Goal: Transaction & Acquisition: Purchase product/service

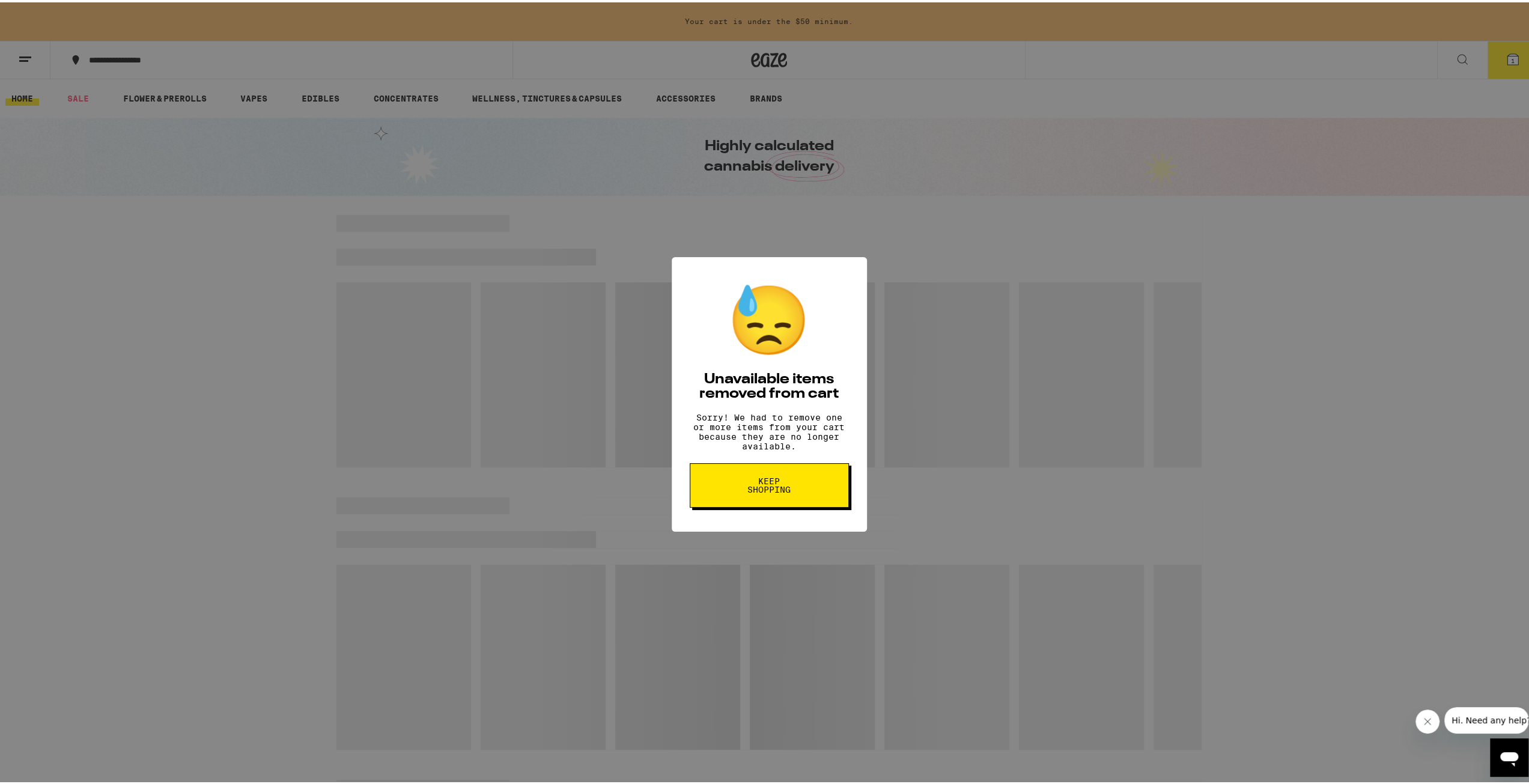
click at [754, 492] on span "Keep Shopping" at bounding box center [769, 483] width 62 height 17
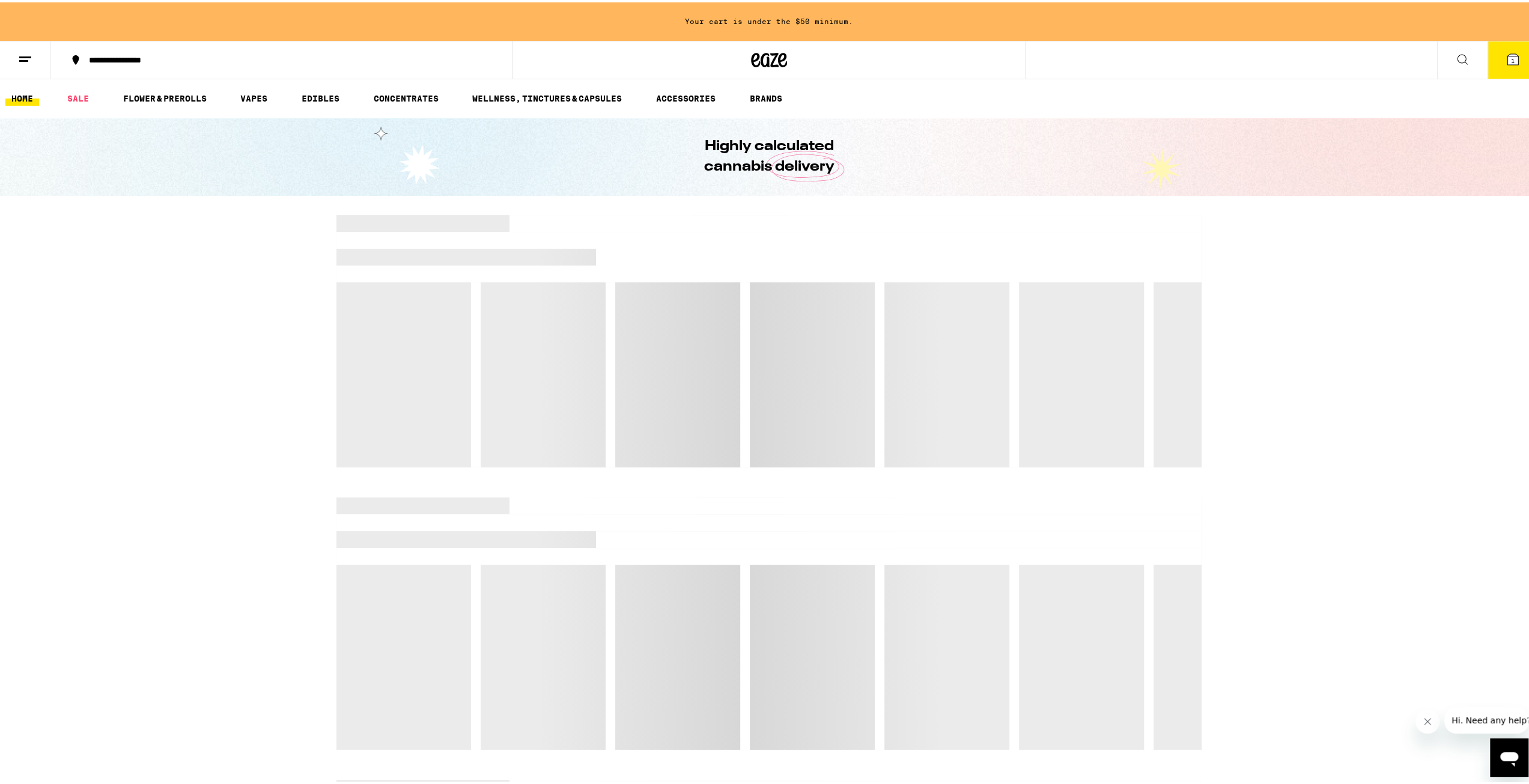
click at [1507, 56] on icon at bounding box center [1512, 56] width 10 height 10
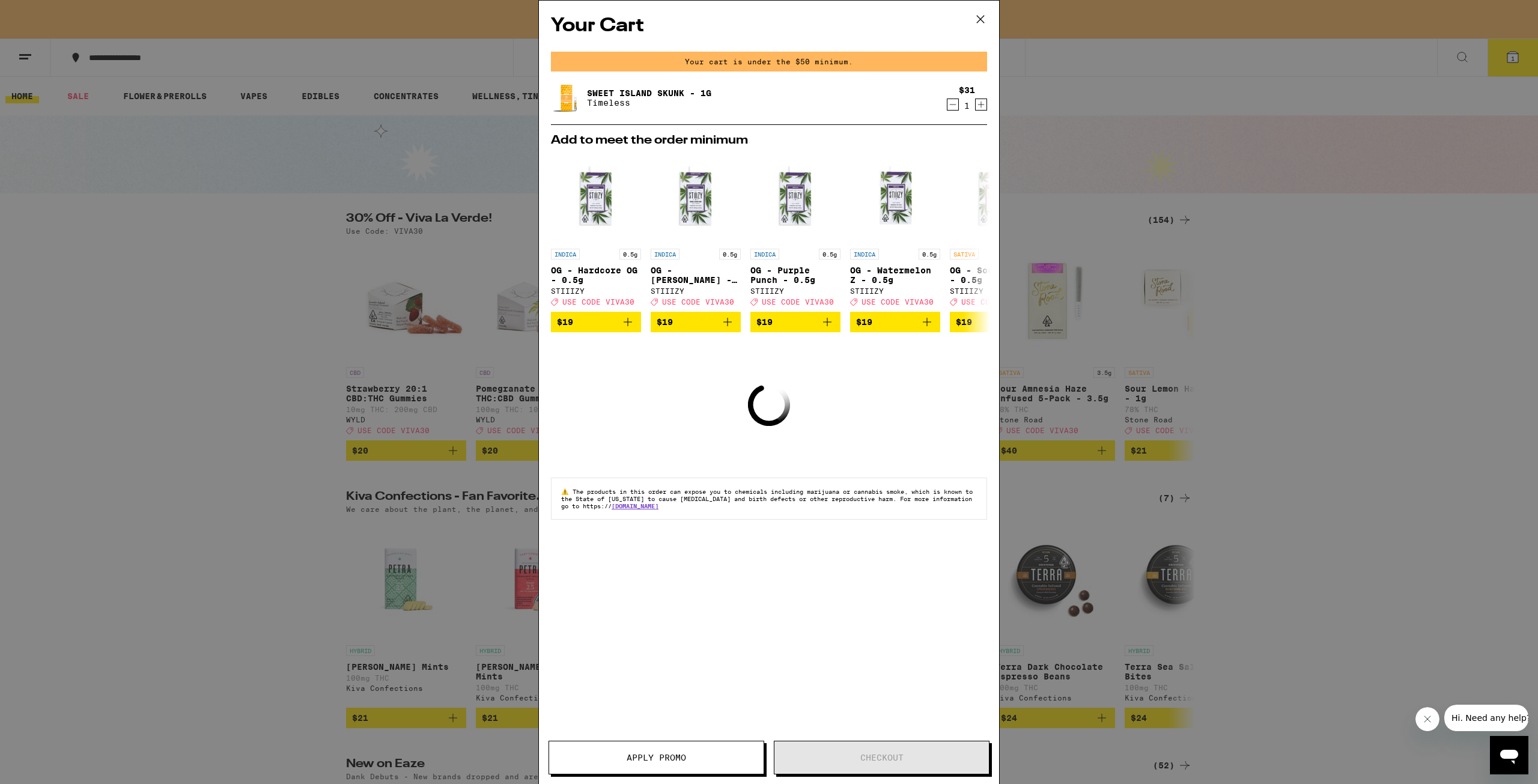
click at [953, 104] on icon "Decrement" at bounding box center [953, 104] width 6 height 0
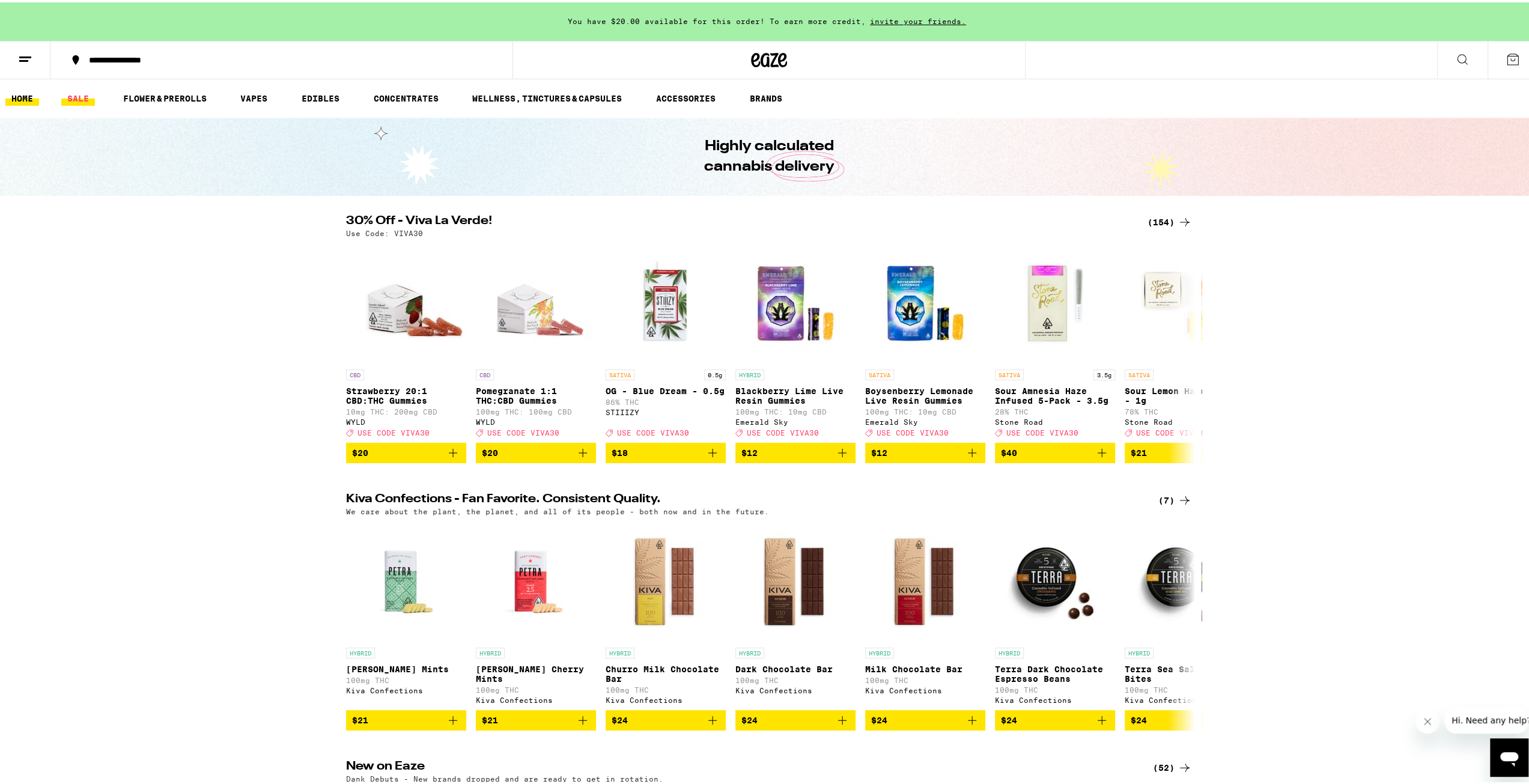
click at [75, 96] on link "SALE" at bounding box center [78, 96] width 34 height 14
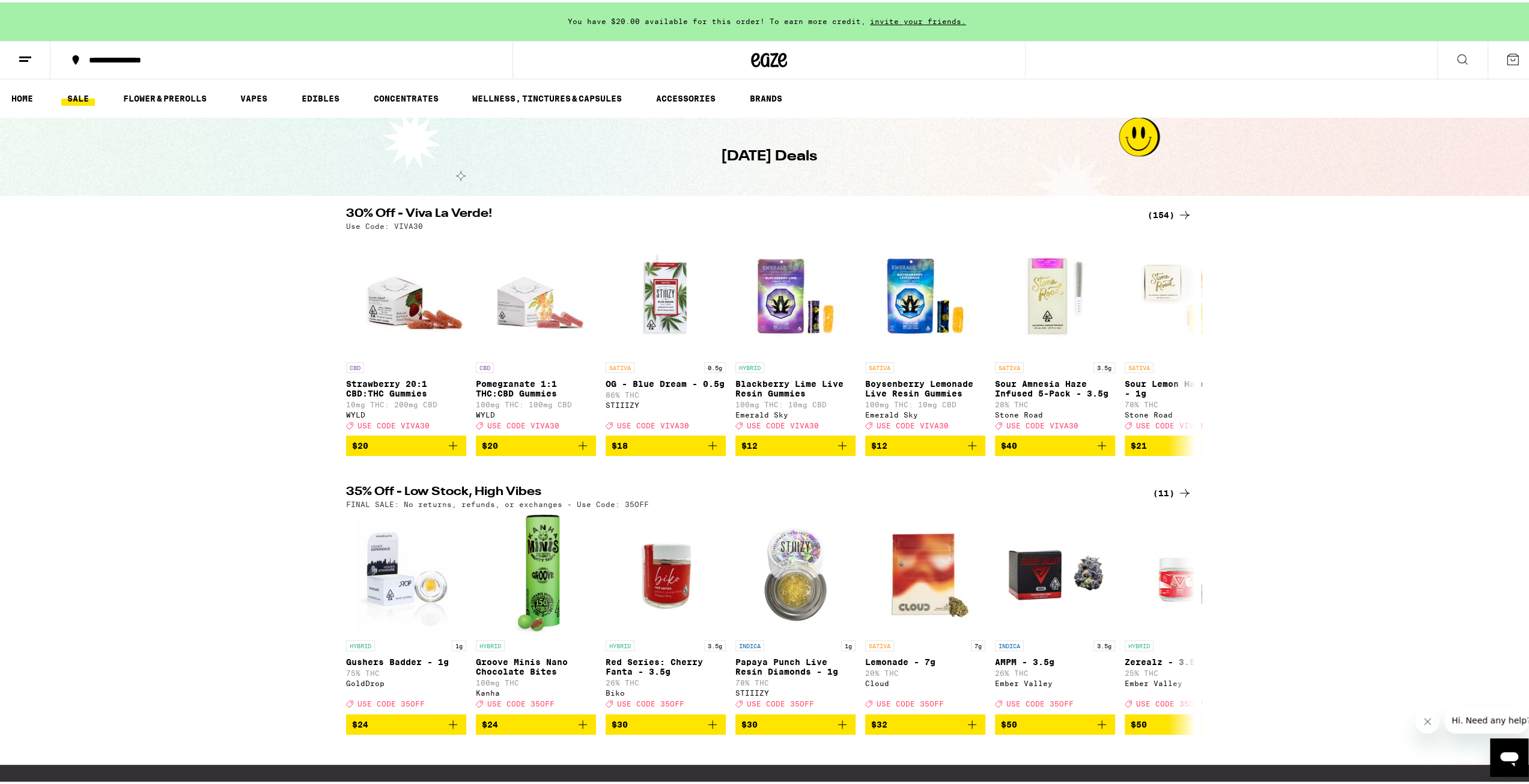
click at [34, 50] on button at bounding box center [25, 58] width 51 height 38
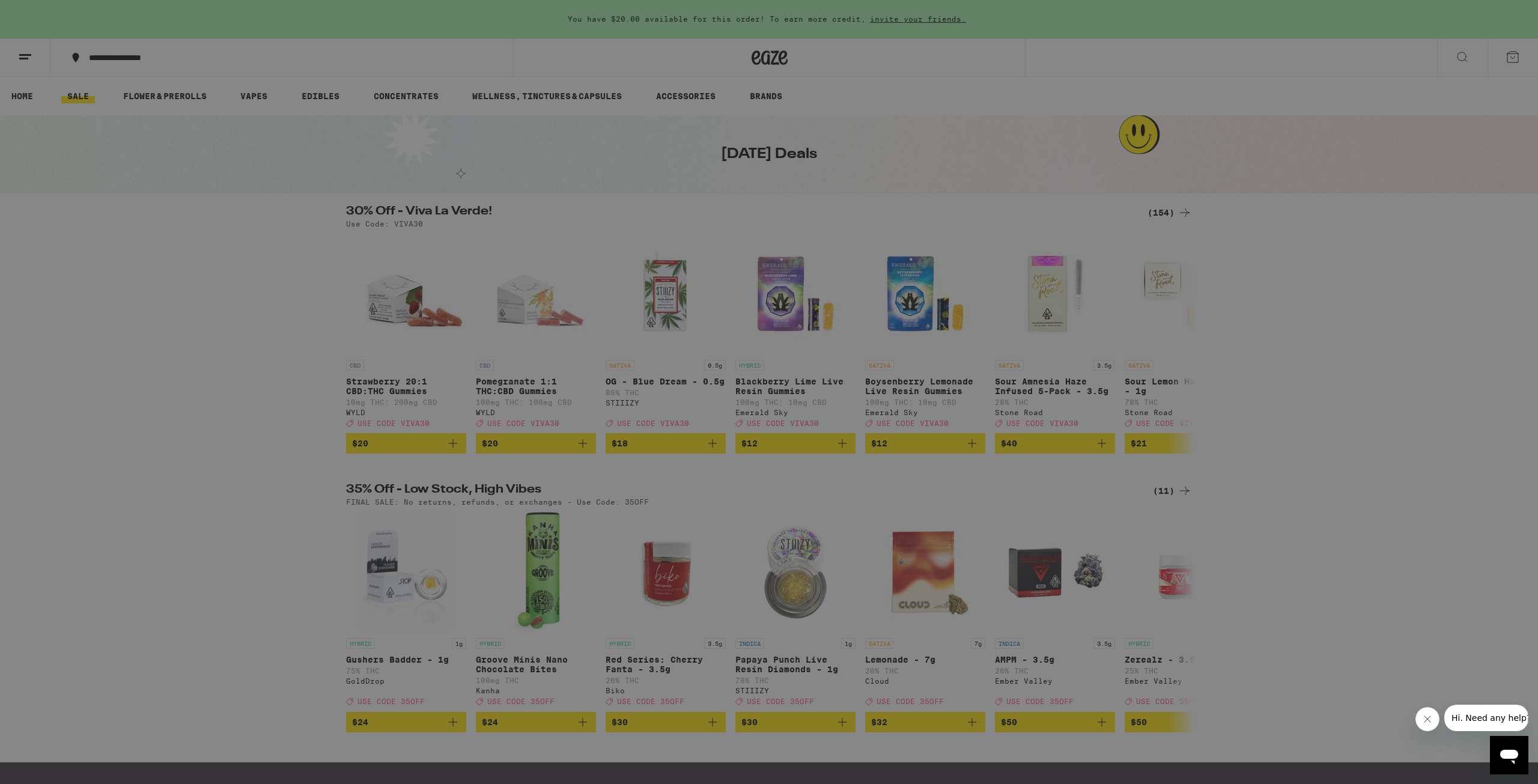
click at [120, 161] on div "Vapes" at bounding box center [166, 158] width 211 height 14
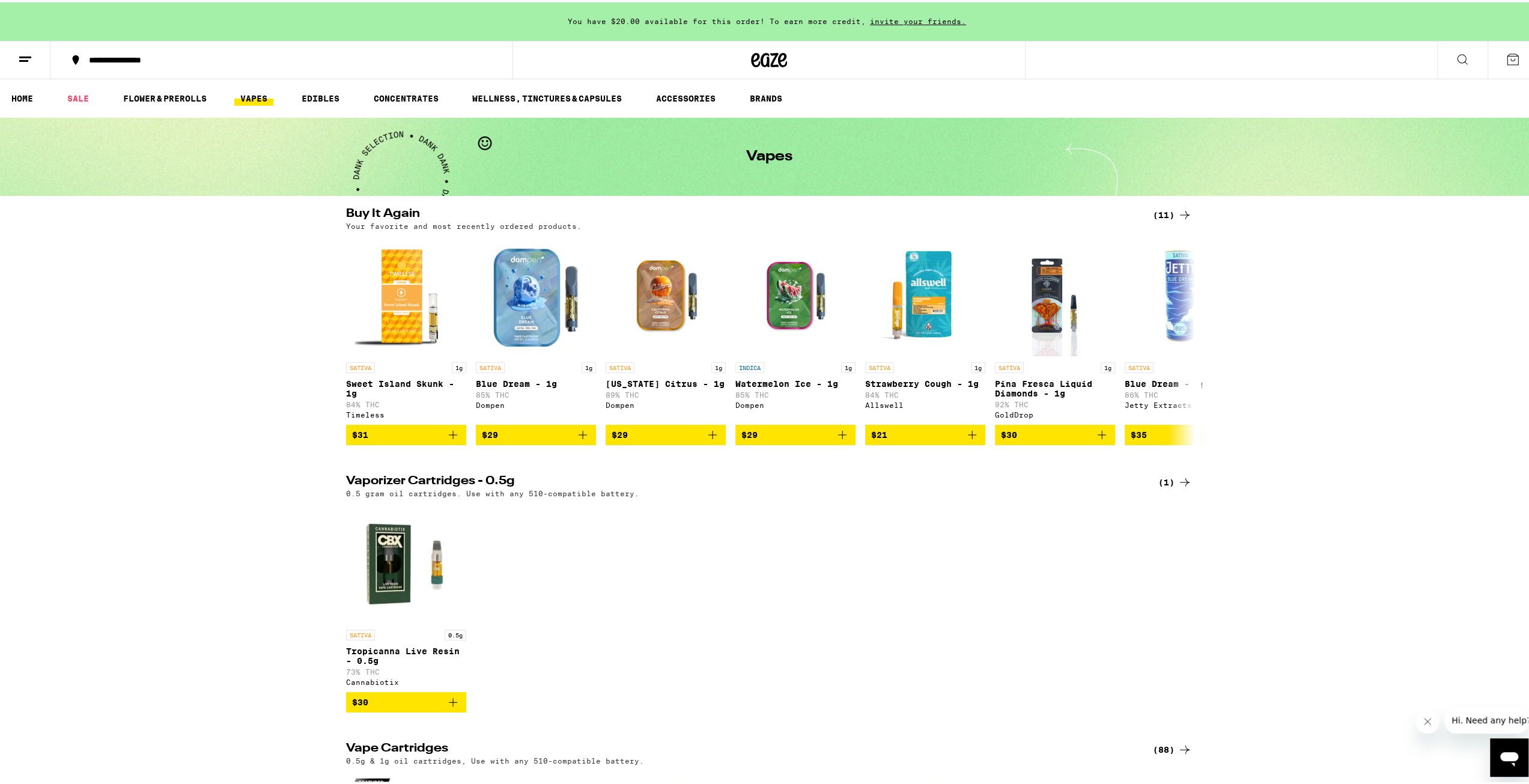
click at [36, 63] on button at bounding box center [25, 58] width 51 height 38
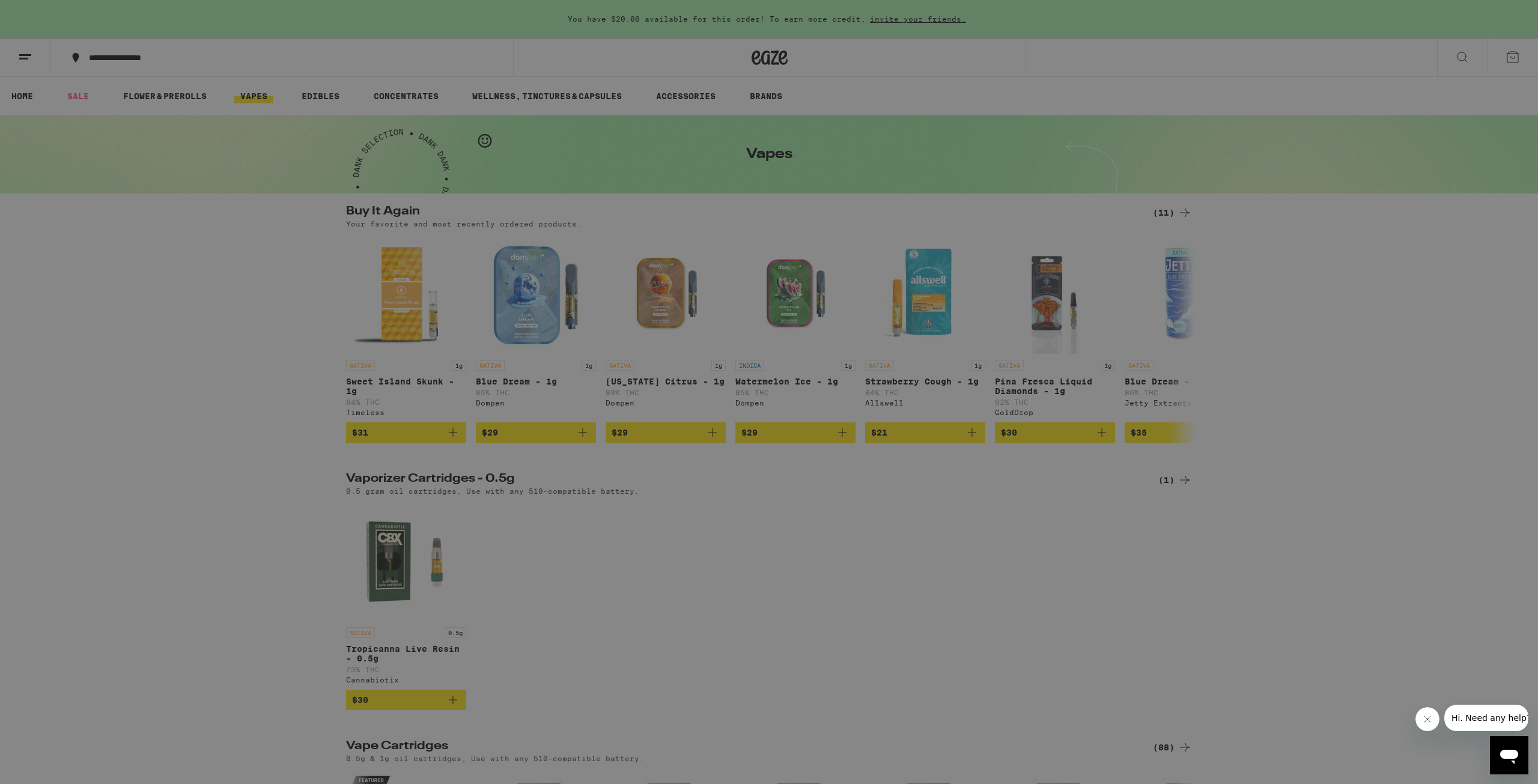
click at [264, 105] on icon at bounding box center [265, 105] width 10 height 8
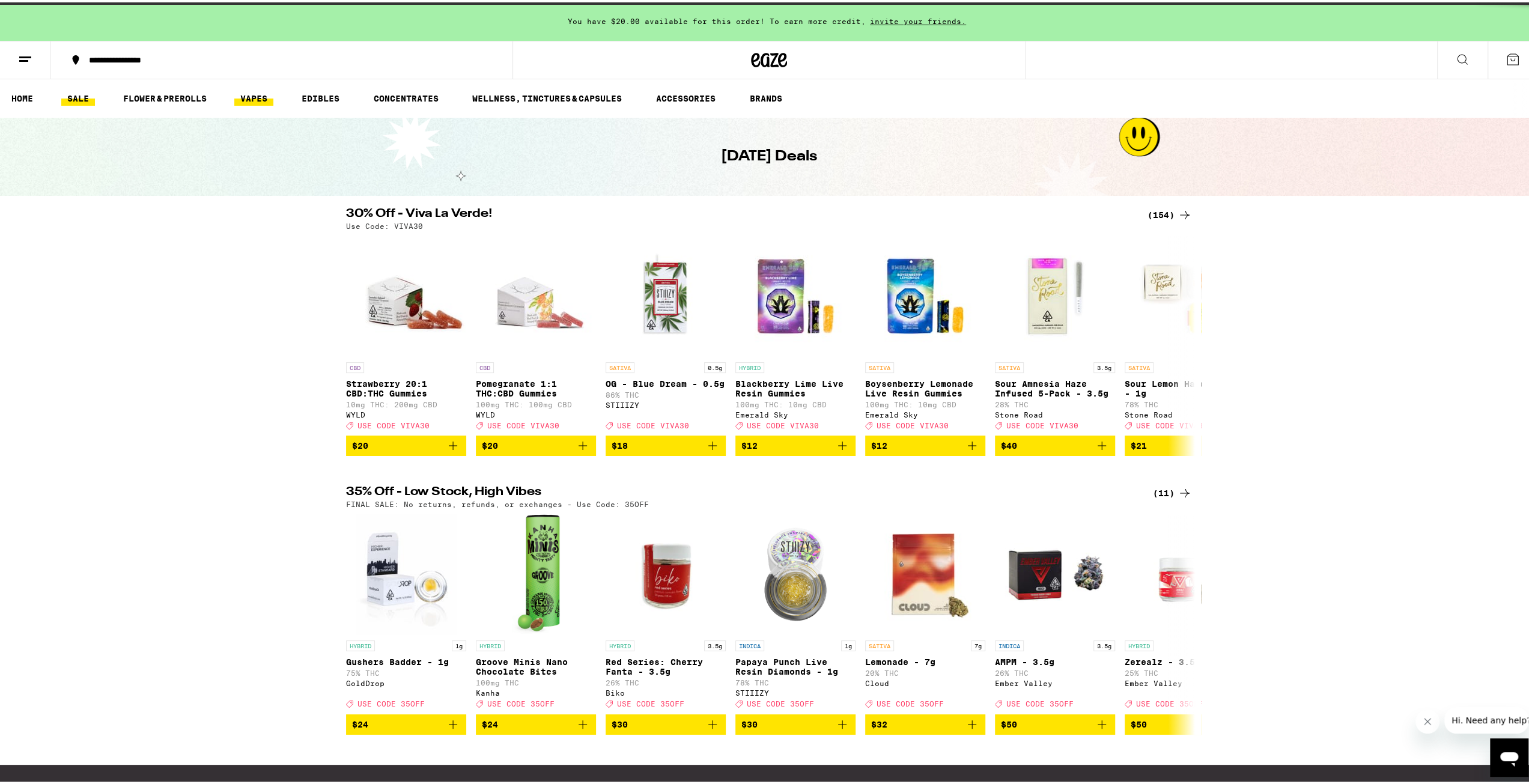
click at [251, 94] on link "VAPES" at bounding box center [254, 96] width 39 height 14
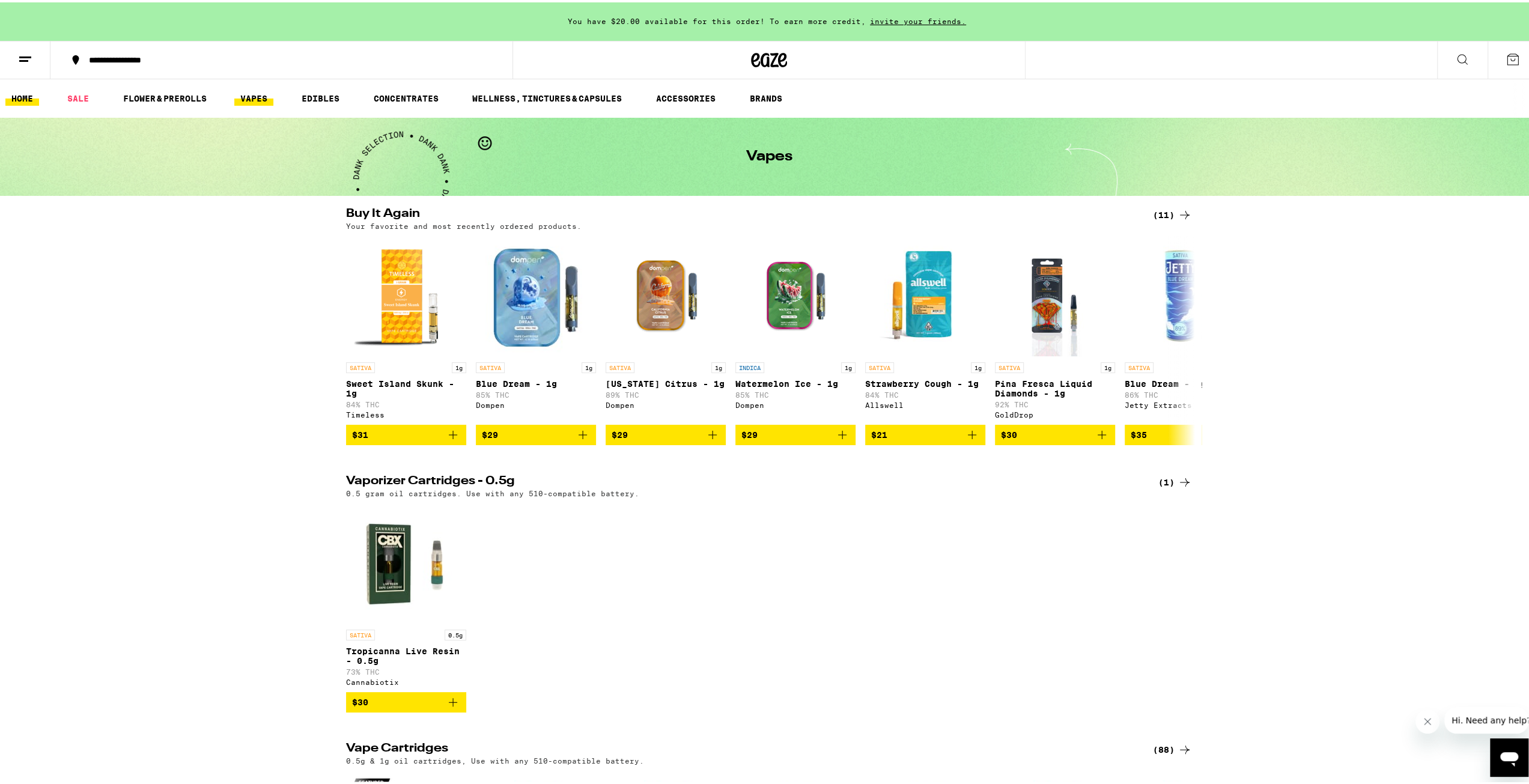
click at [30, 98] on link "HOME" at bounding box center [22, 96] width 34 height 14
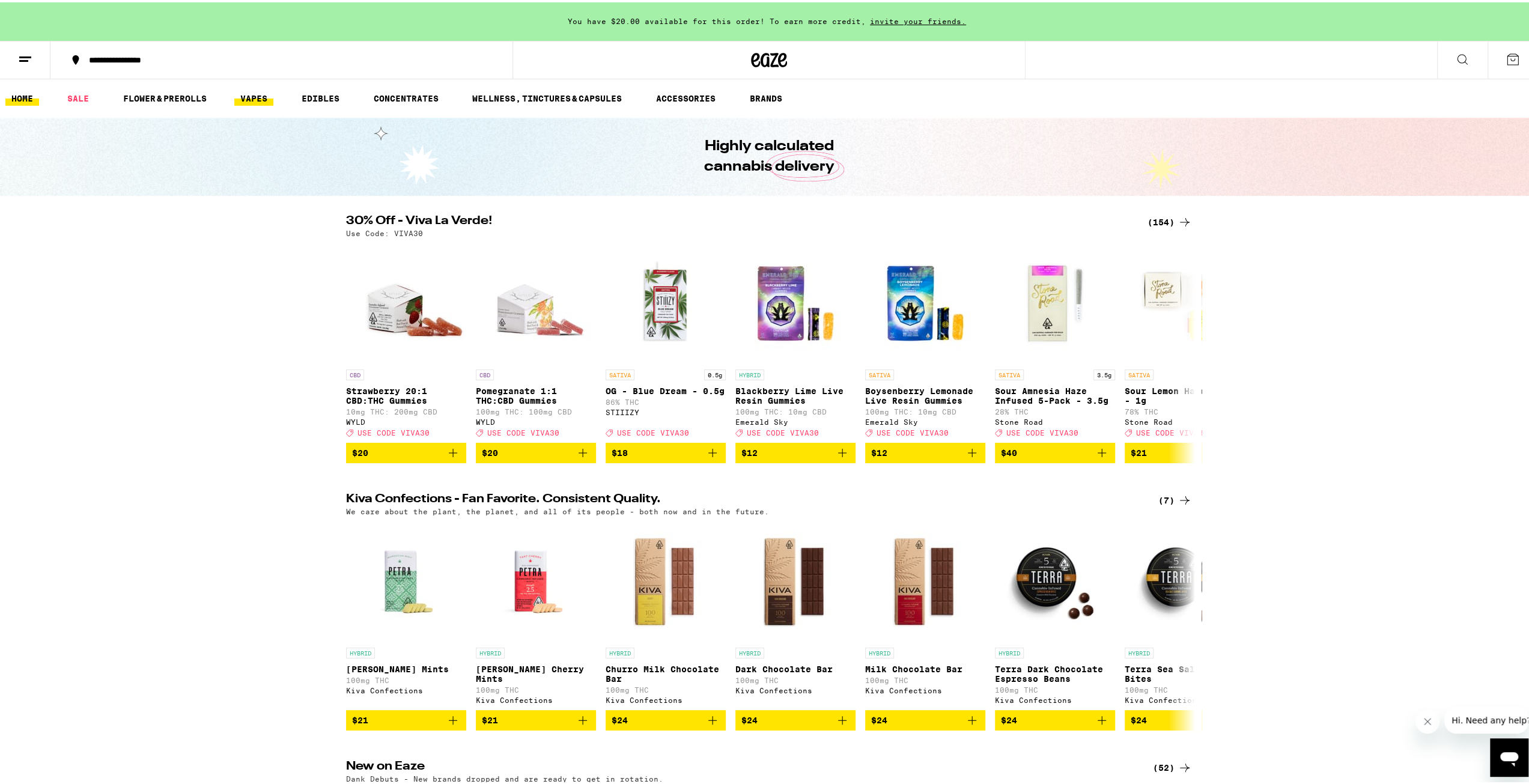
click at [237, 95] on link "VAPES" at bounding box center [254, 96] width 39 height 14
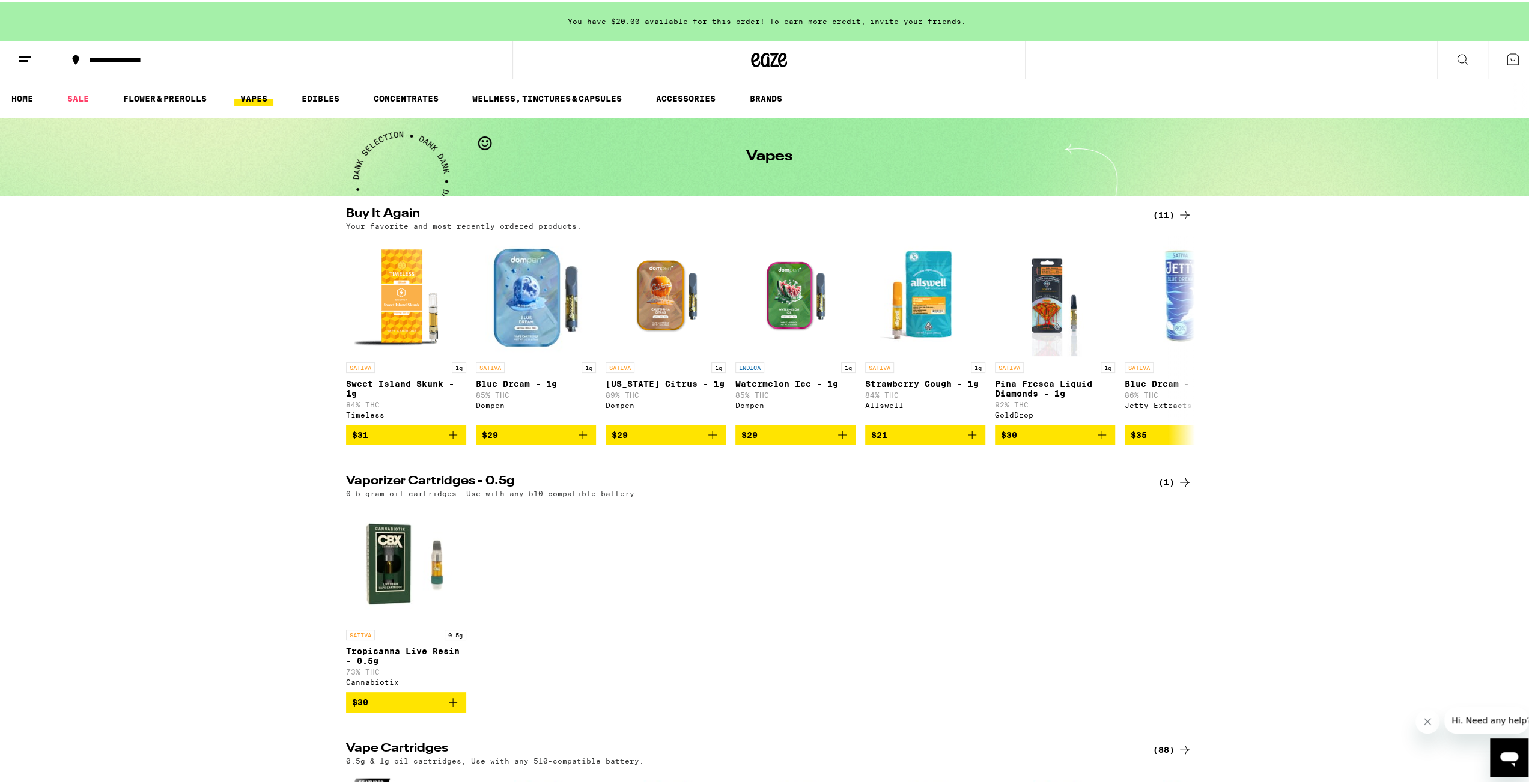
click at [1169, 213] on div "(11)" at bounding box center [1172, 213] width 39 height 14
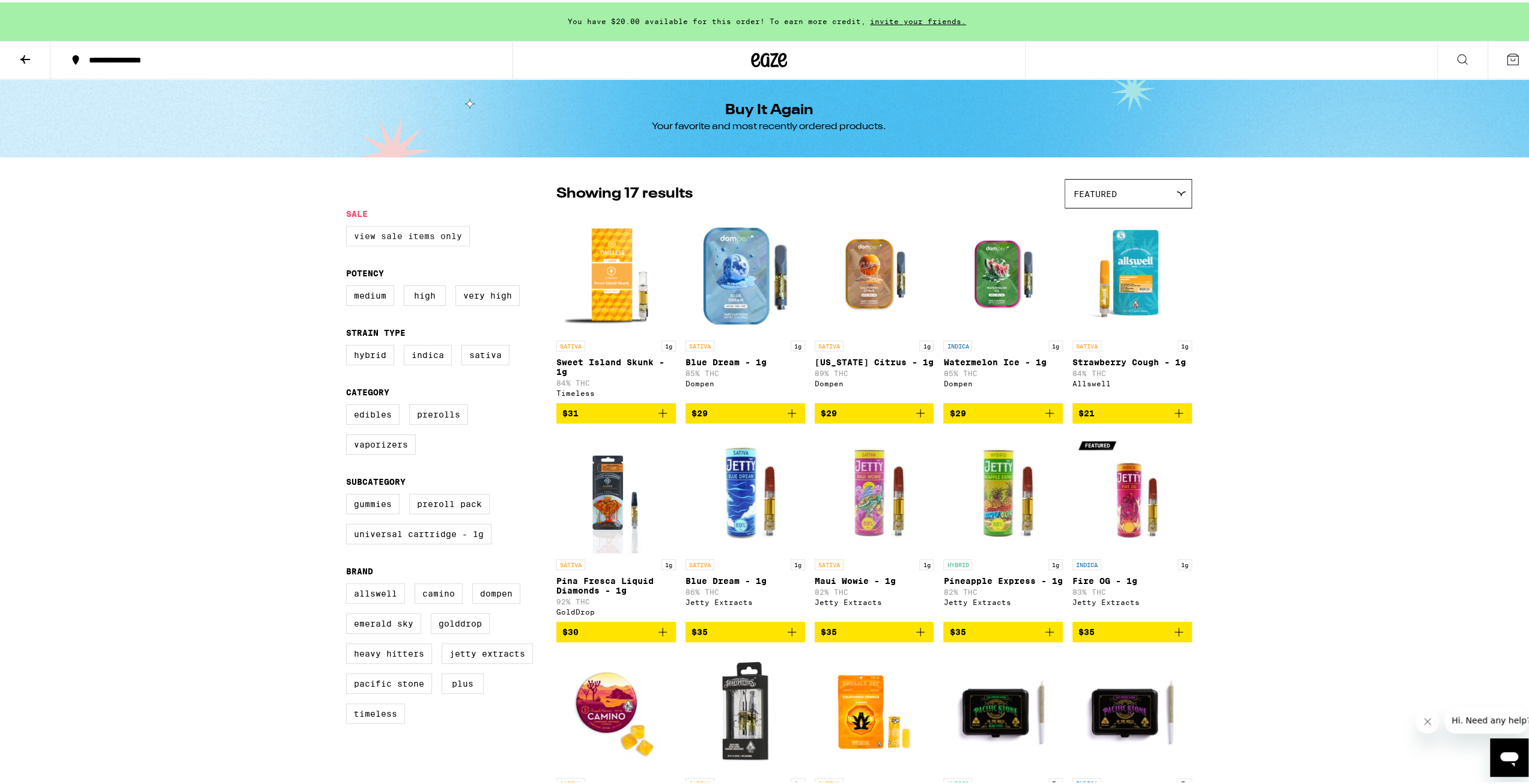
click at [393, 242] on label "View Sale Items Only" at bounding box center [408, 233] width 124 height 20
click at [349, 226] on input "View Sale Items Only" at bounding box center [349, 225] width 1 height 1
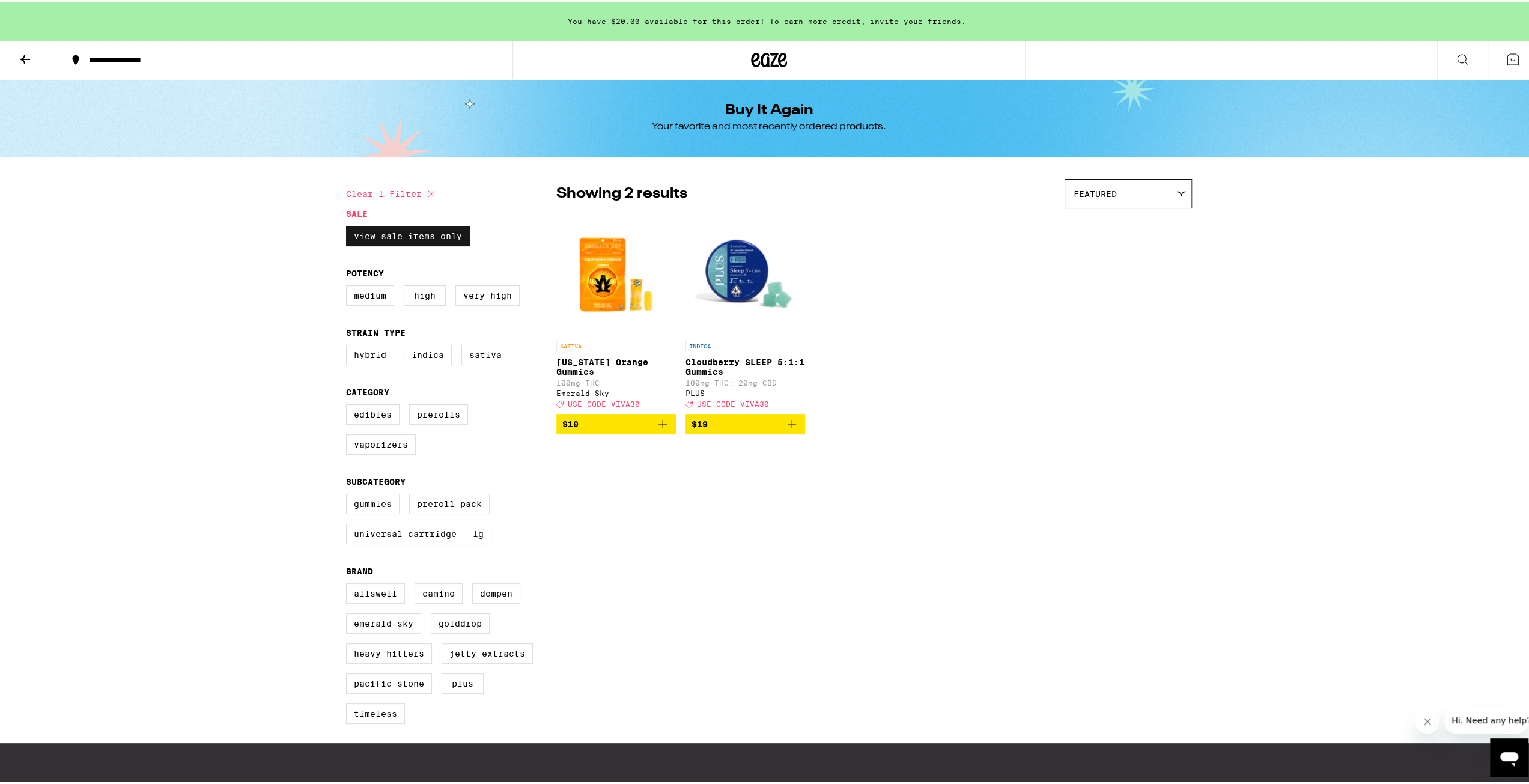
click at [393, 242] on label "View Sale Items Only" at bounding box center [408, 233] width 124 height 20
click at [349, 226] on input "View Sale Items Only" at bounding box center [349, 225] width 1 height 1
checkbox input "false"
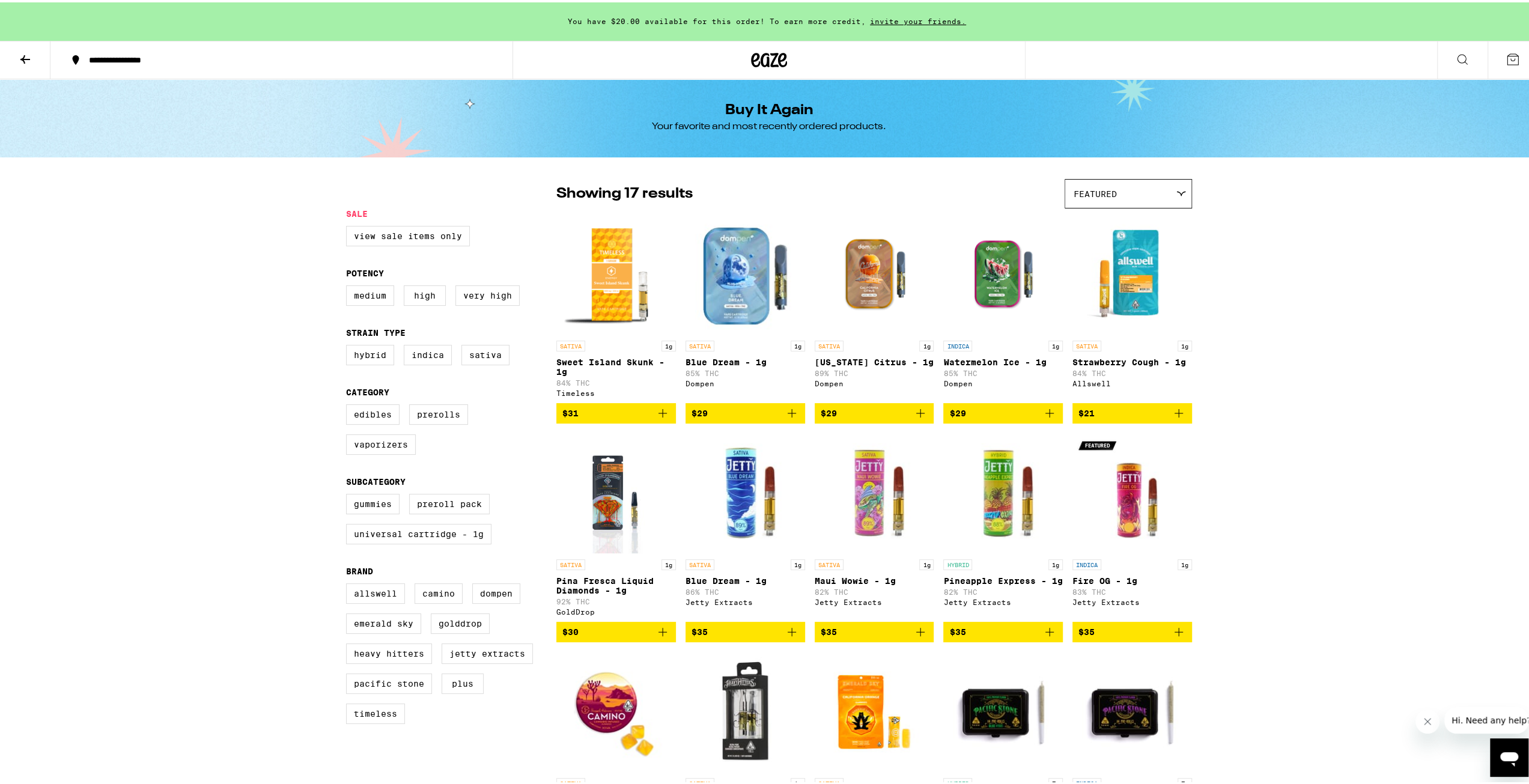
click at [20, 52] on icon at bounding box center [25, 57] width 14 height 14
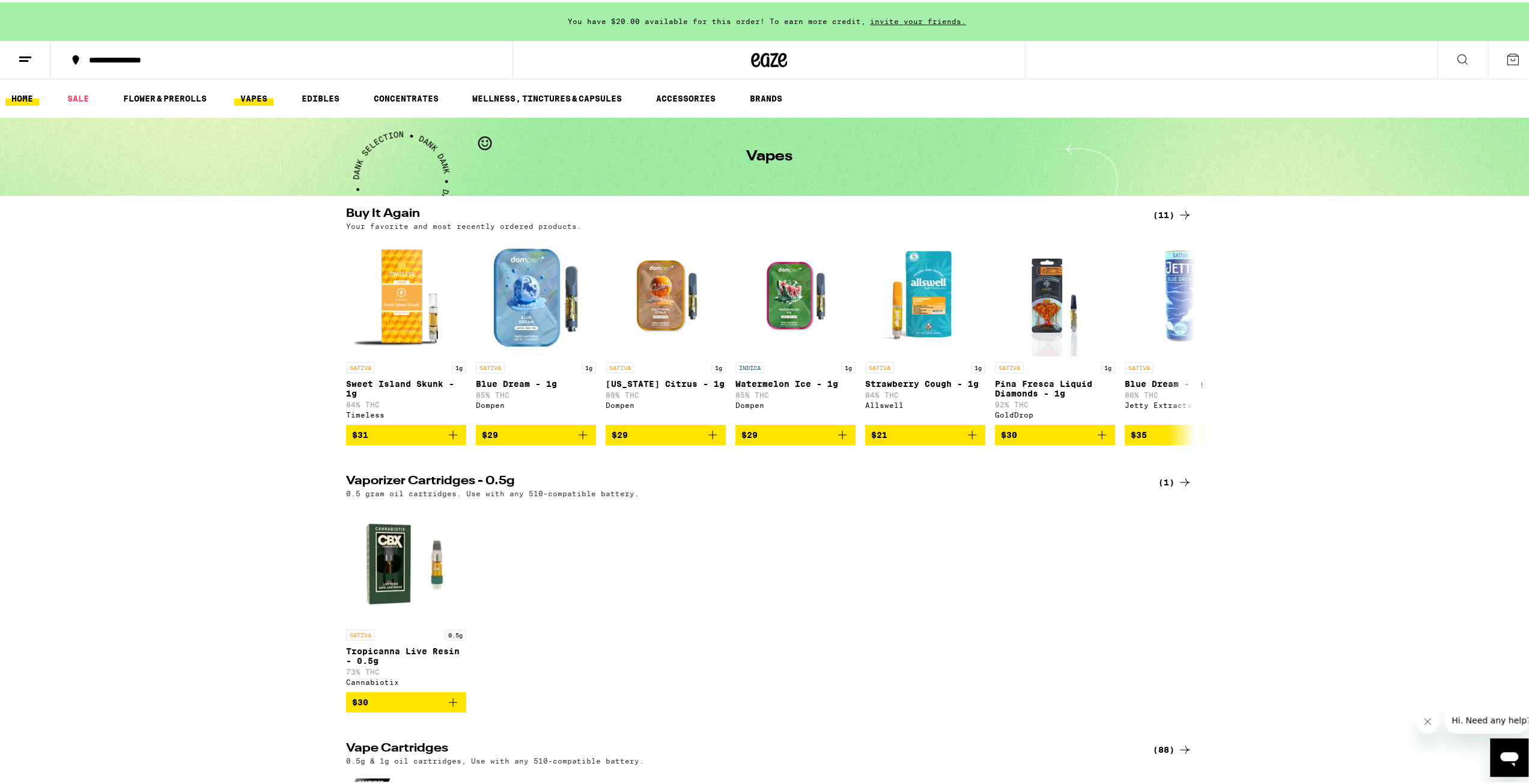
click at [28, 100] on link "HOME" at bounding box center [22, 96] width 34 height 14
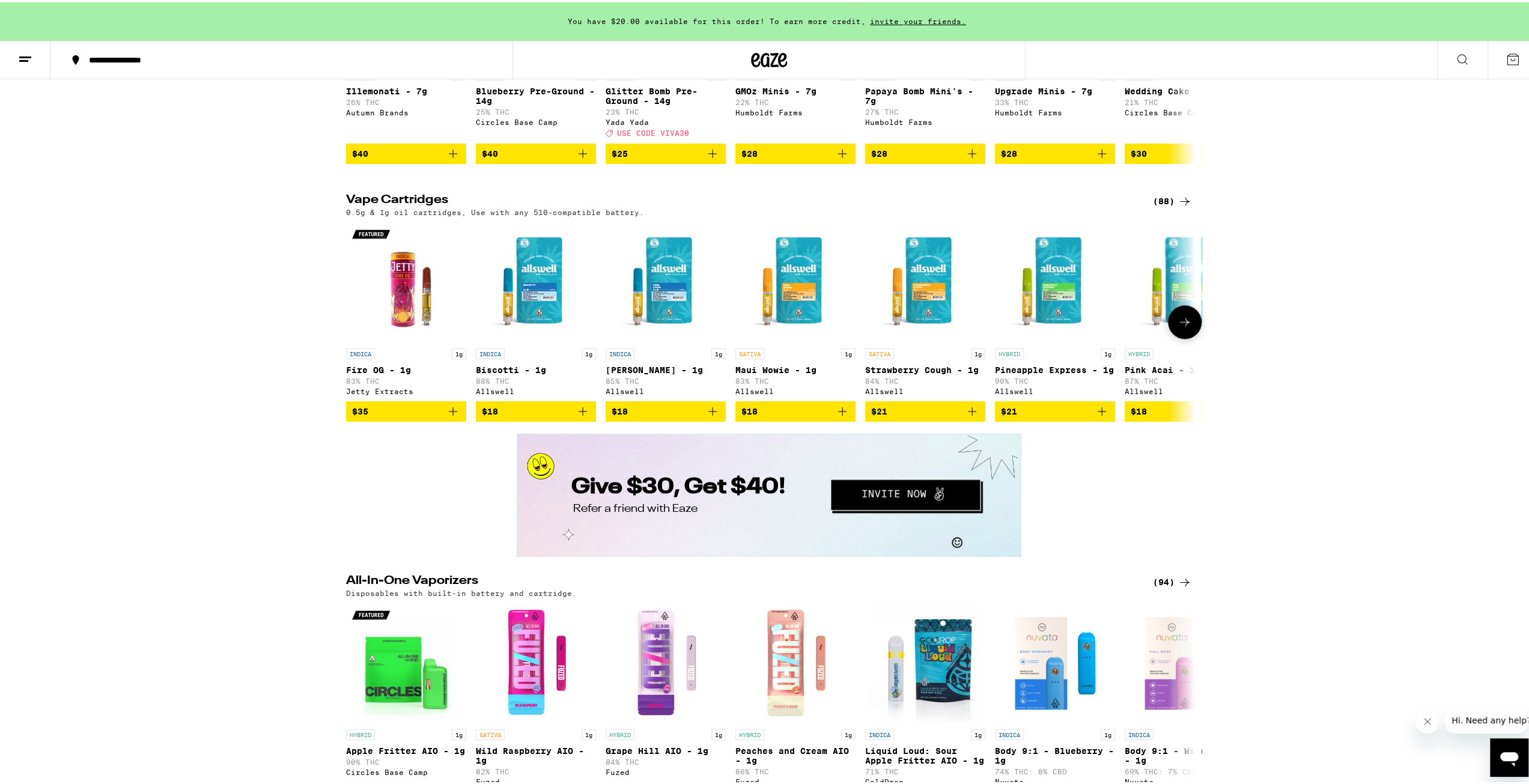
scroll to position [1447, 0]
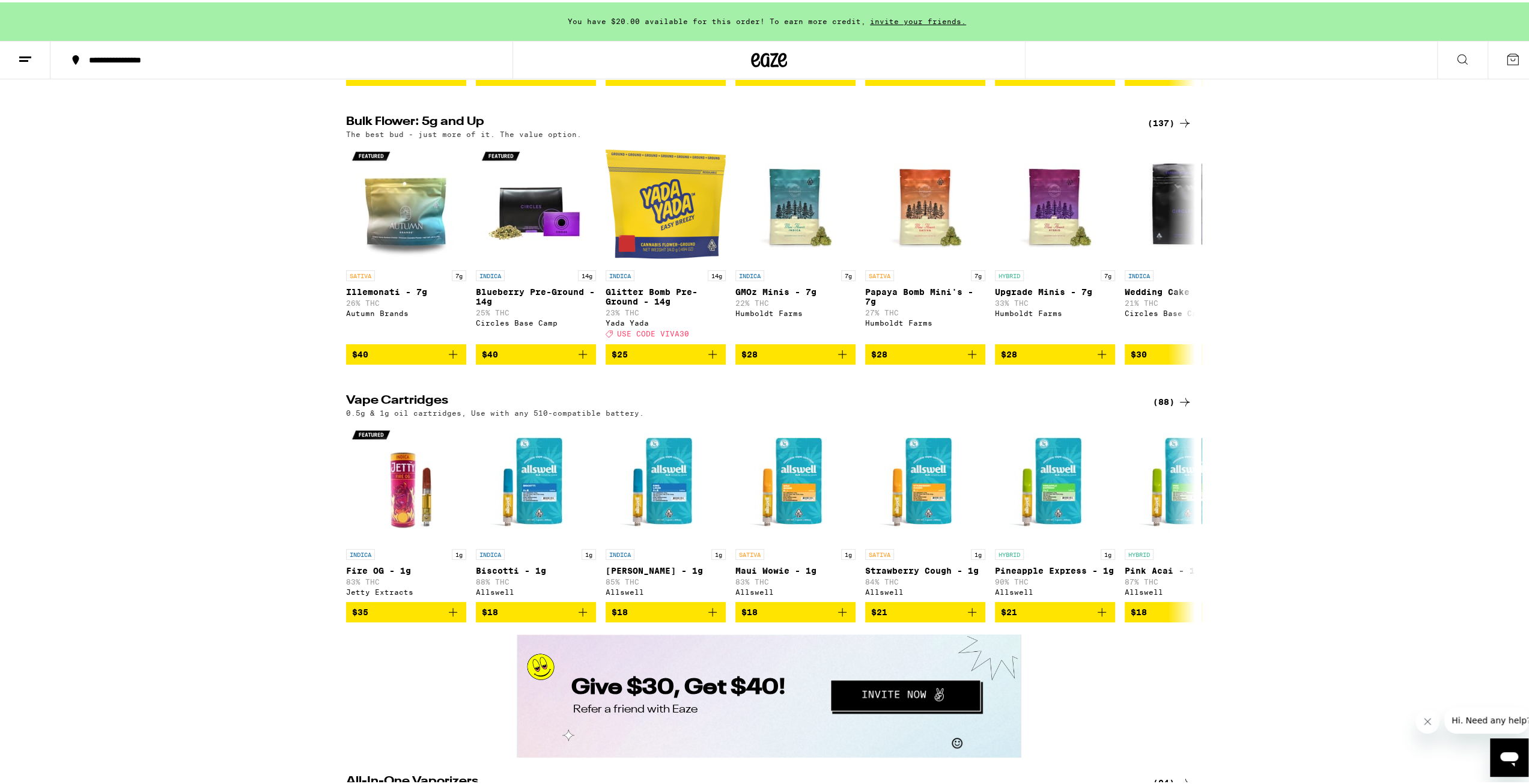
click at [1161, 406] on div "(88)" at bounding box center [1172, 399] width 39 height 14
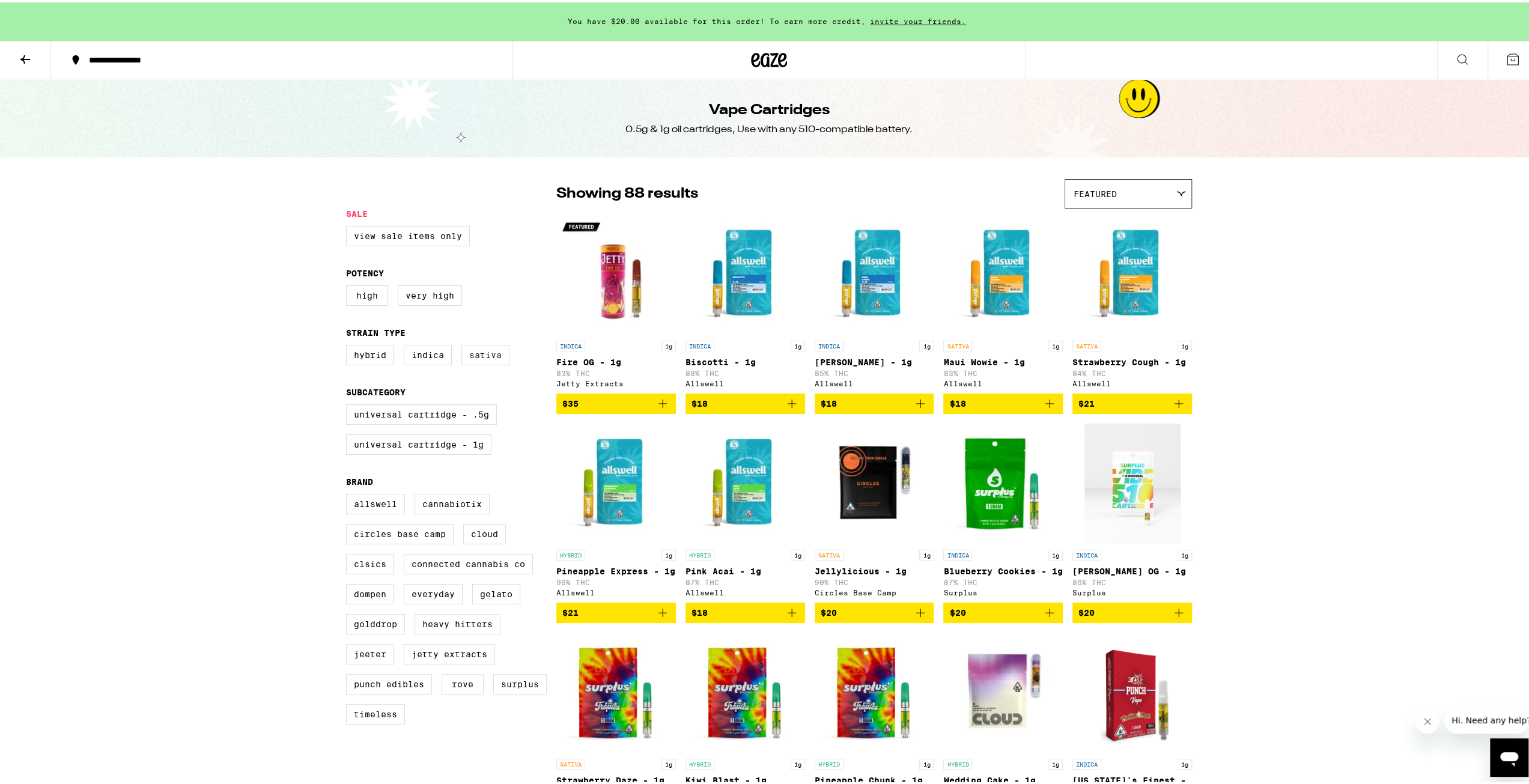
click at [466, 361] on label "Sativa" at bounding box center [485, 352] width 48 height 20
click at [349, 345] on input "Sativa" at bounding box center [349, 344] width 1 height 1
checkbox input "true"
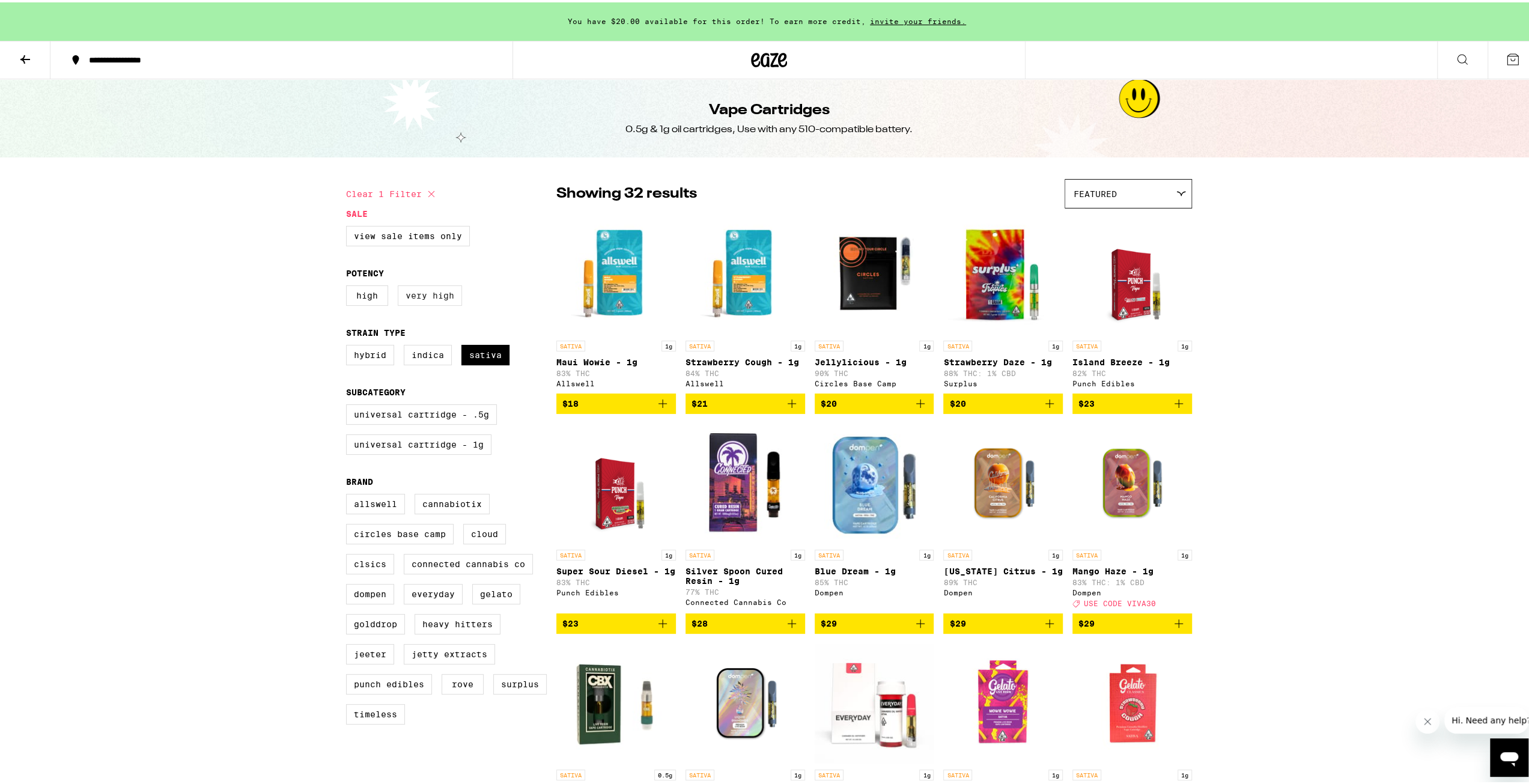
click at [440, 300] on label "Very High" at bounding box center [430, 292] width 64 height 20
click at [349, 285] on input "Very High" at bounding box center [349, 284] width 1 height 1
checkbox input "true"
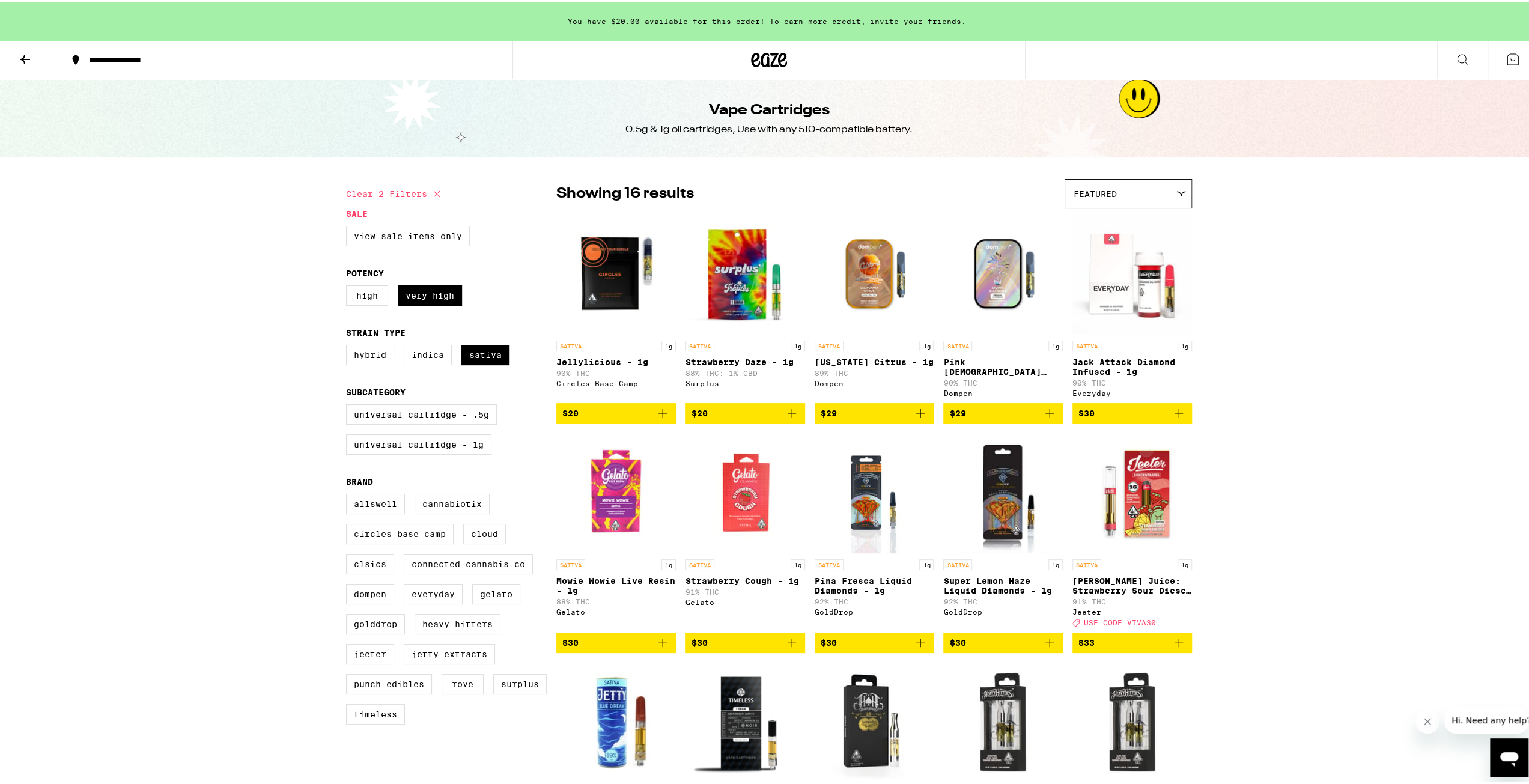
click at [790, 647] on icon "Add to bag" at bounding box center [792, 640] width 14 height 14
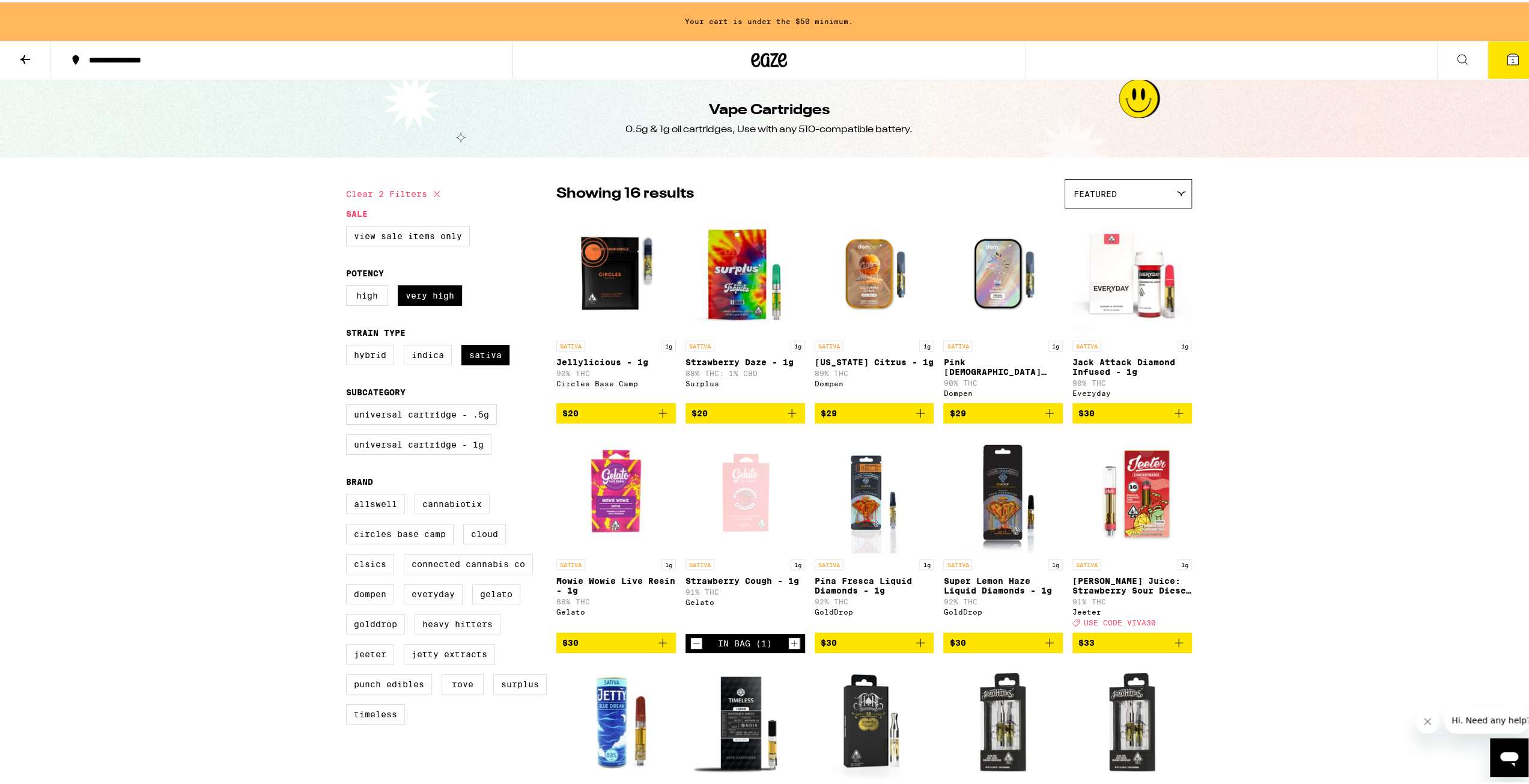
scroll to position [200, 0]
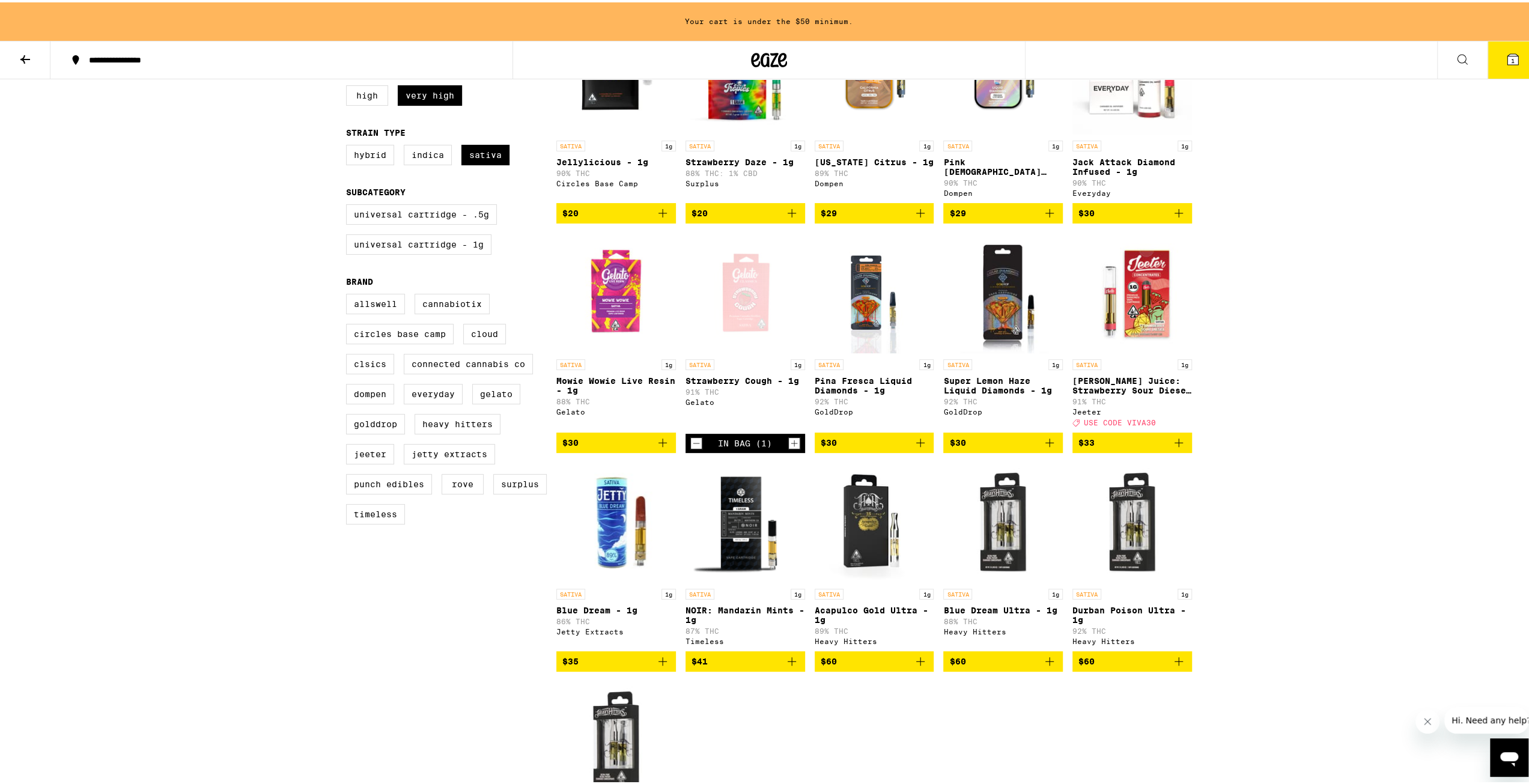
click at [650, 447] on span "$30" at bounding box center [616, 440] width 108 height 14
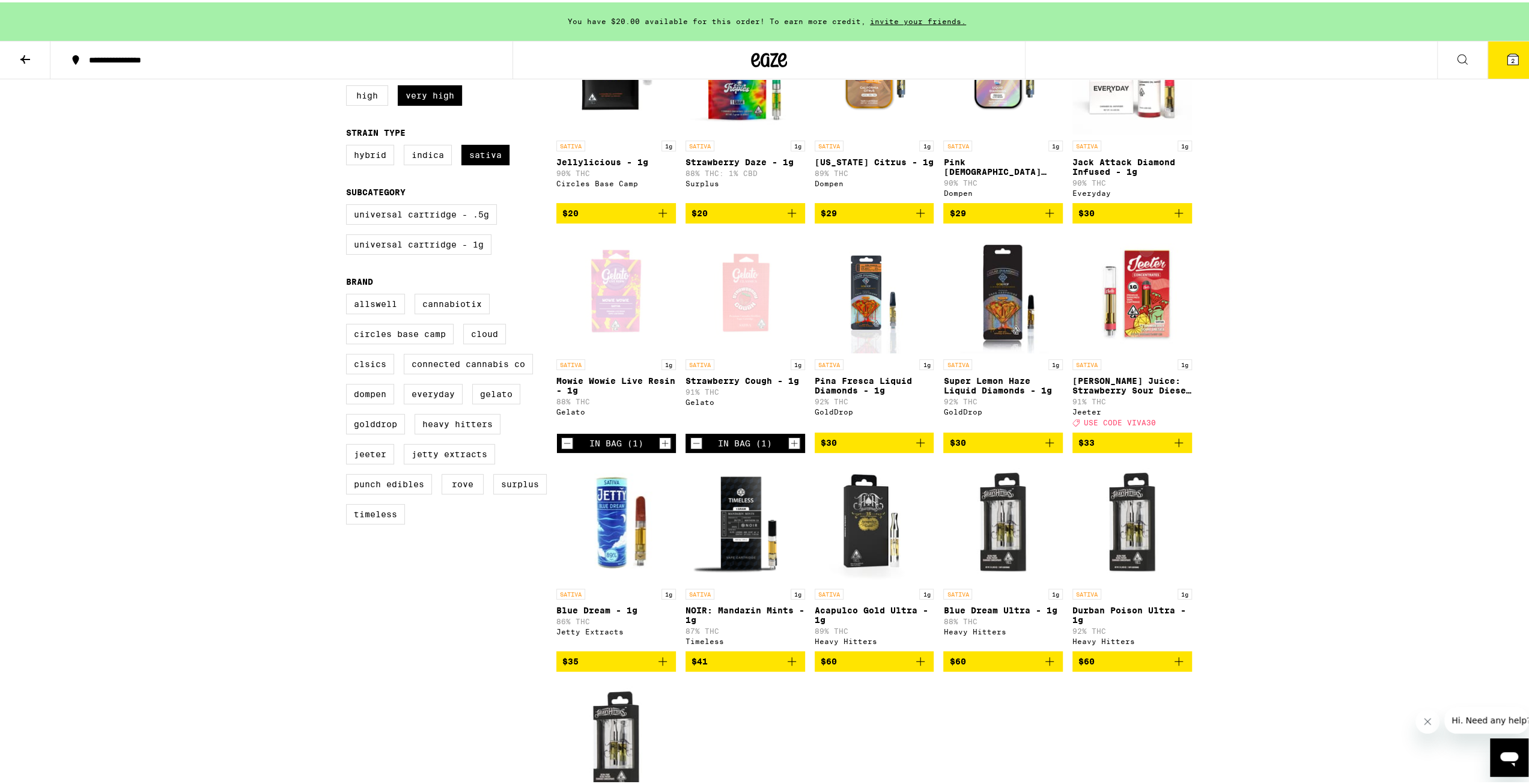
scroll to position [0, 0]
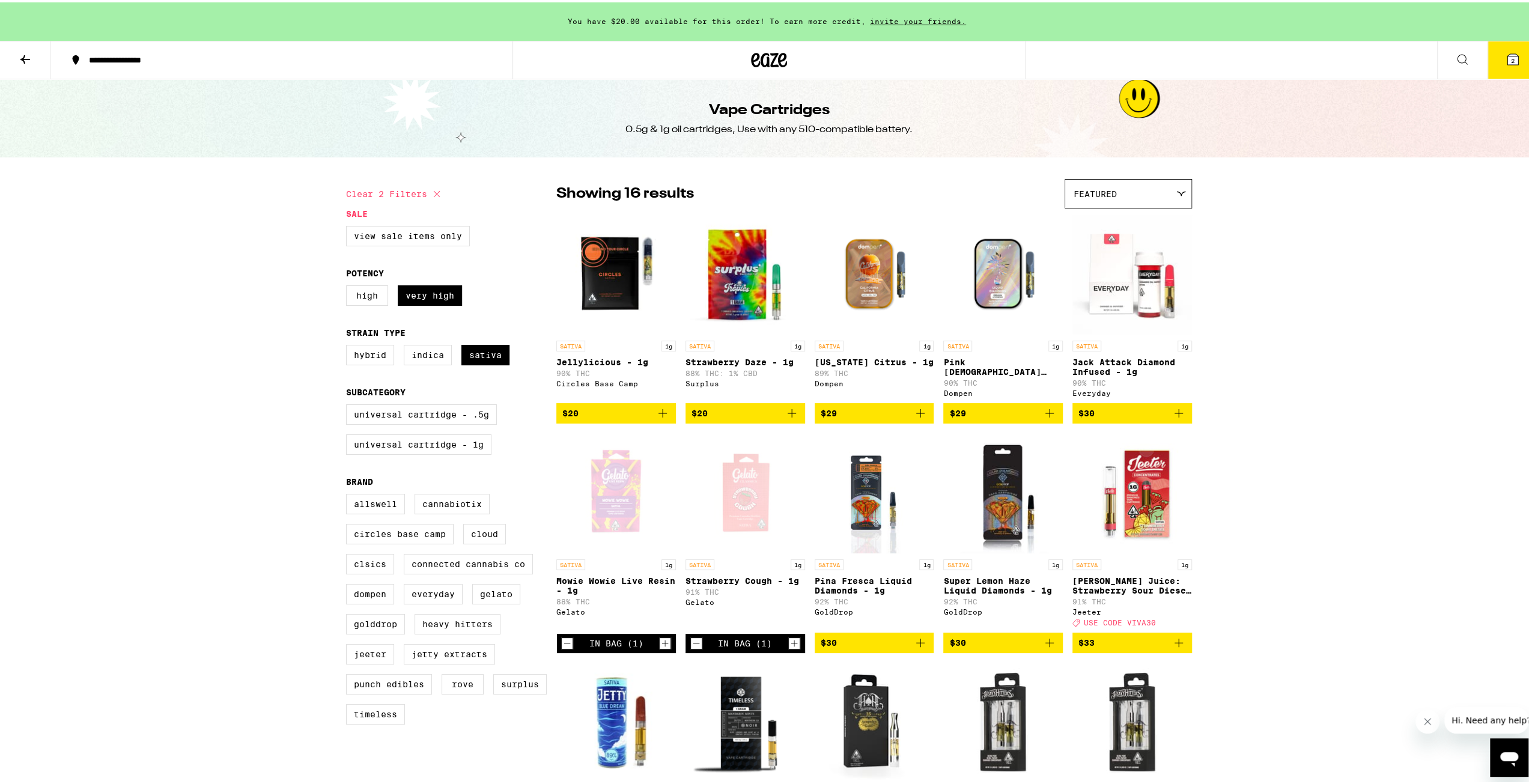
click at [1514, 67] on button "2" at bounding box center [1513, 58] width 51 height 37
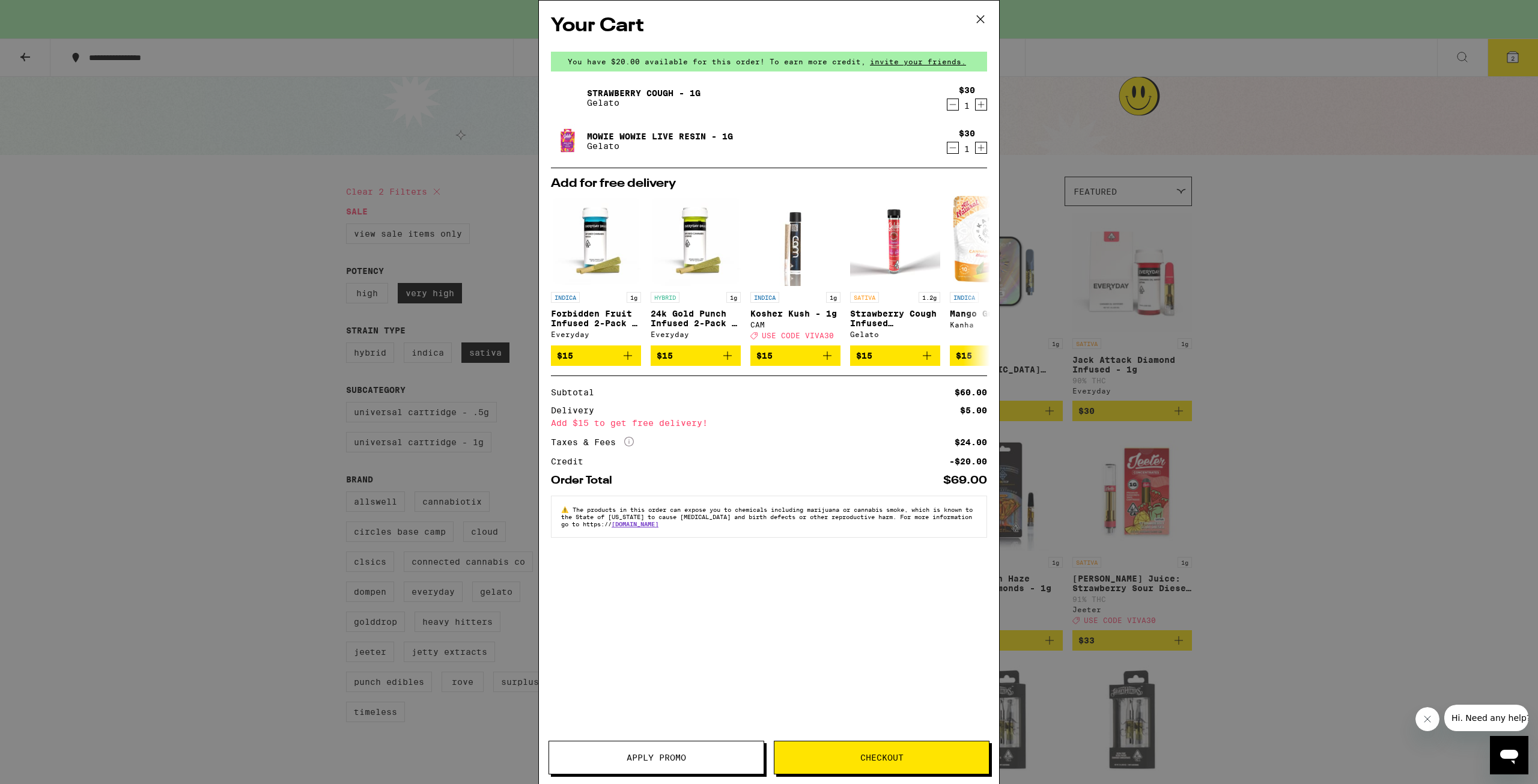
click at [206, 482] on div "Your Cart You have $20.00 available for this order! To earn more credit, invite…" at bounding box center [769, 392] width 1538 height 784
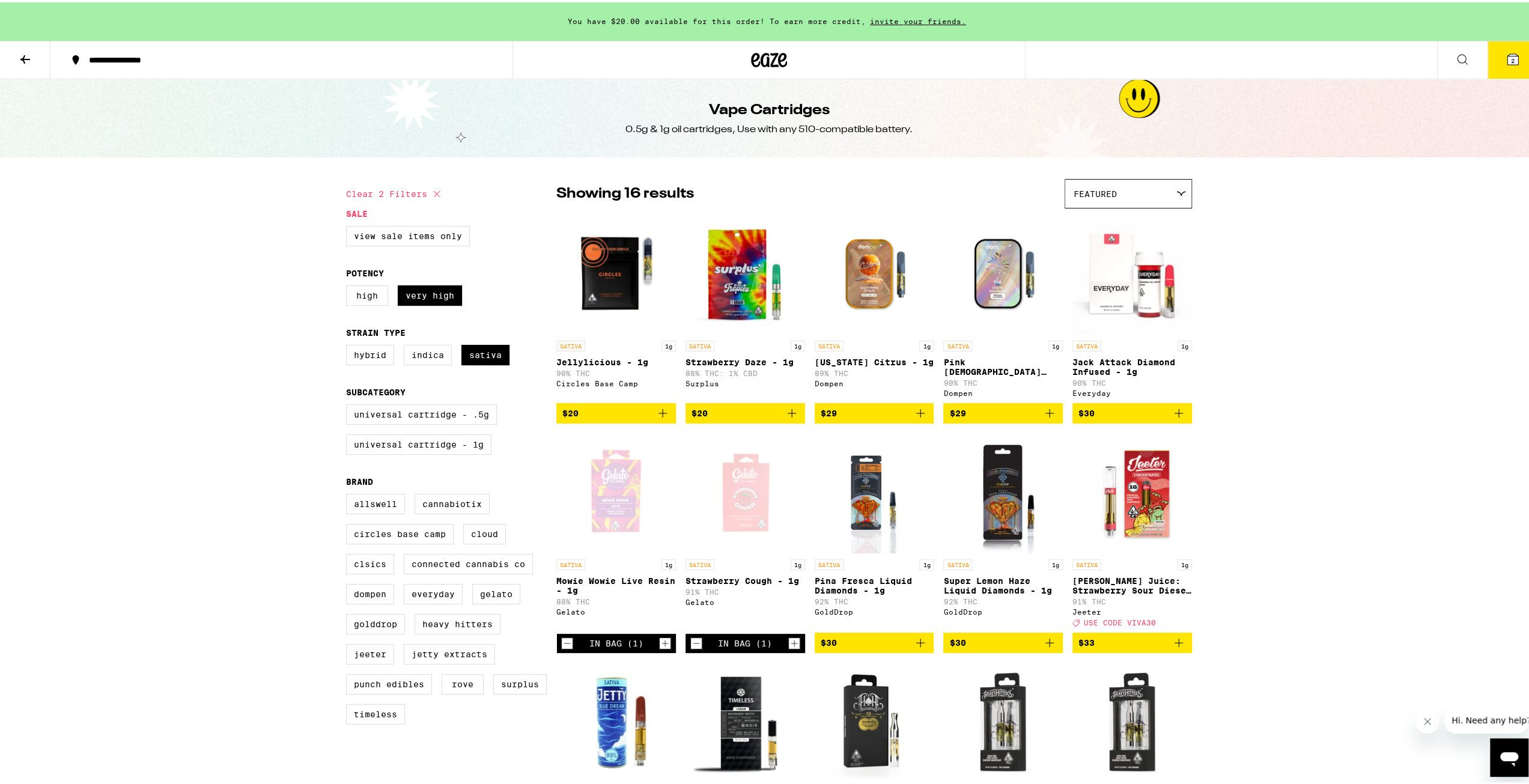
click at [789, 648] on icon "Increment" at bounding box center [794, 641] width 10 height 14
click at [691, 648] on icon "Decrement" at bounding box center [696, 641] width 10 height 14
click at [693, 641] on icon "Decrement" at bounding box center [697, 641] width 6 height 0
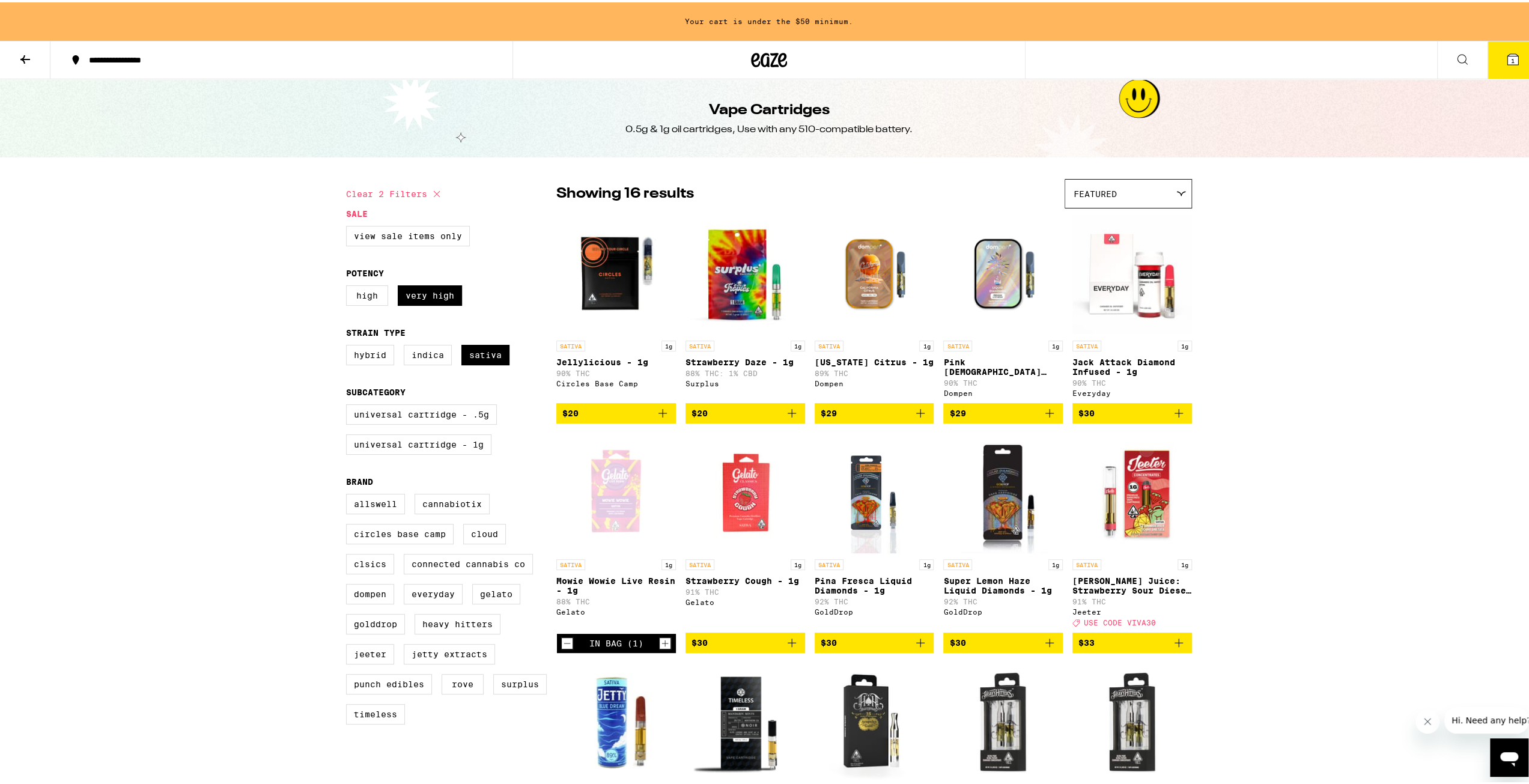
click at [1183, 651] on button "$33" at bounding box center [1132, 639] width 120 height 20
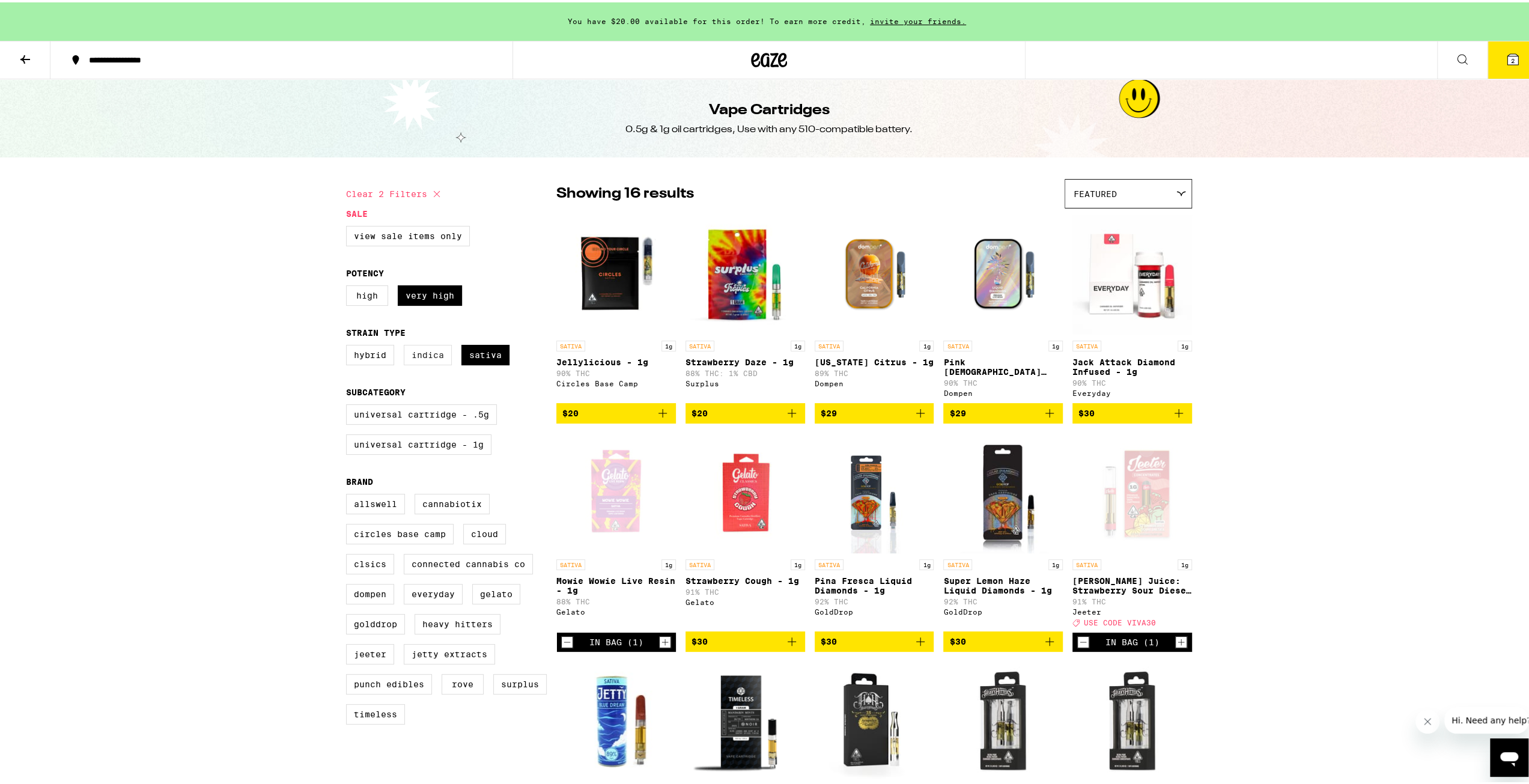
click at [411, 363] on label "Indica" at bounding box center [428, 352] width 48 height 20
click at [349, 345] on input "Indica" at bounding box center [349, 344] width 1 height 1
checkbox input "true"
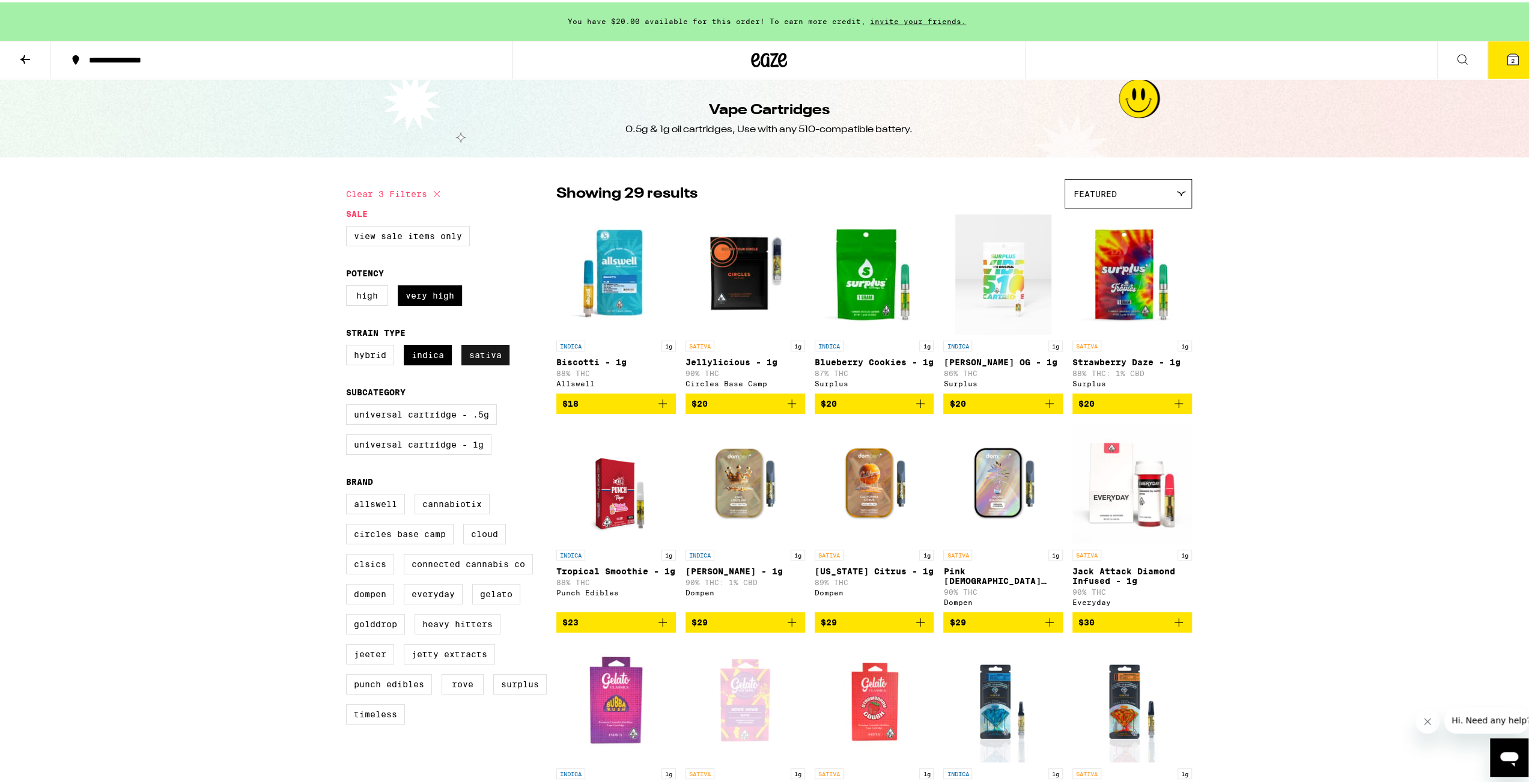
click at [471, 356] on label "Sativa" at bounding box center [485, 352] width 48 height 20
click at [349, 345] on input "Sativa" at bounding box center [349, 344] width 1 height 1
checkbox input "false"
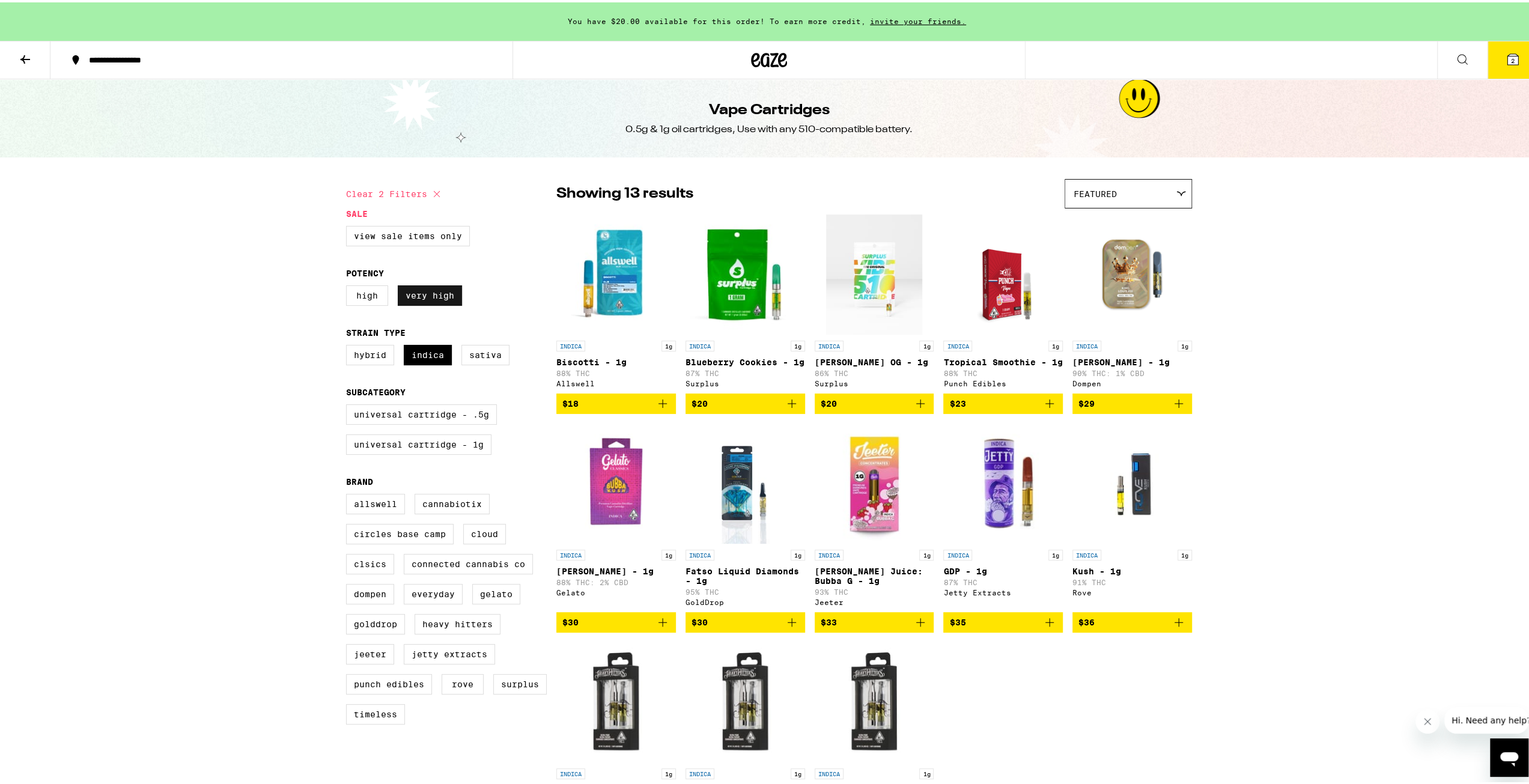
click at [410, 299] on label "Very High" at bounding box center [430, 292] width 64 height 20
click at [349, 285] on input "Very High" at bounding box center [349, 284] width 1 height 1
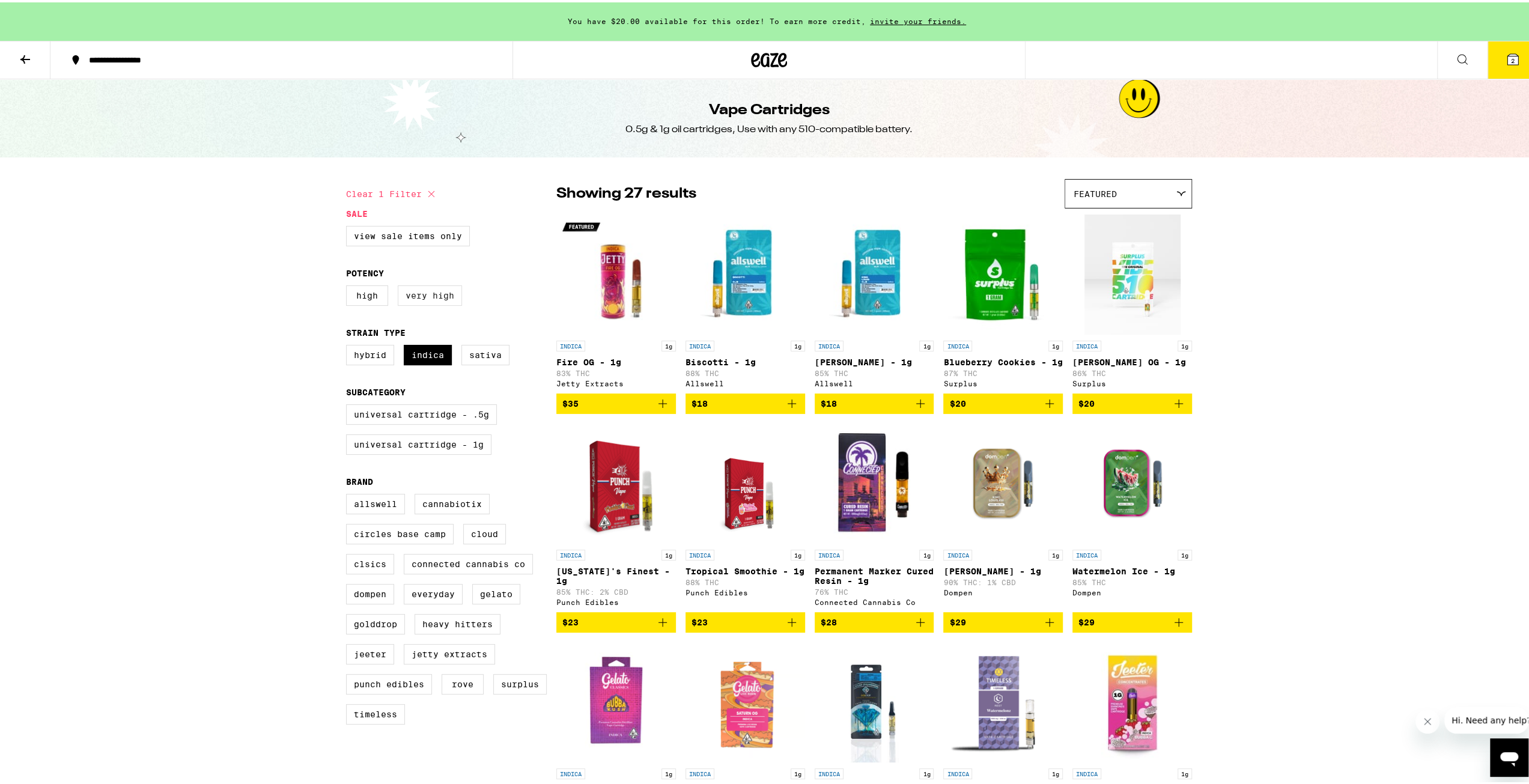
click at [415, 294] on label "Very High" at bounding box center [430, 292] width 64 height 20
click at [349, 285] on input "Very High" at bounding box center [349, 284] width 1 height 1
checkbox input "true"
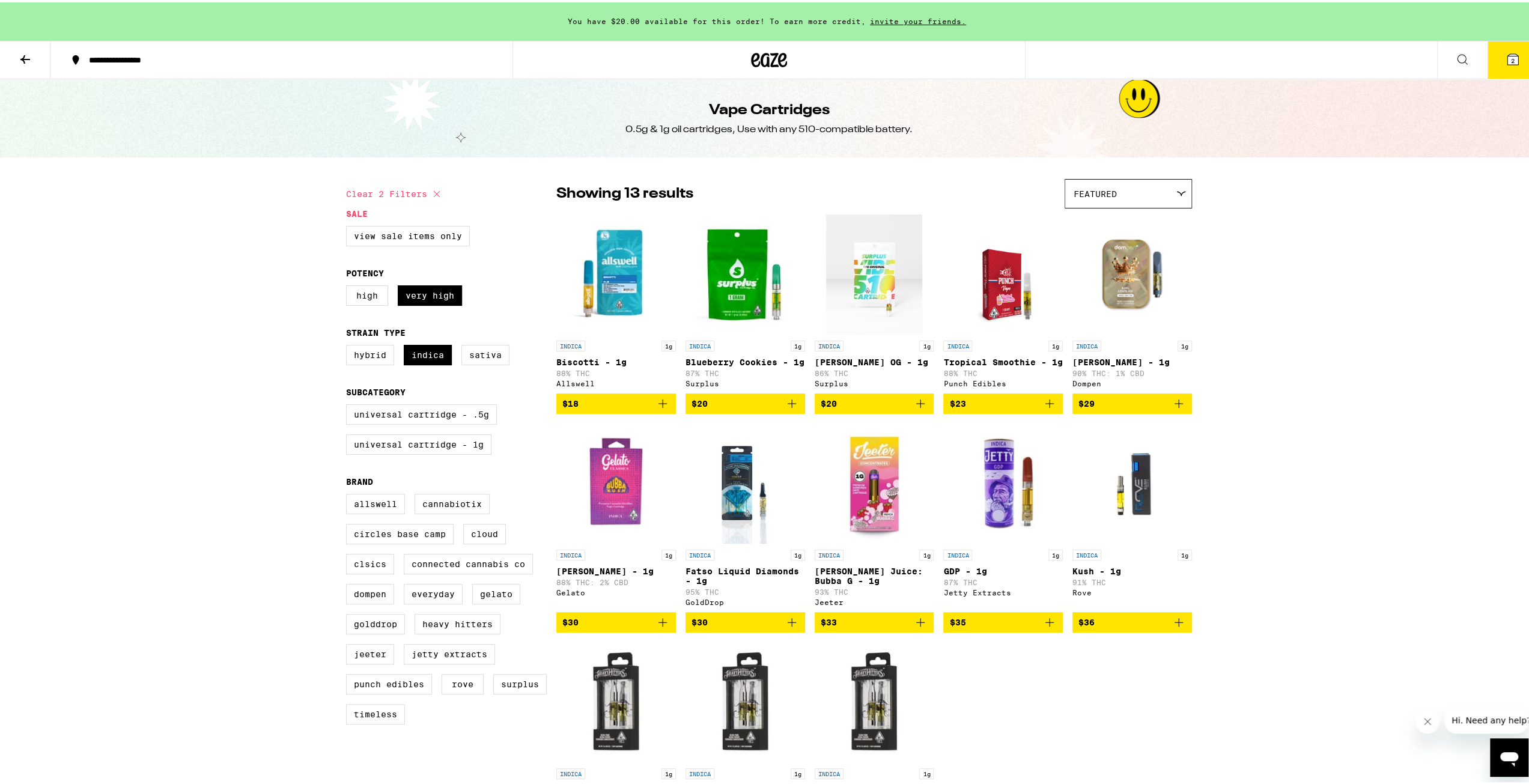
scroll to position [200, 0]
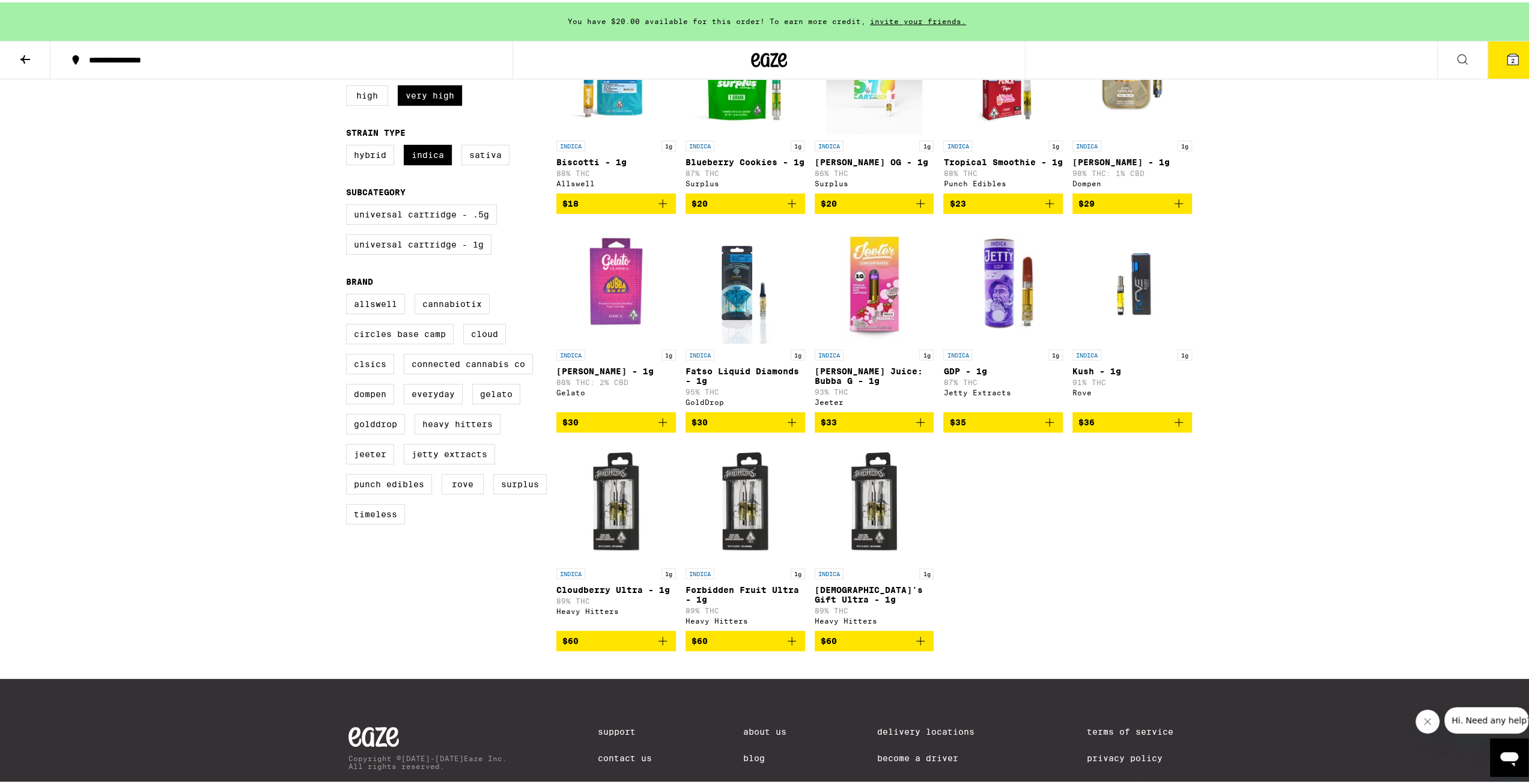
click at [788, 427] on icon "Add to bag" at bounding box center [792, 420] width 14 height 14
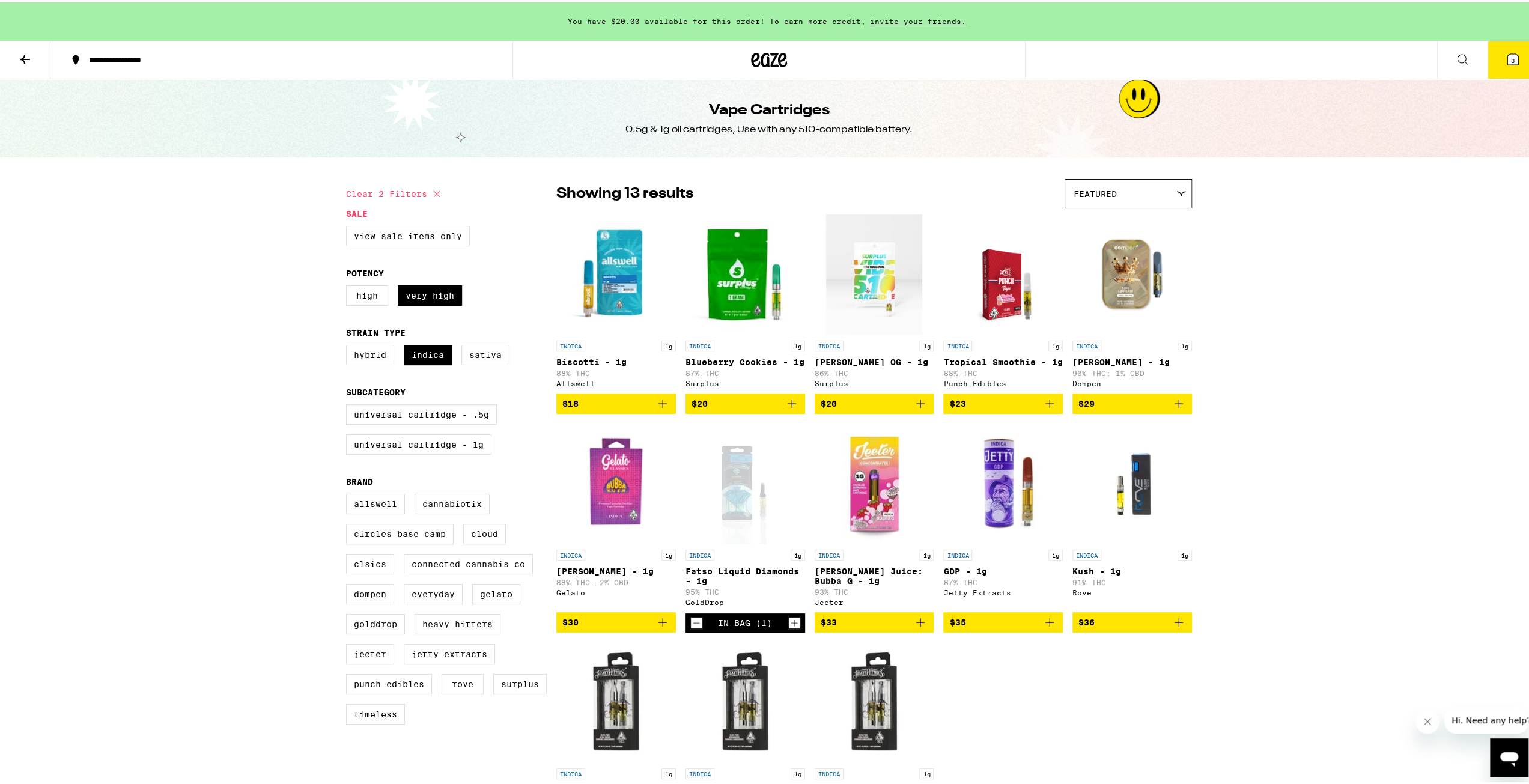
click at [1507, 55] on icon at bounding box center [1512, 56] width 10 height 10
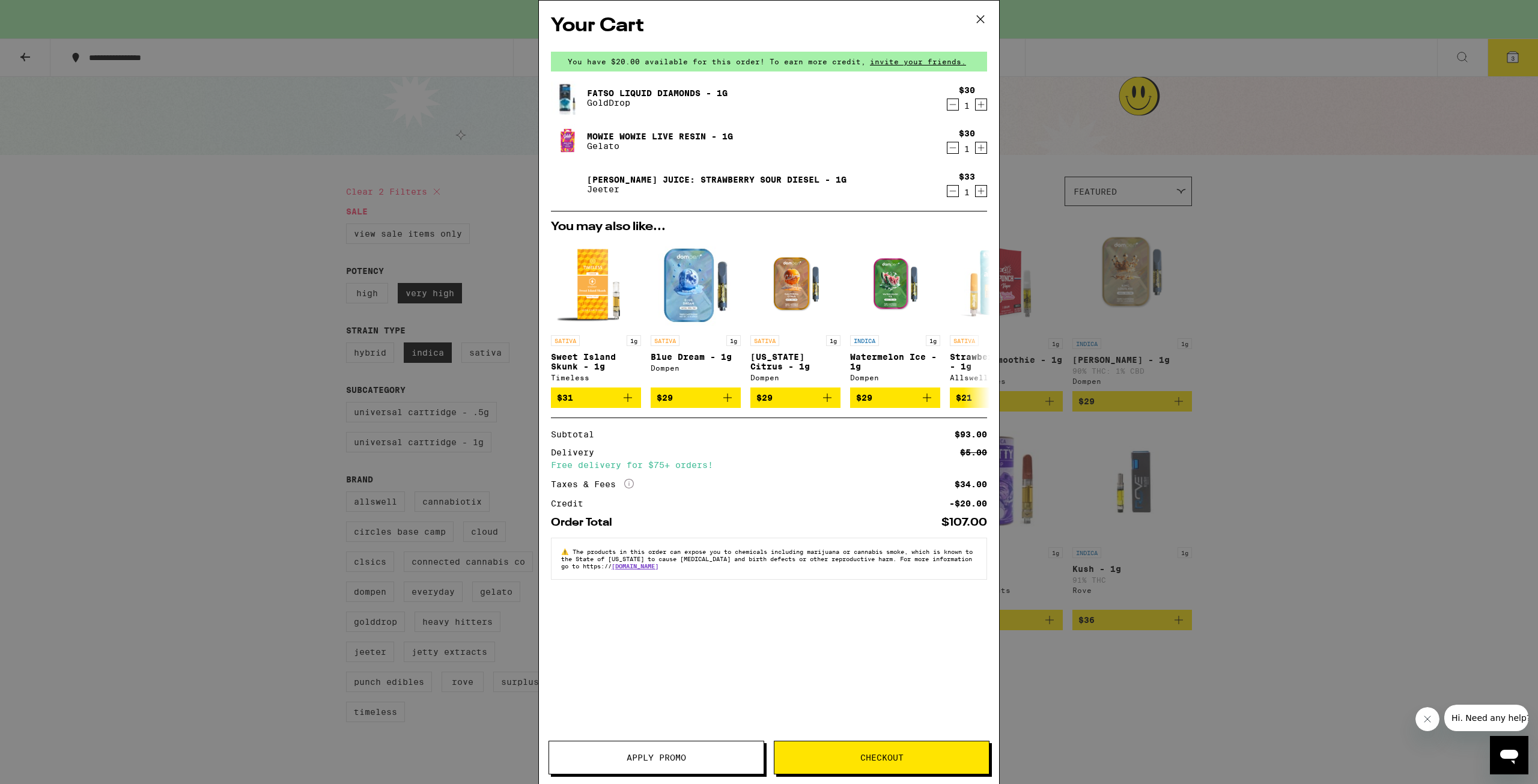
click at [1330, 462] on div "Your Cart You have $20.00 available for this order! To earn more credit, invite…" at bounding box center [769, 392] width 1538 height 784
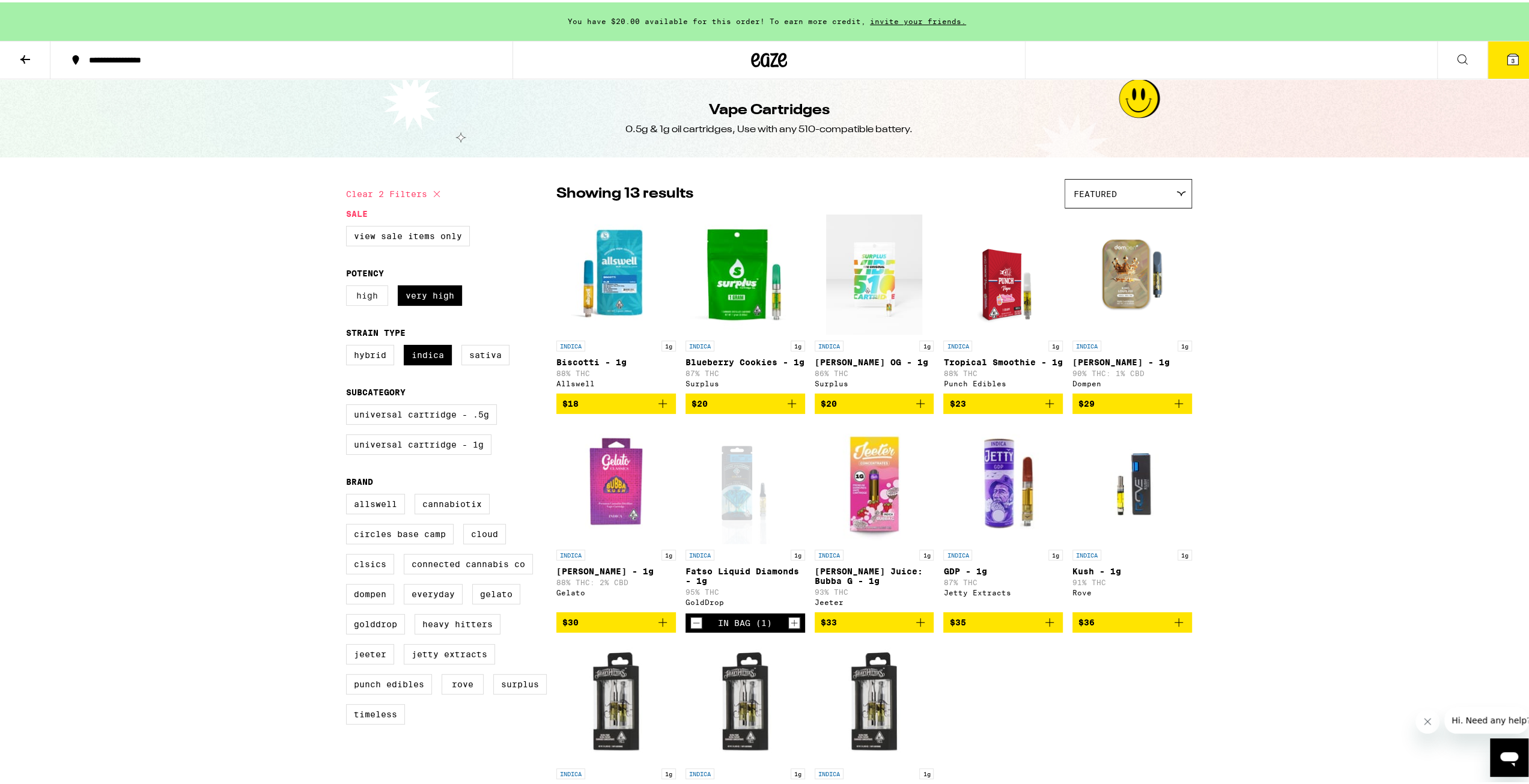
click at [359, 296] on label "High" at bounding box center [367, 292] width 42 height 20
click at [349, 285] on input "High" at bounding box center [349, 284] width 1 height 1
checkbox input "true"
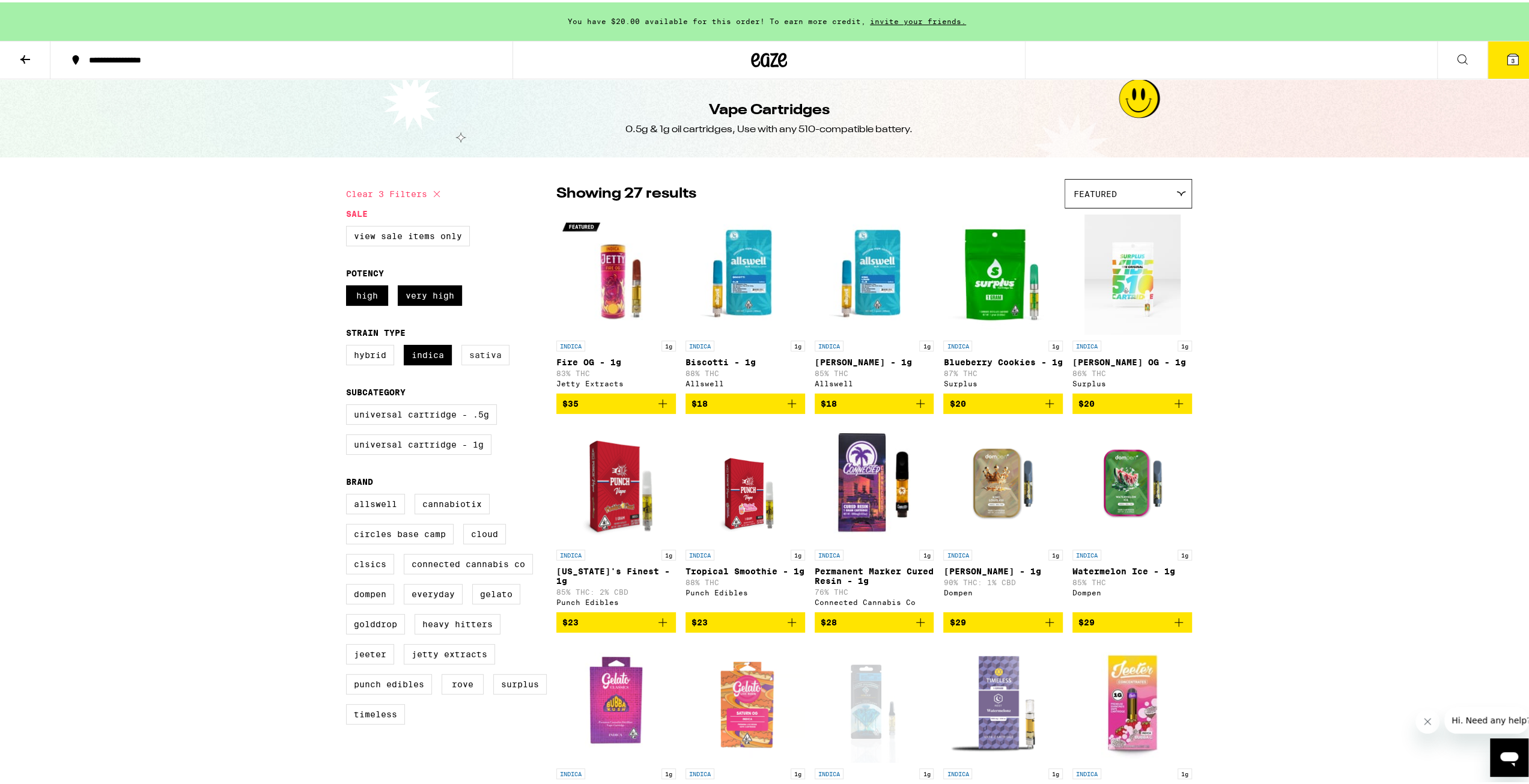
click at [472, 361] on label "Sativa" at bounding box center [485, 352] width 48 height 20
click at [349, 345] on input "Sativa" at bounding box center [349, 344] width 1 height 1
checkbox input "true"
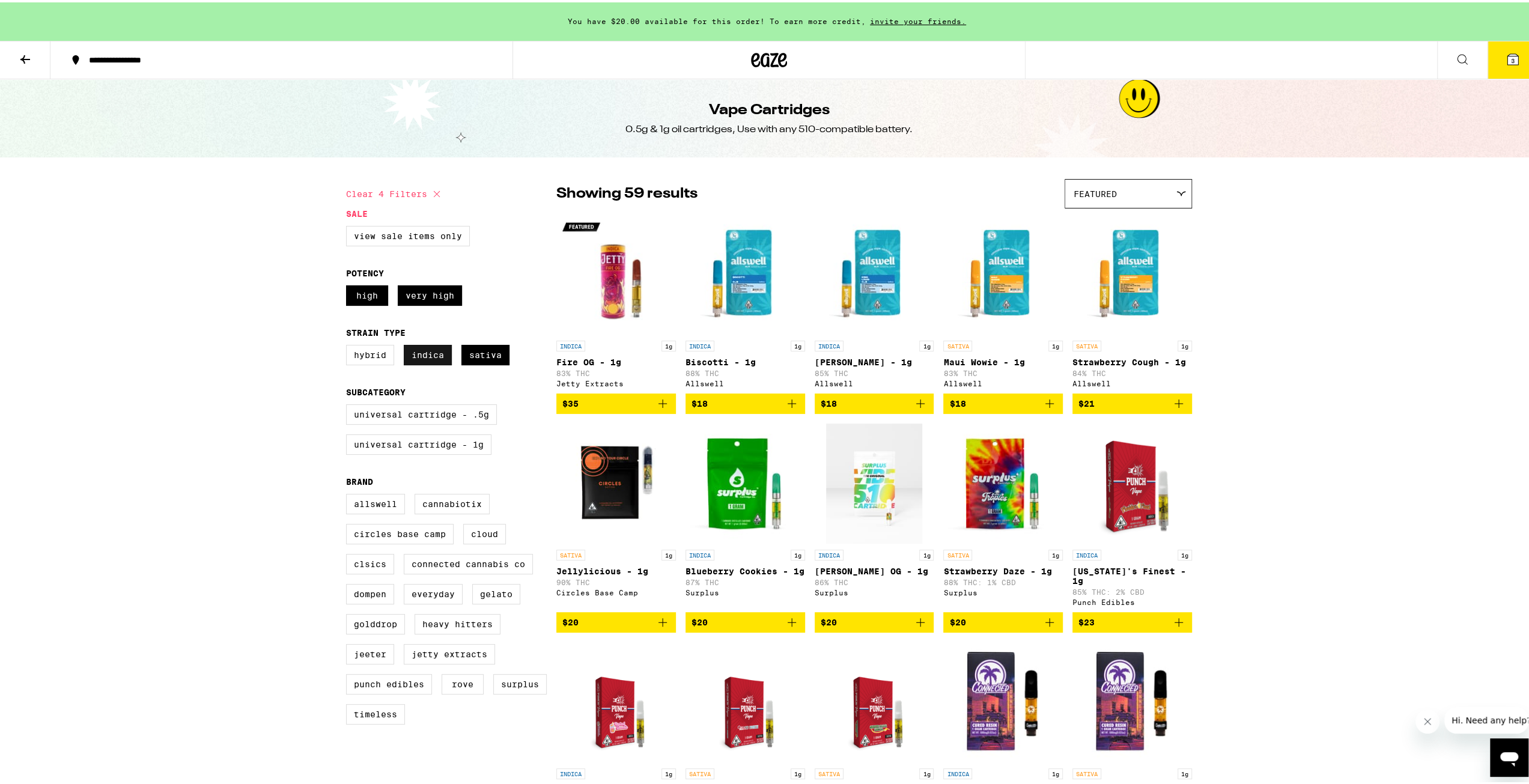
click at [431, 358] on label "Indica" at bounding box center [428, 352] width 48 height 20
click at [349, 345] on input "Indica" at bounding box center [349, 344] width 1 height 1
checkbox input "false"
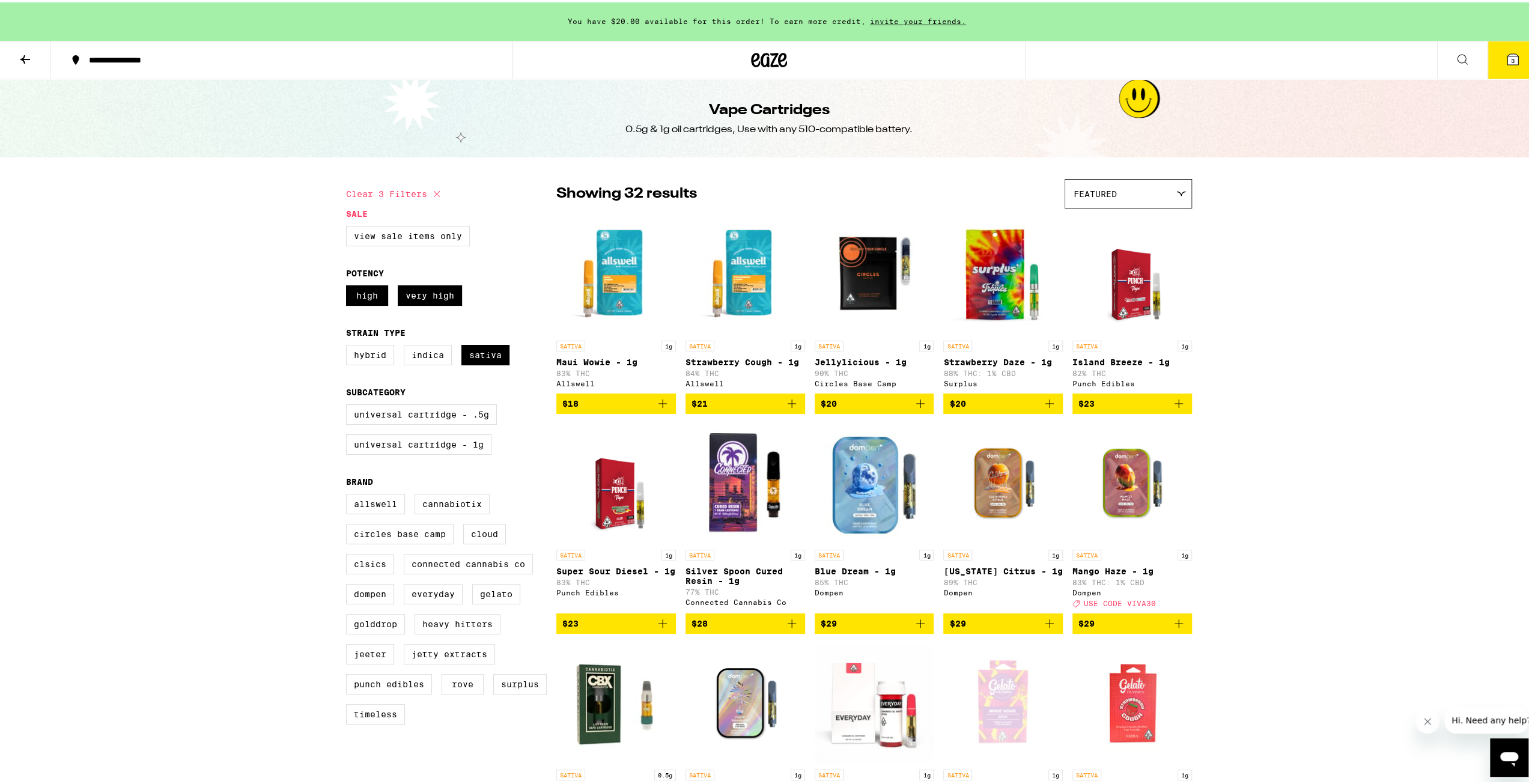
click at [1511, 63] on button "3" at bounding box center [1513, 58] width 51 height 37
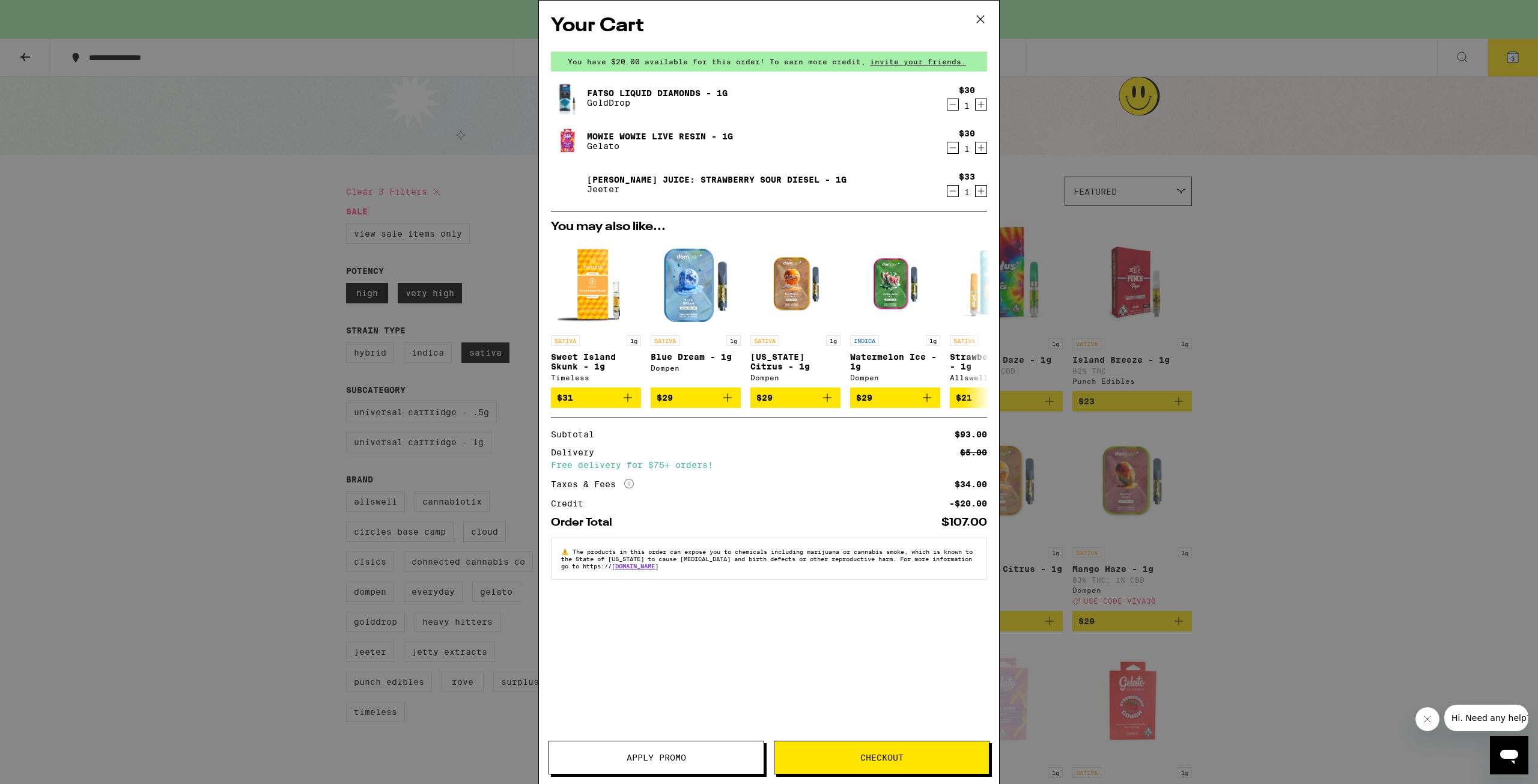
click at [709, 761] on span "Apply Promo" at bounding box center [656, 757] width 215 height 8
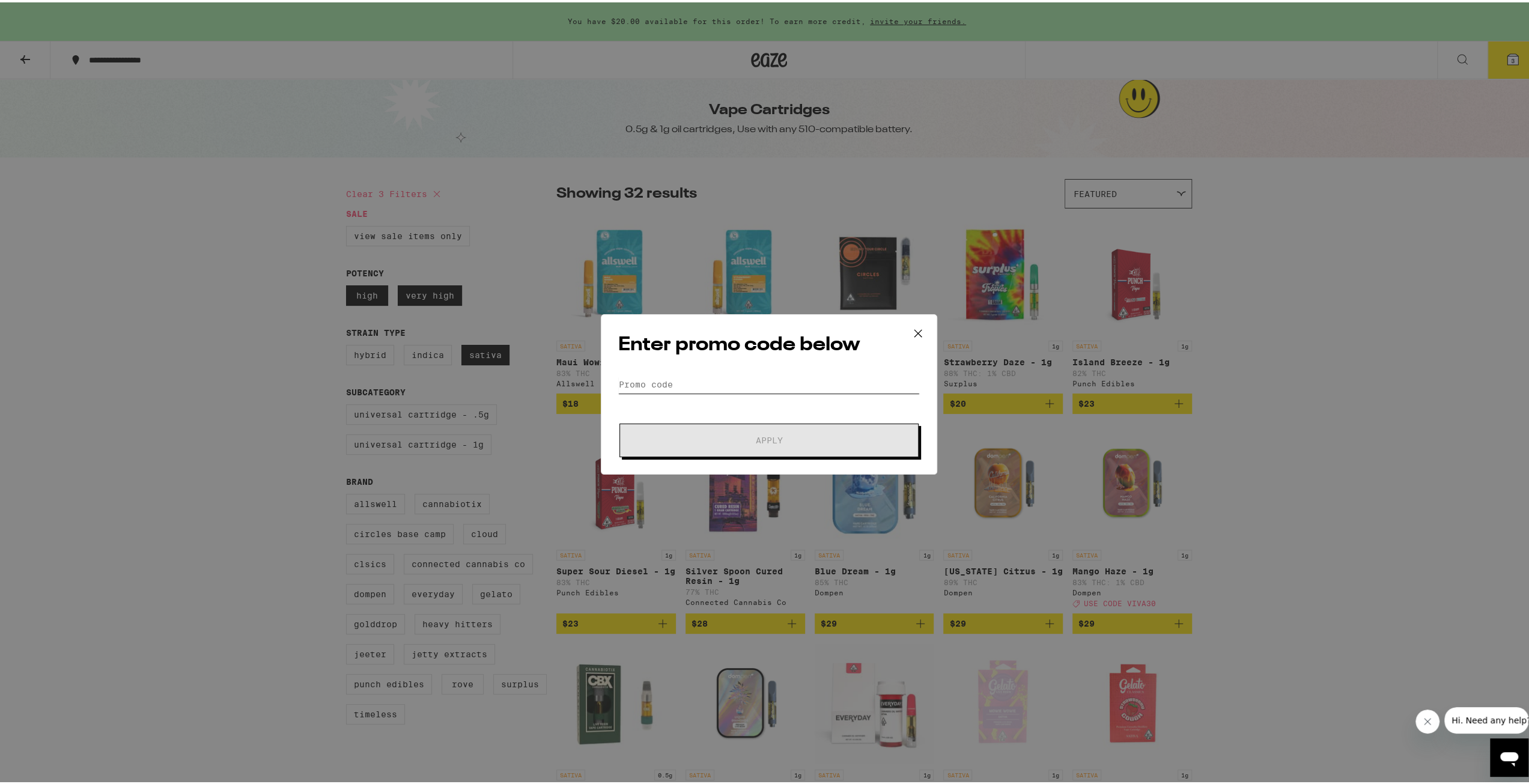
click at [705, 375] on input "Promo Code" at bounding box center [768, 382] width 301 height 18
type input "VIVA30"
click at [728, 449] on button "Apply" at bounding box center [769, 438] width 299 height 34
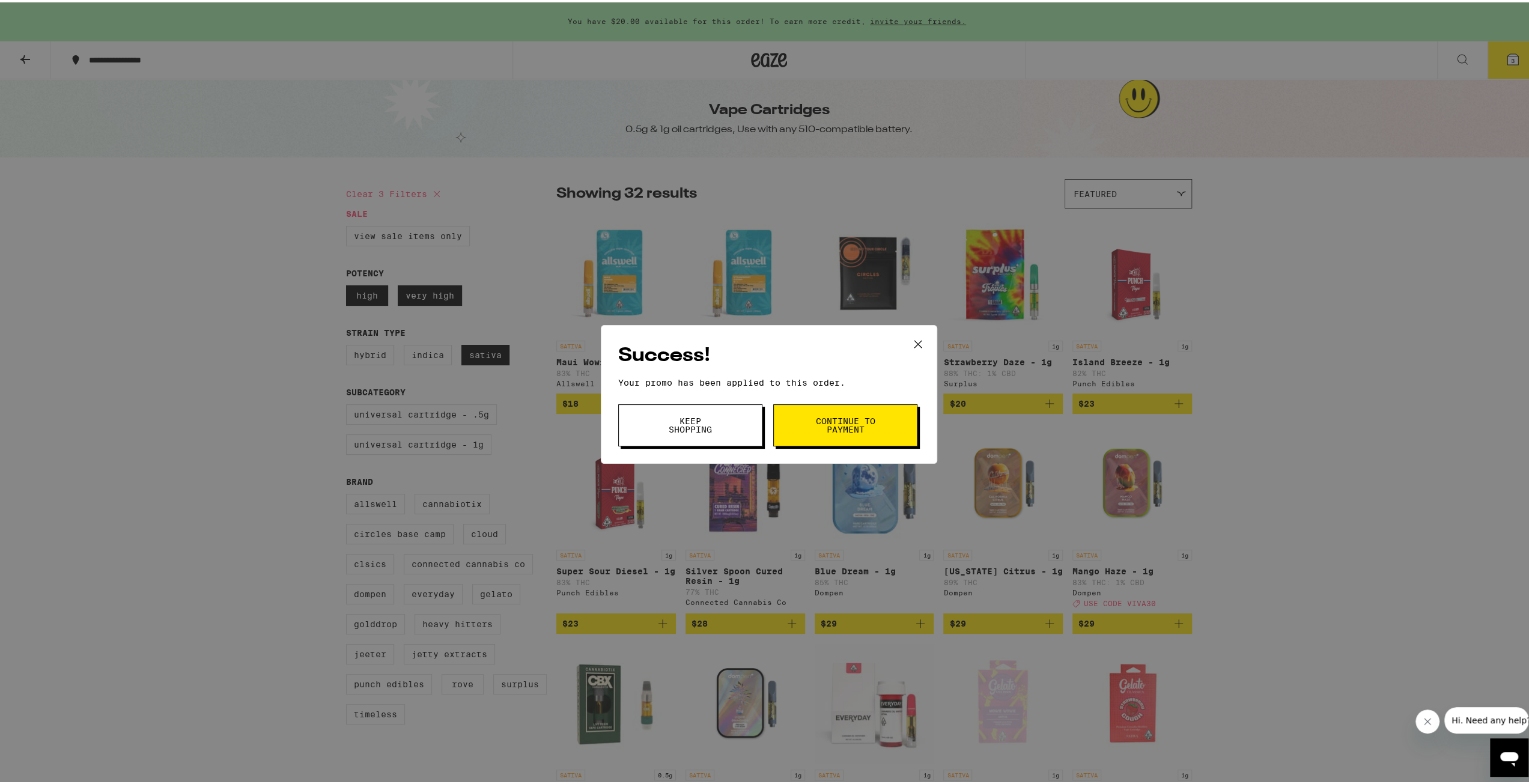
click at [791, 432] on button "Continue to payment" at bounding box center [844, 423] width 144 height 42
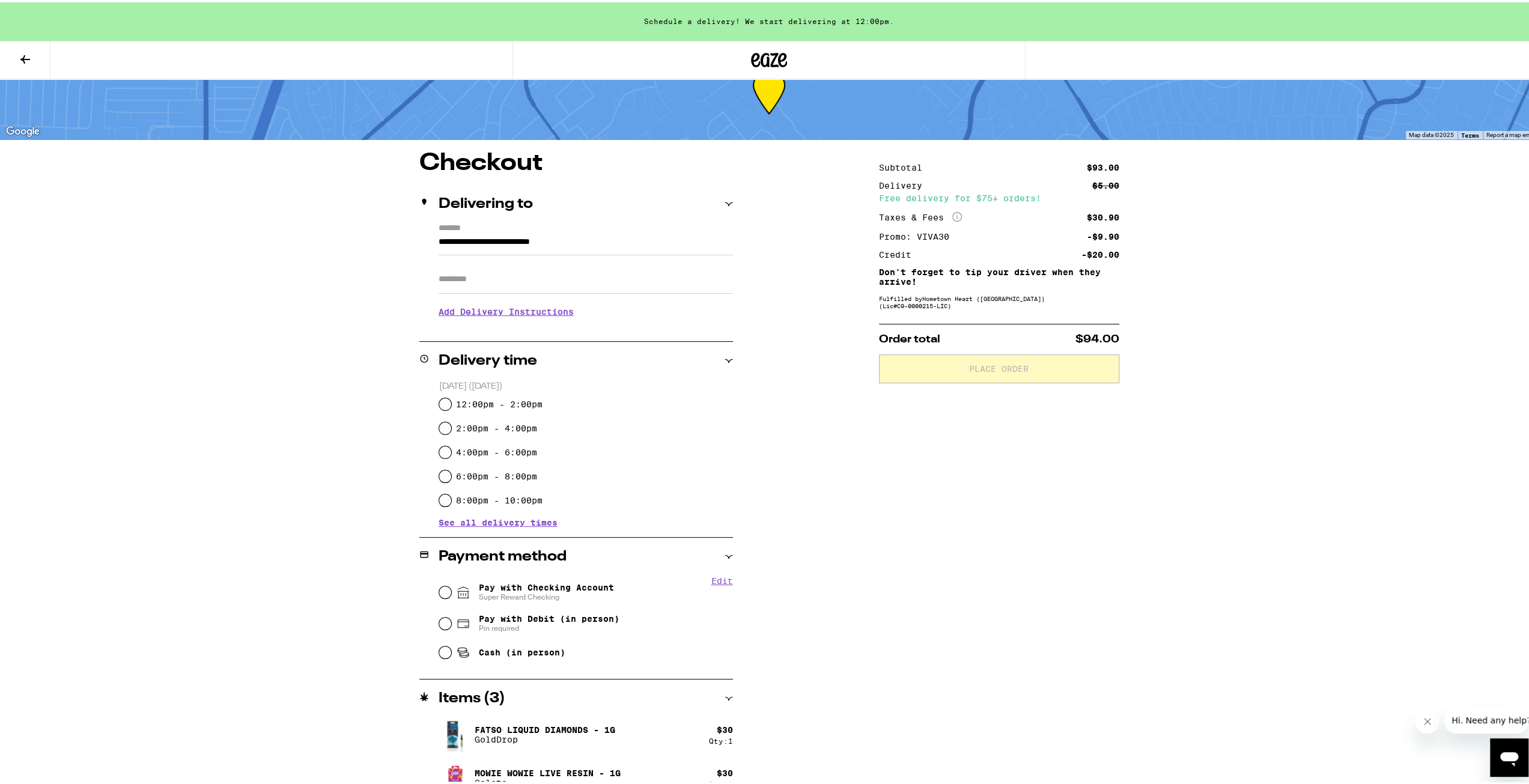
scroll to position [96, 0]
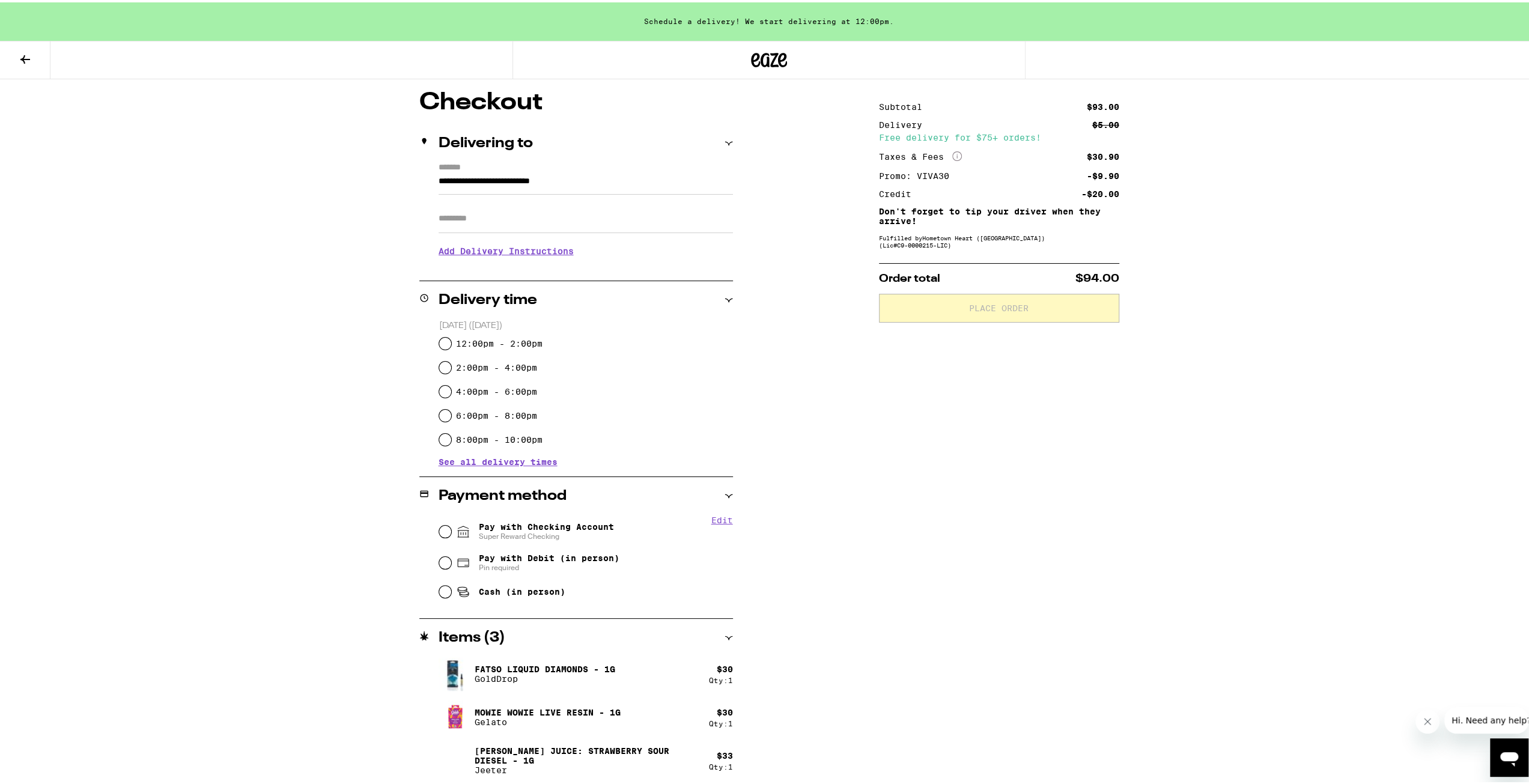
click at [725, 636] on icon at bounding box center [729, 635] width 8 height 8
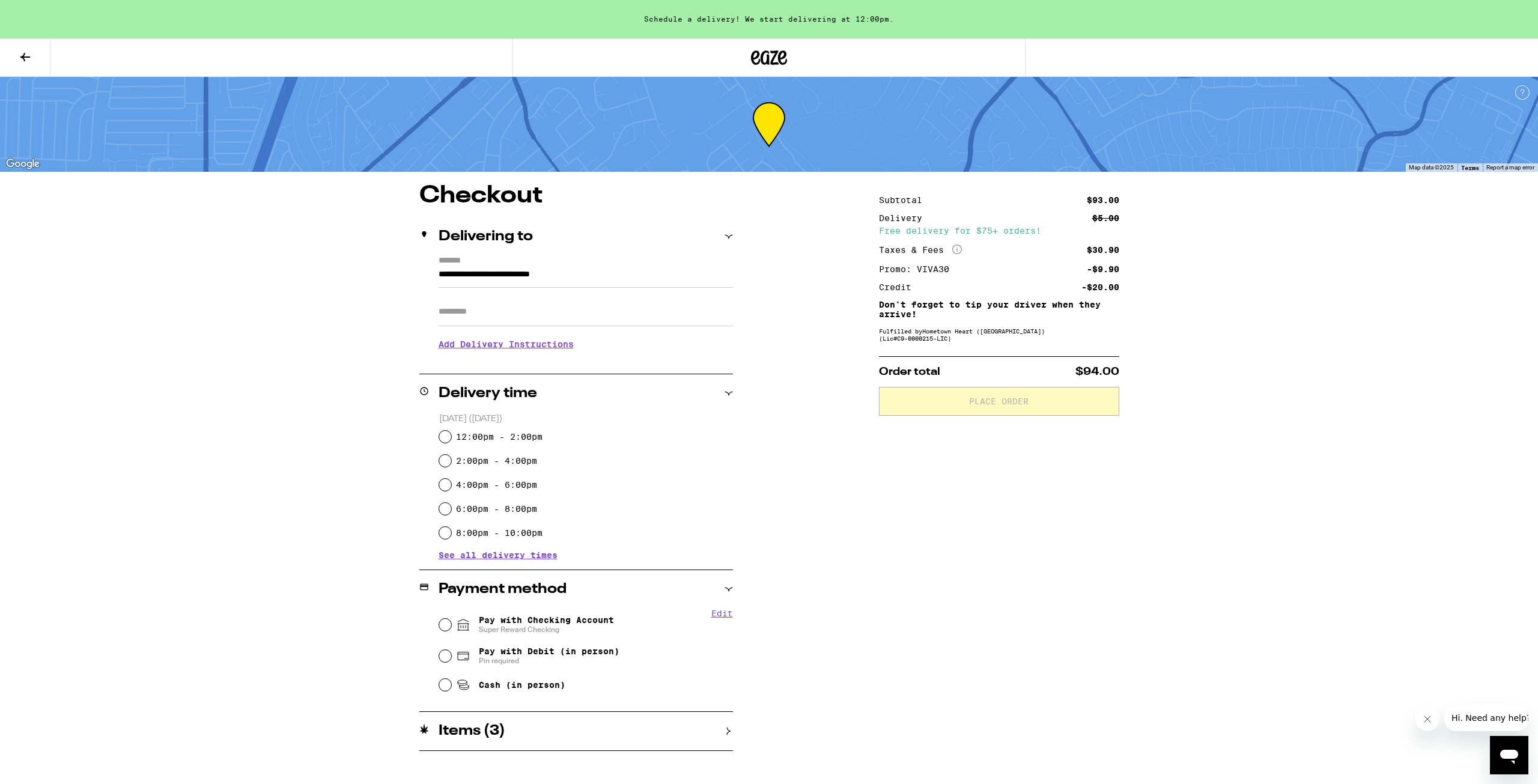
click at [531, 557] on span "See all delivery times" at bounding box center [498, 555] width 119 height 8
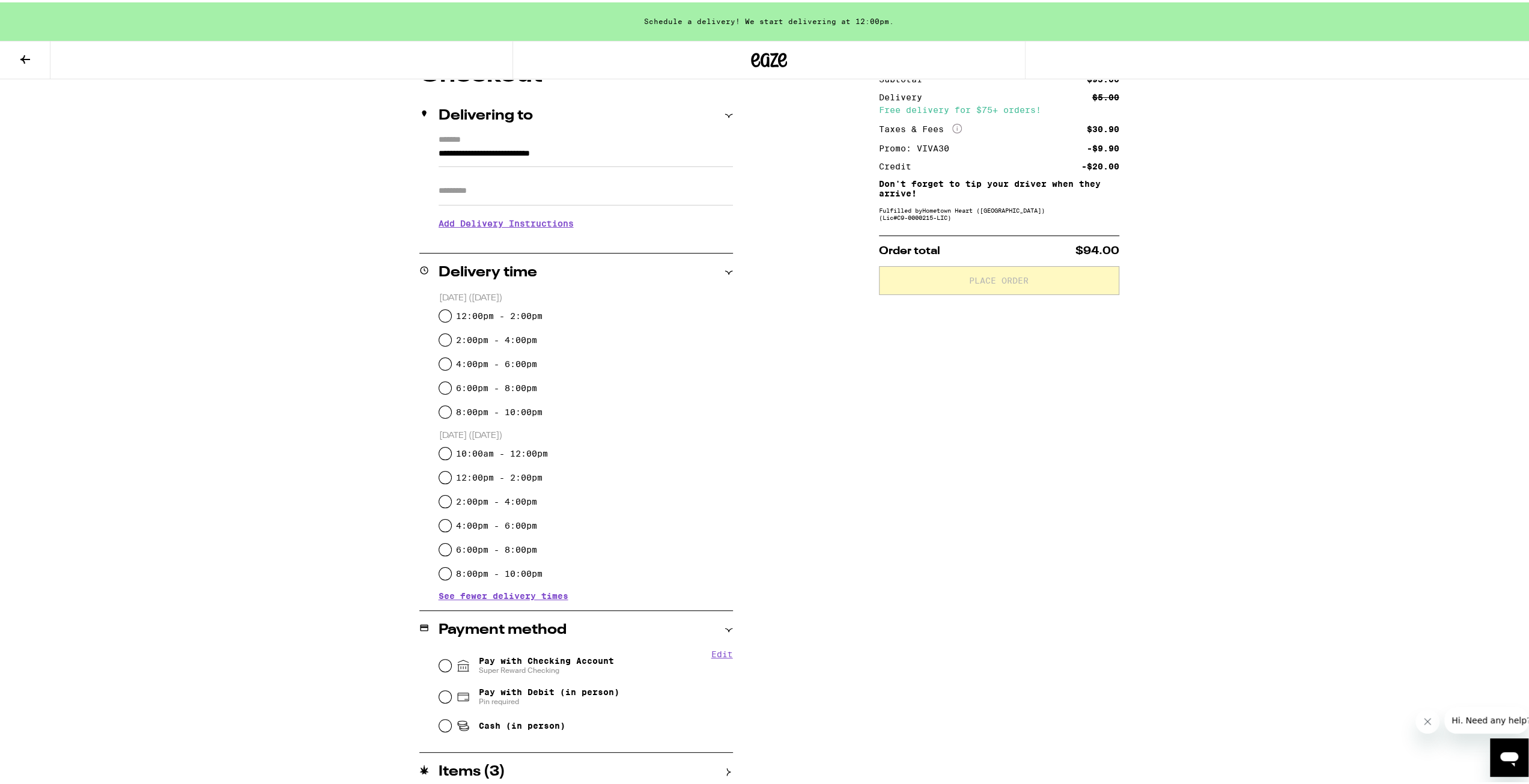
scroll to position [128, 0]
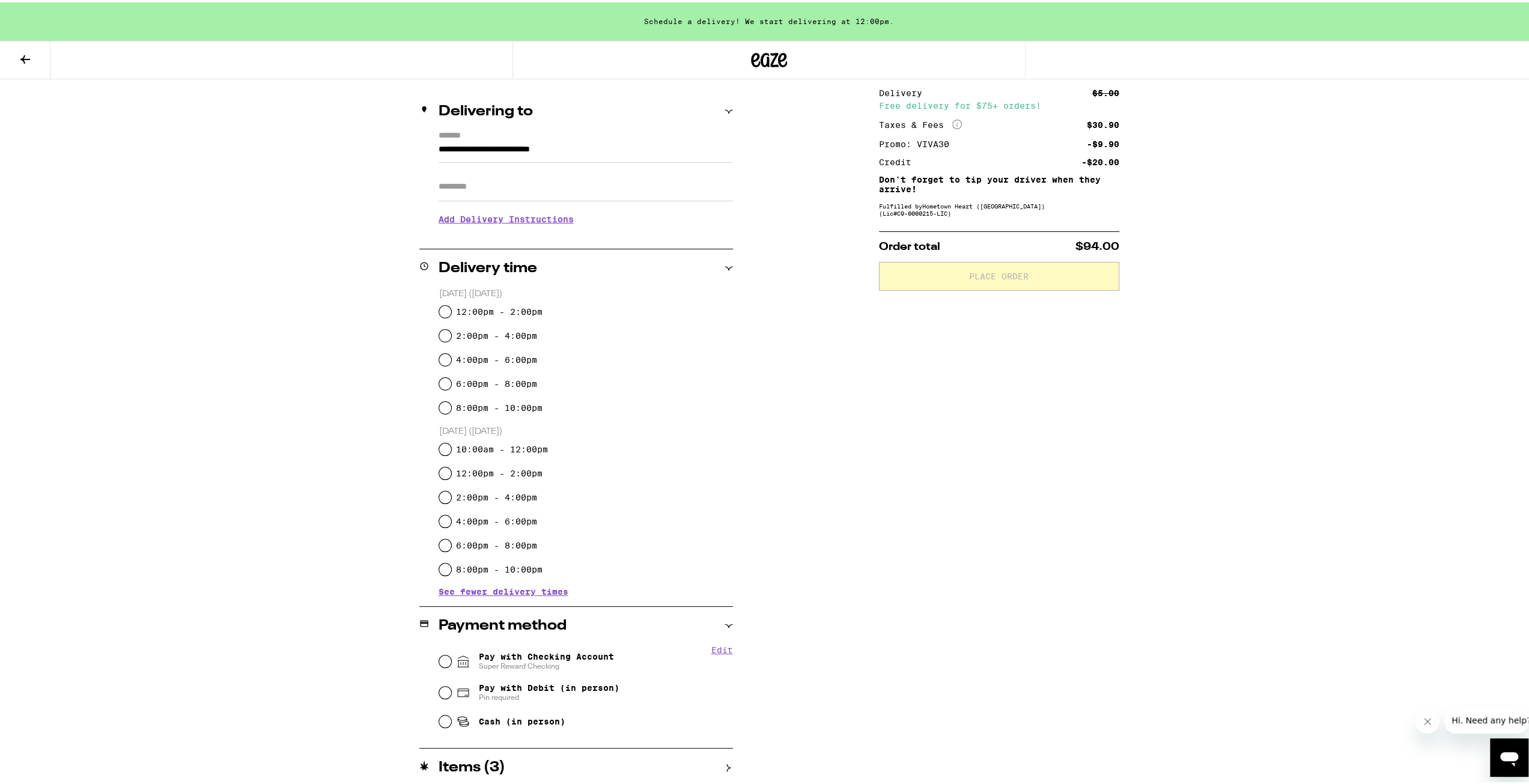
click at [718, 763] on div "Items ( 3 )" at bounding box center [576, 766] width 313 height 14
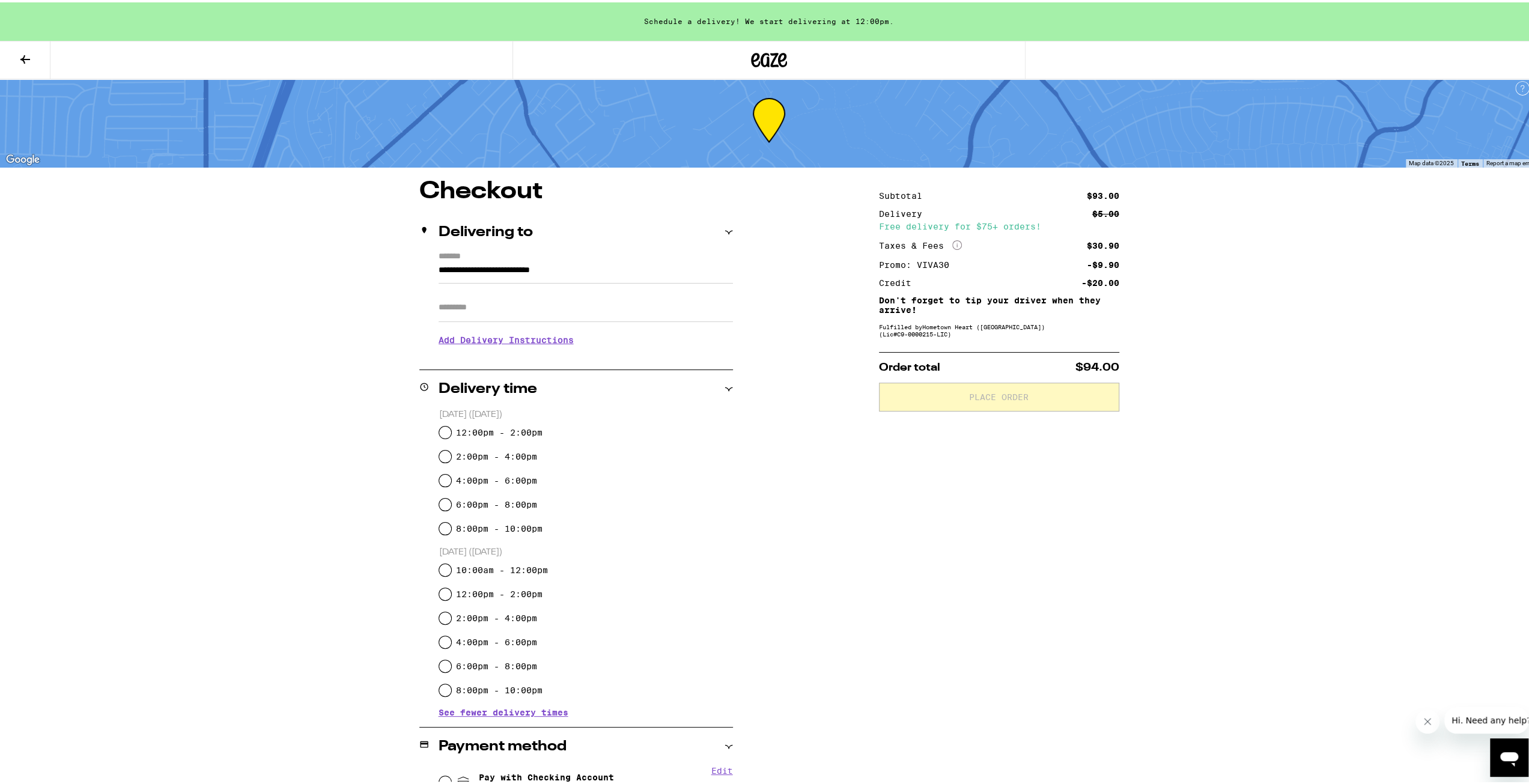
scroll to position [0, 0]
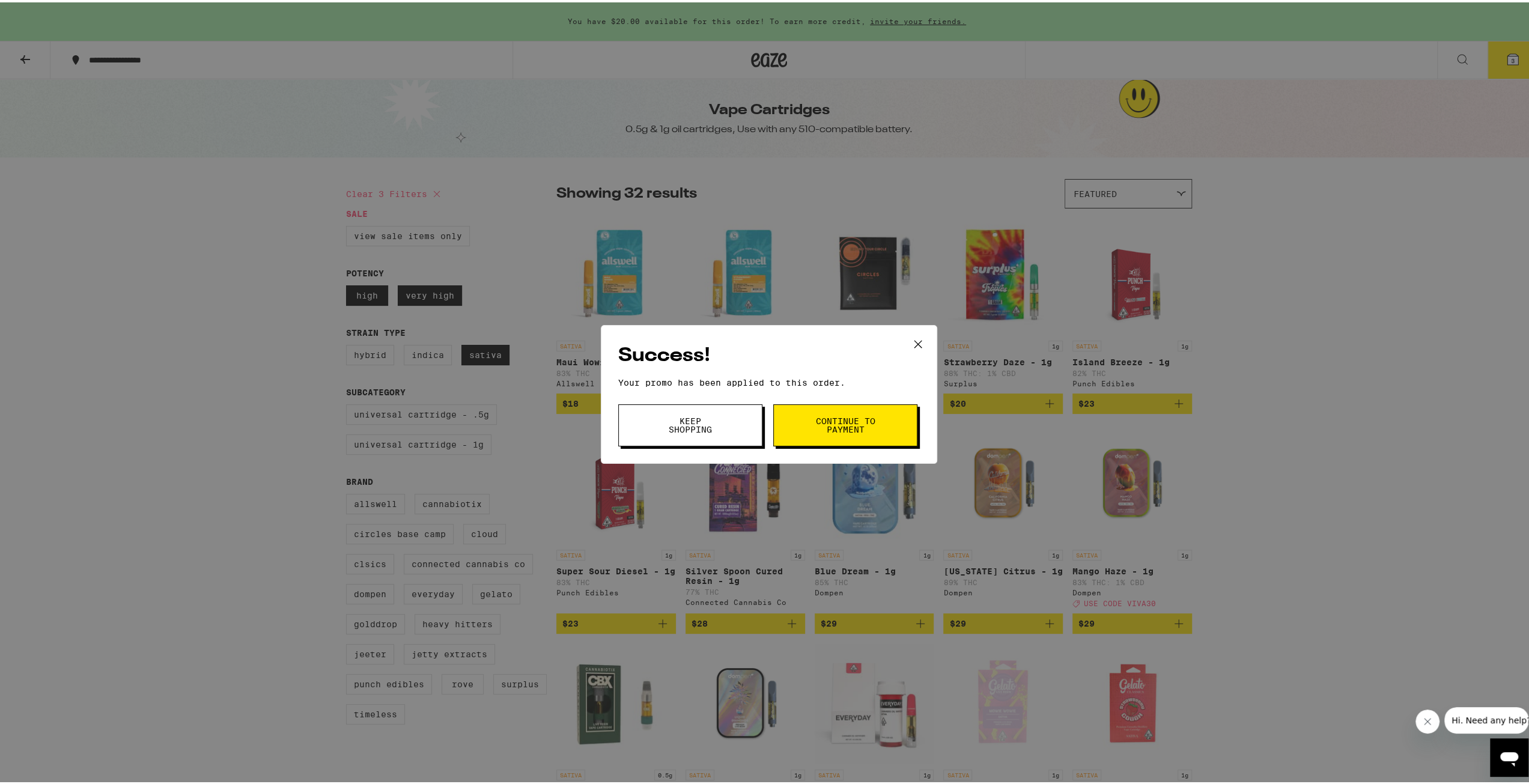
click at [720, 419] on button "Keep Shopping" at bounding box center [689, 423] width 144 height 42
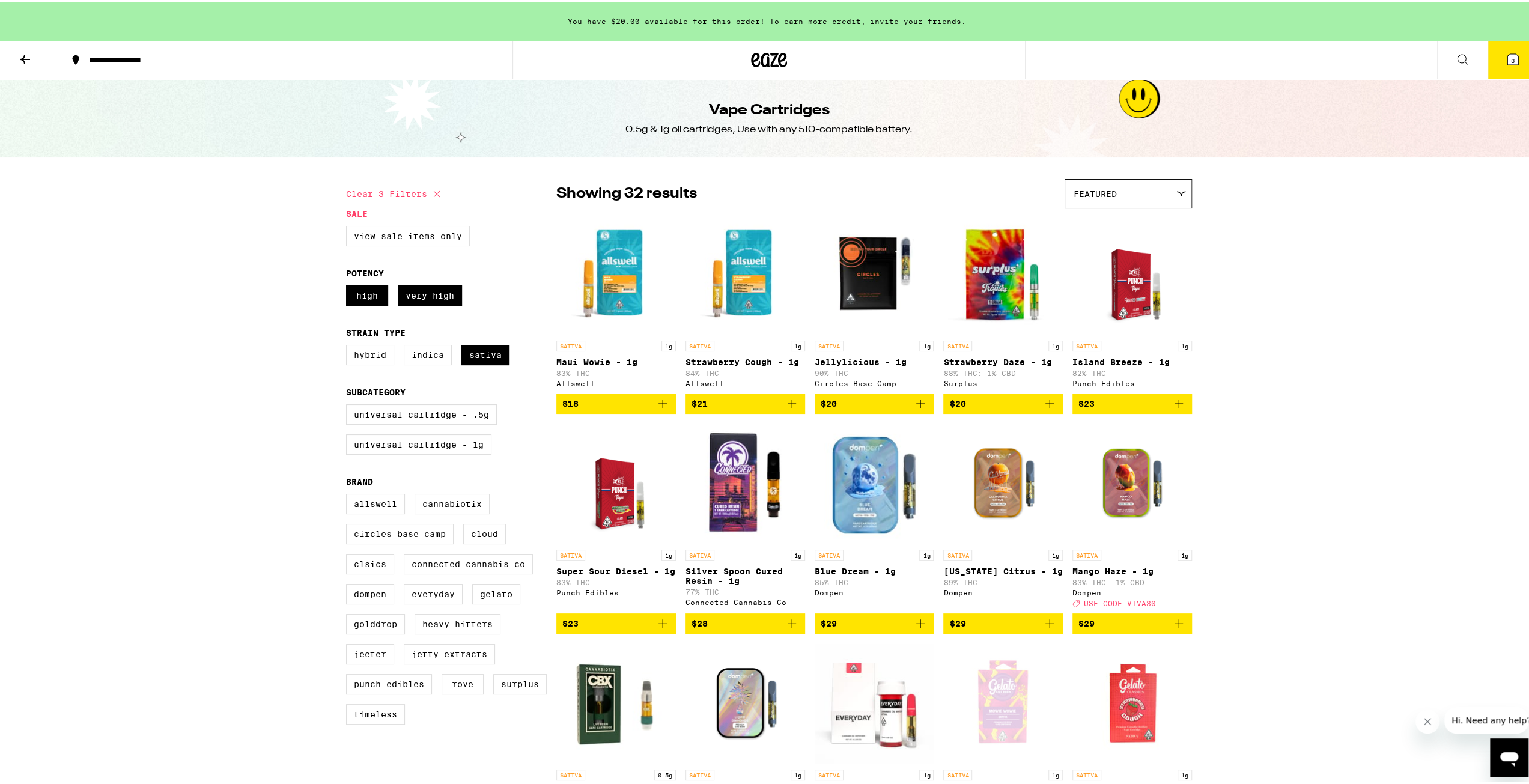
click at [1507, 59] on icon at bounding box center [1512, 56] width 10 height 10
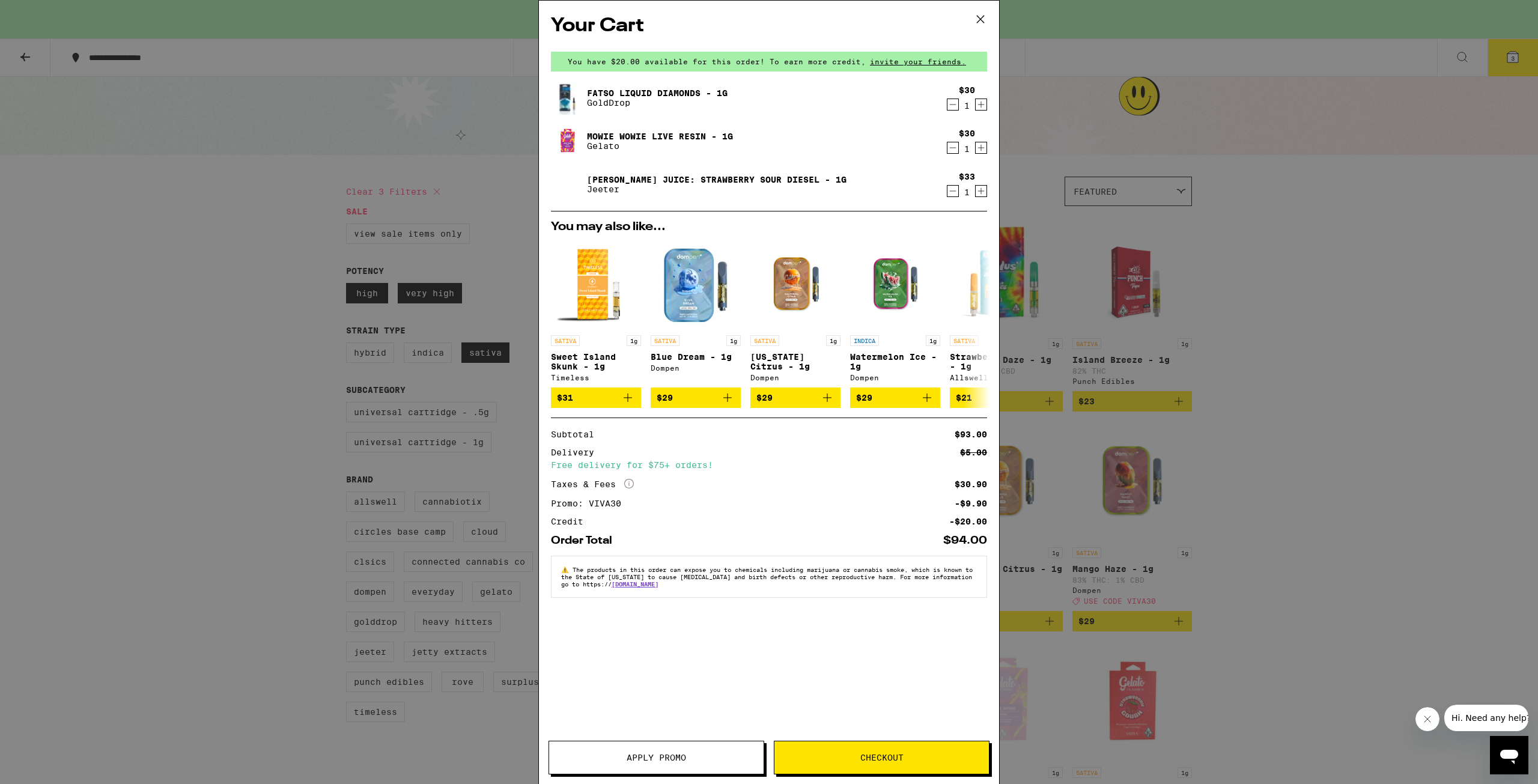
click at [947, 104] on icon "Decrement" at bounding box center [952, 104] width 10 height 14
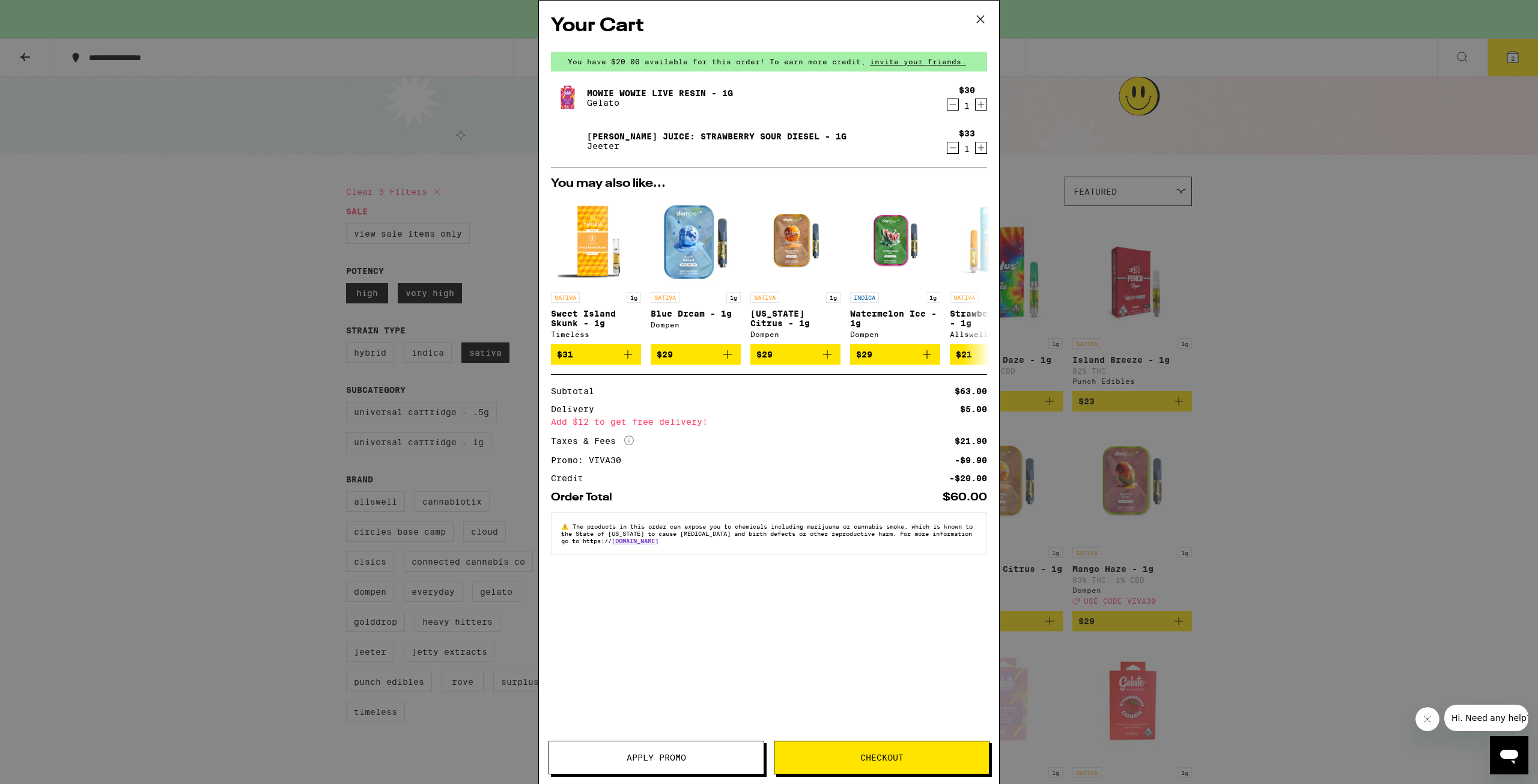
click at [873, 750] on button "Checkout" at bounding box center [881, 757] width 215 height 34
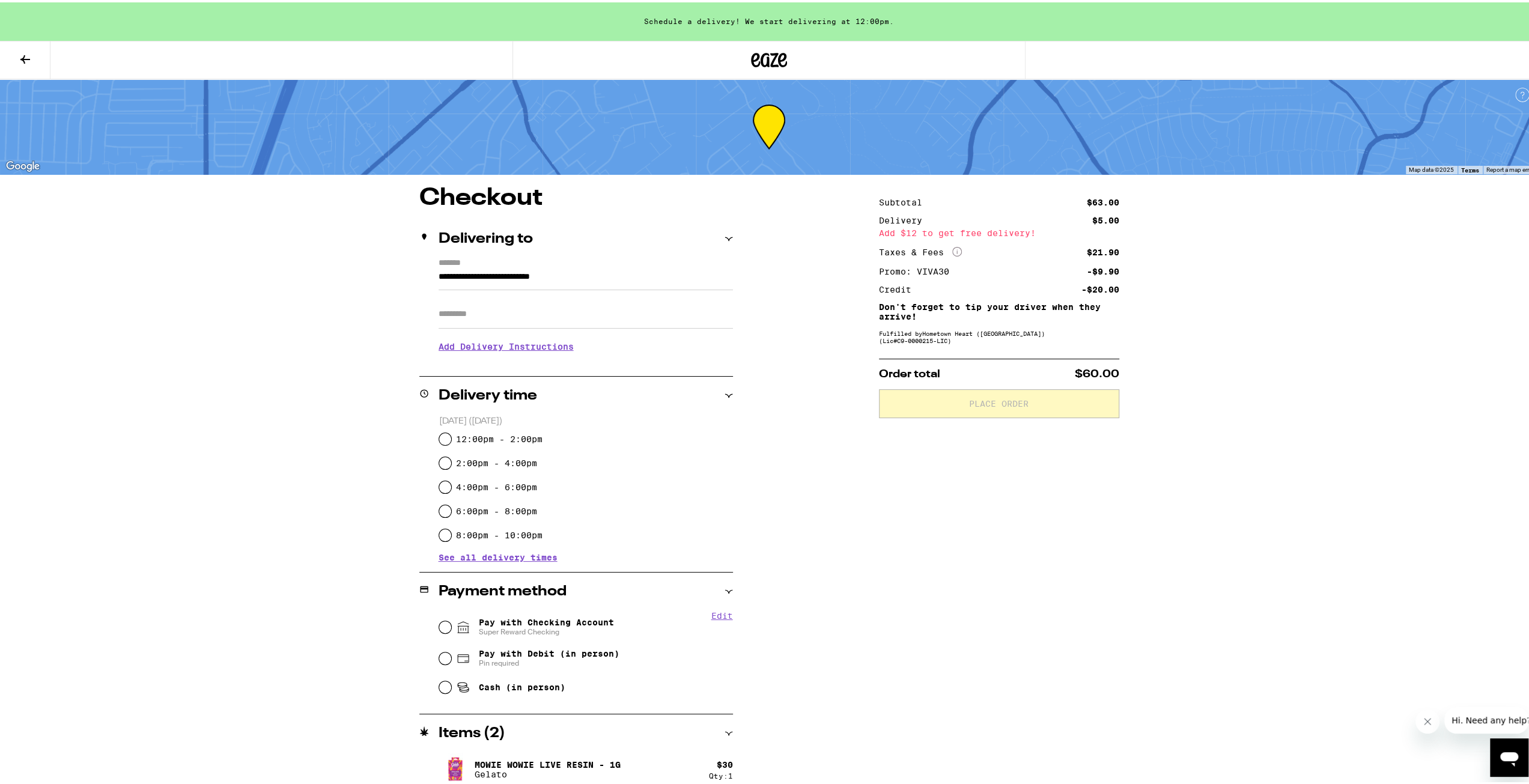
drag, startPoint x: 496, startPoint y: 457, endPoint x: 494, endPoint y: 447, distance: 10.2
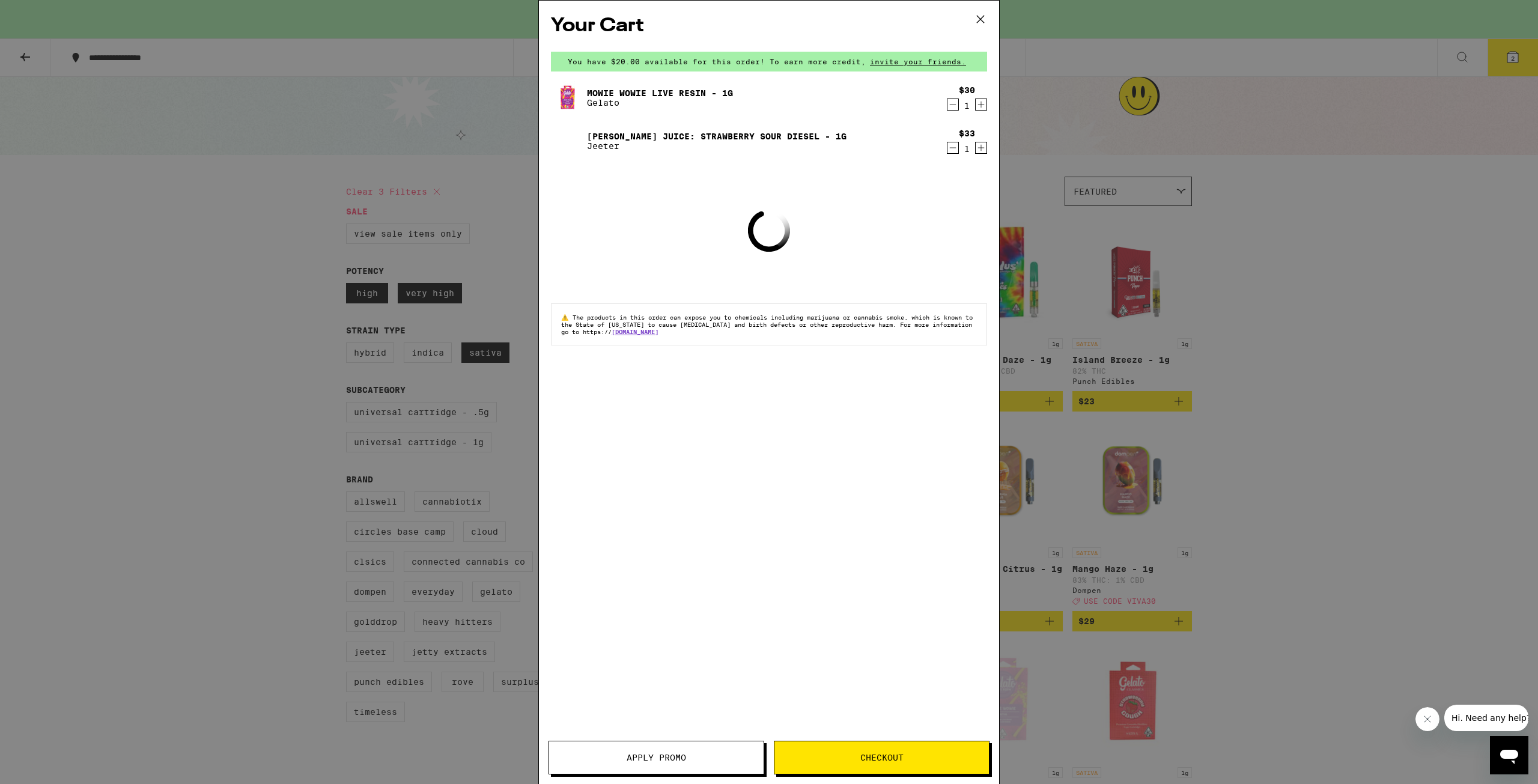
click at [305, 275] on div "Your Cart You have $20.00 available for this order! To earn more credit, invite…" at bounding box center [769, 392] width 1538 height 784
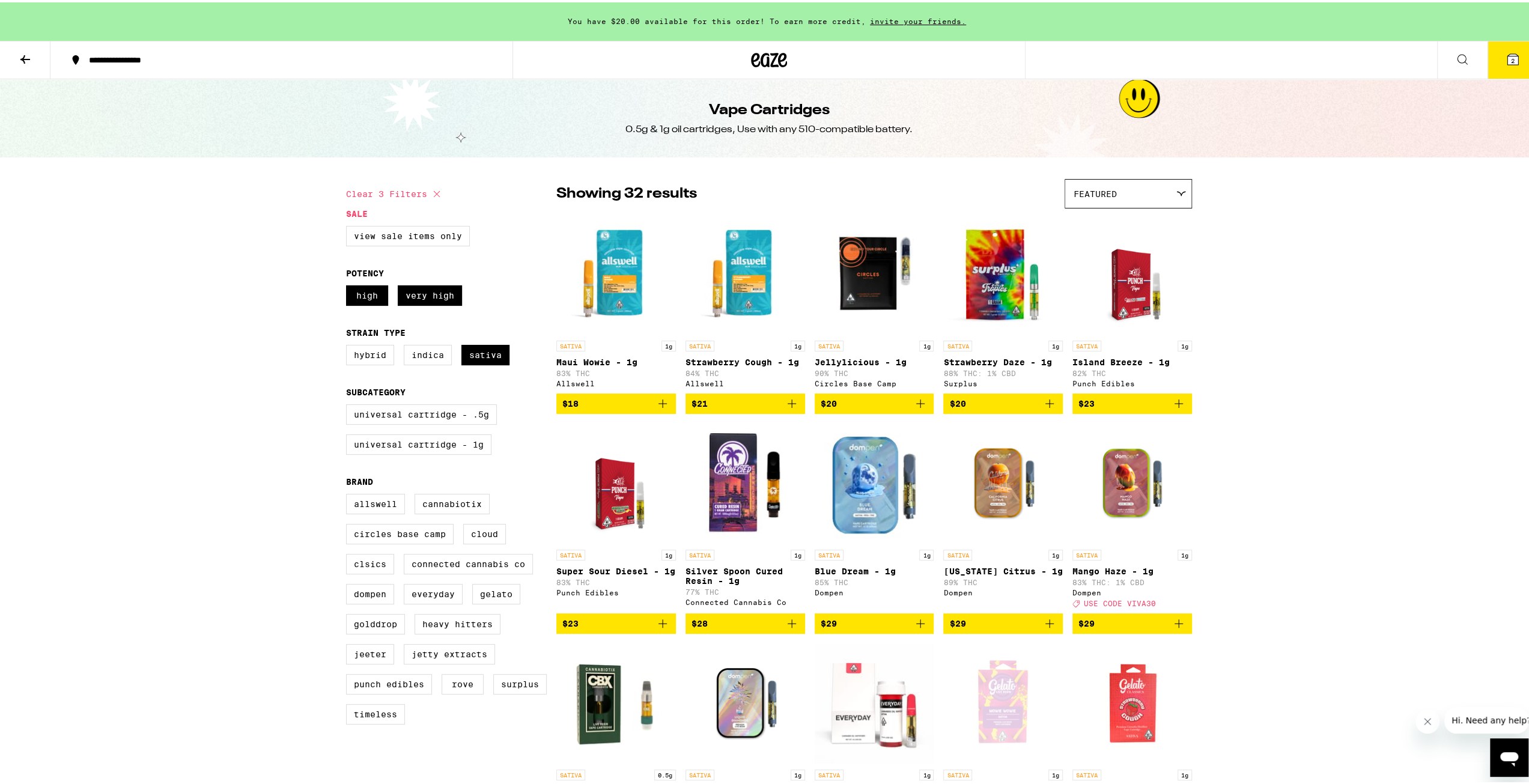
click at [20, 62] on icon at bounding box center [25, 57] width 14 height 14
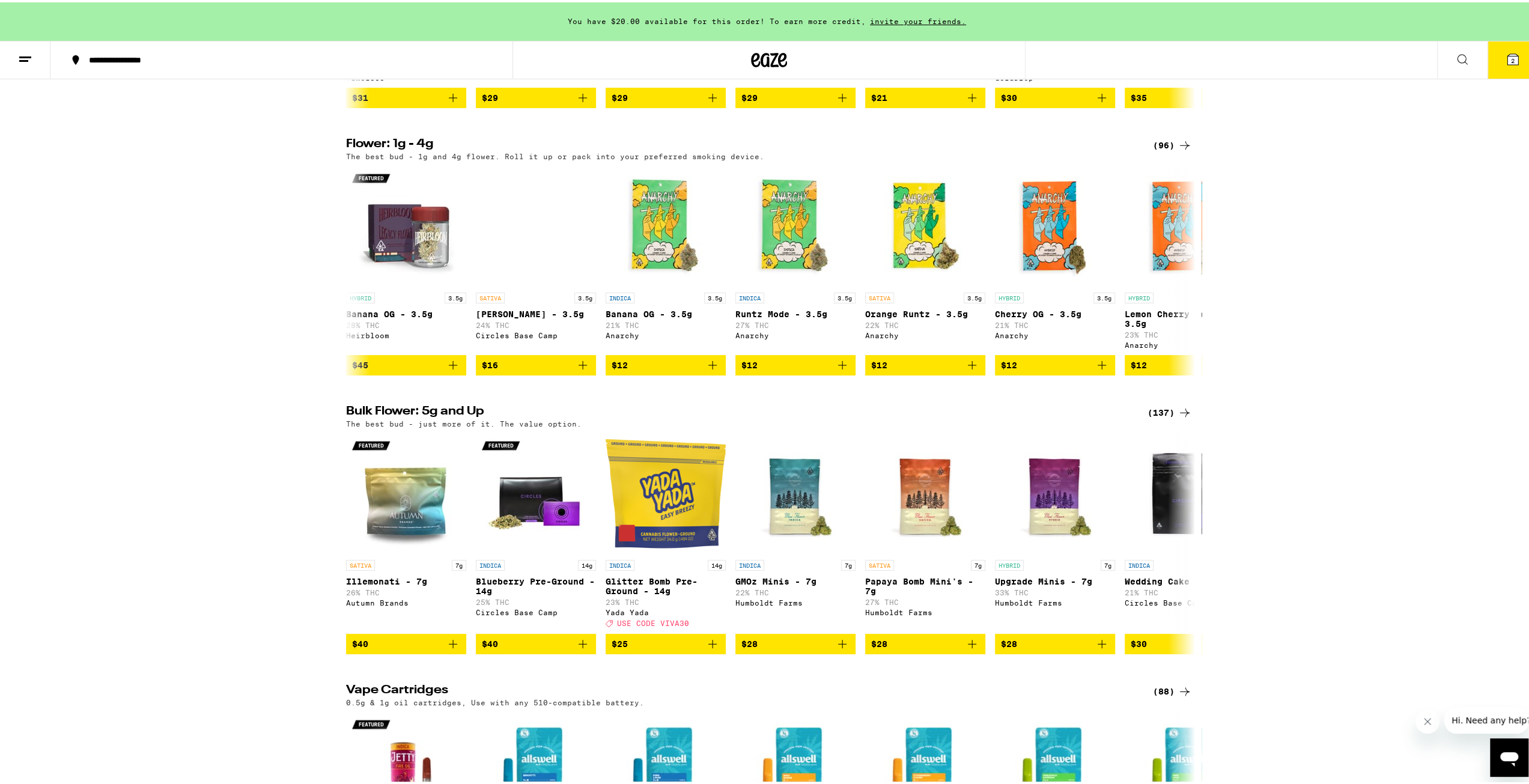
scroll to position [1047, 0]
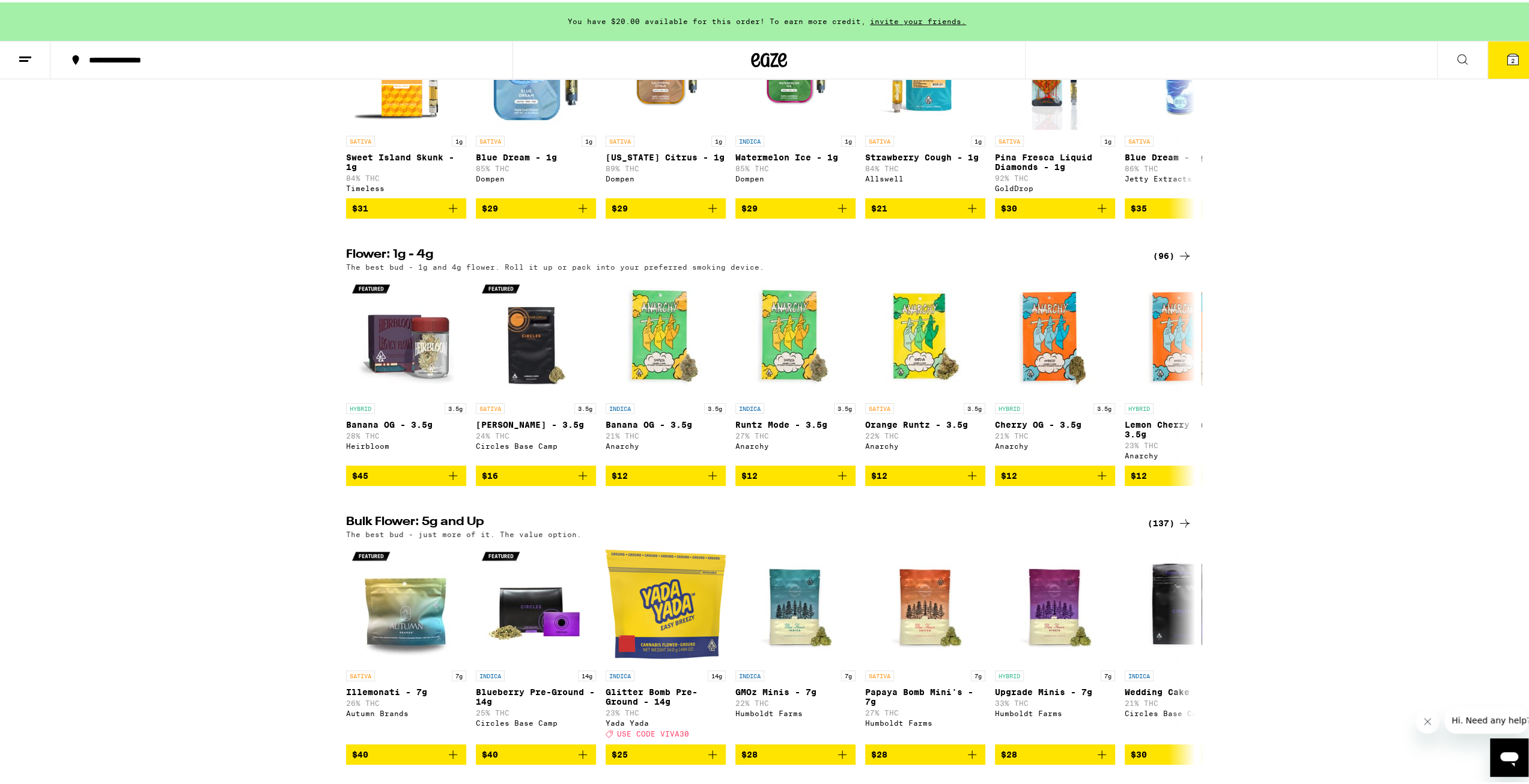
click at [14, 54] on button at bounding box center [25, 58] width 51 height 38
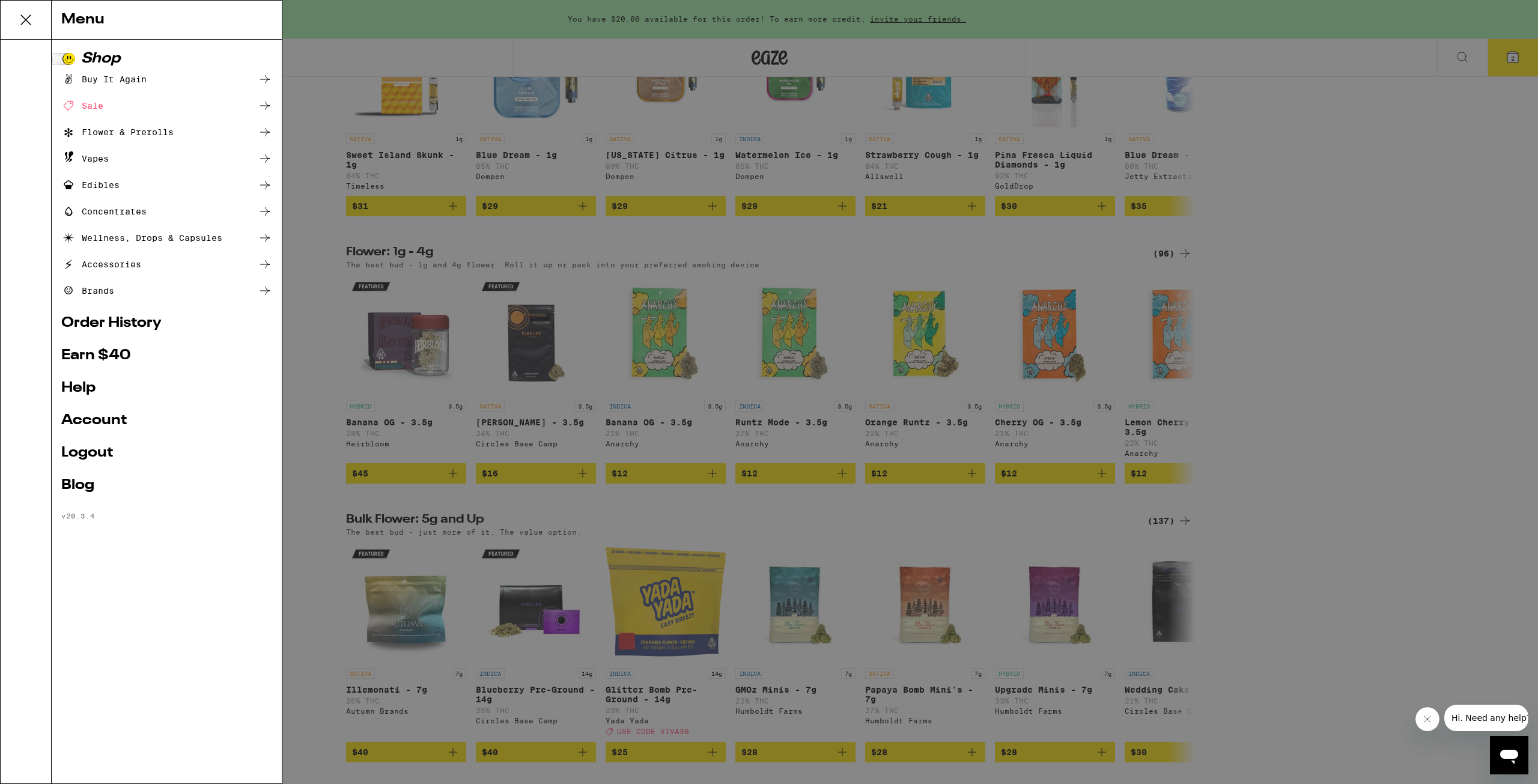
click at [85, 106] on div "Sale" at bounding box center [82, 106] width 42 height 14
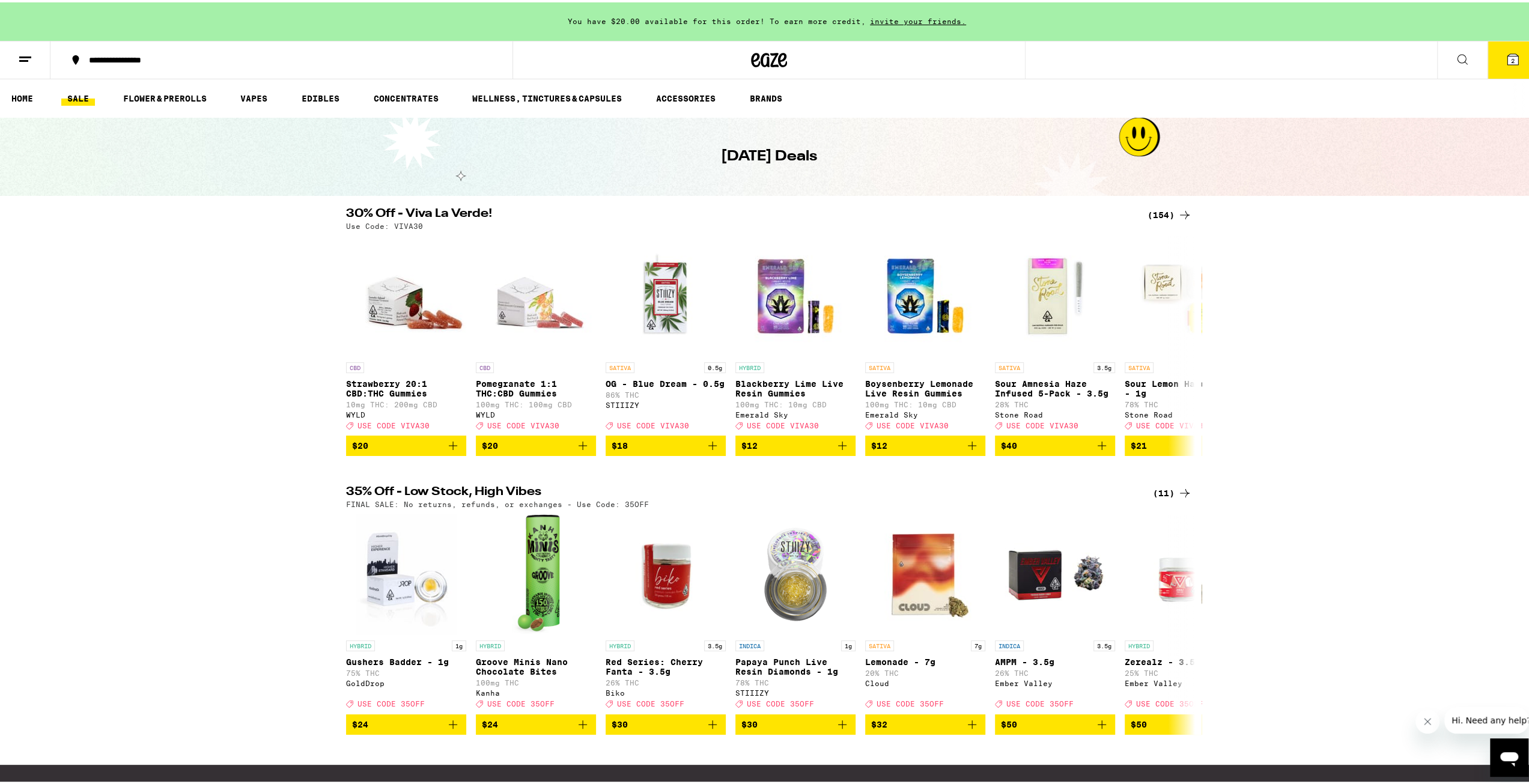
click at [21, 59] on line at bounding box center [23, 59] width 9 height 0
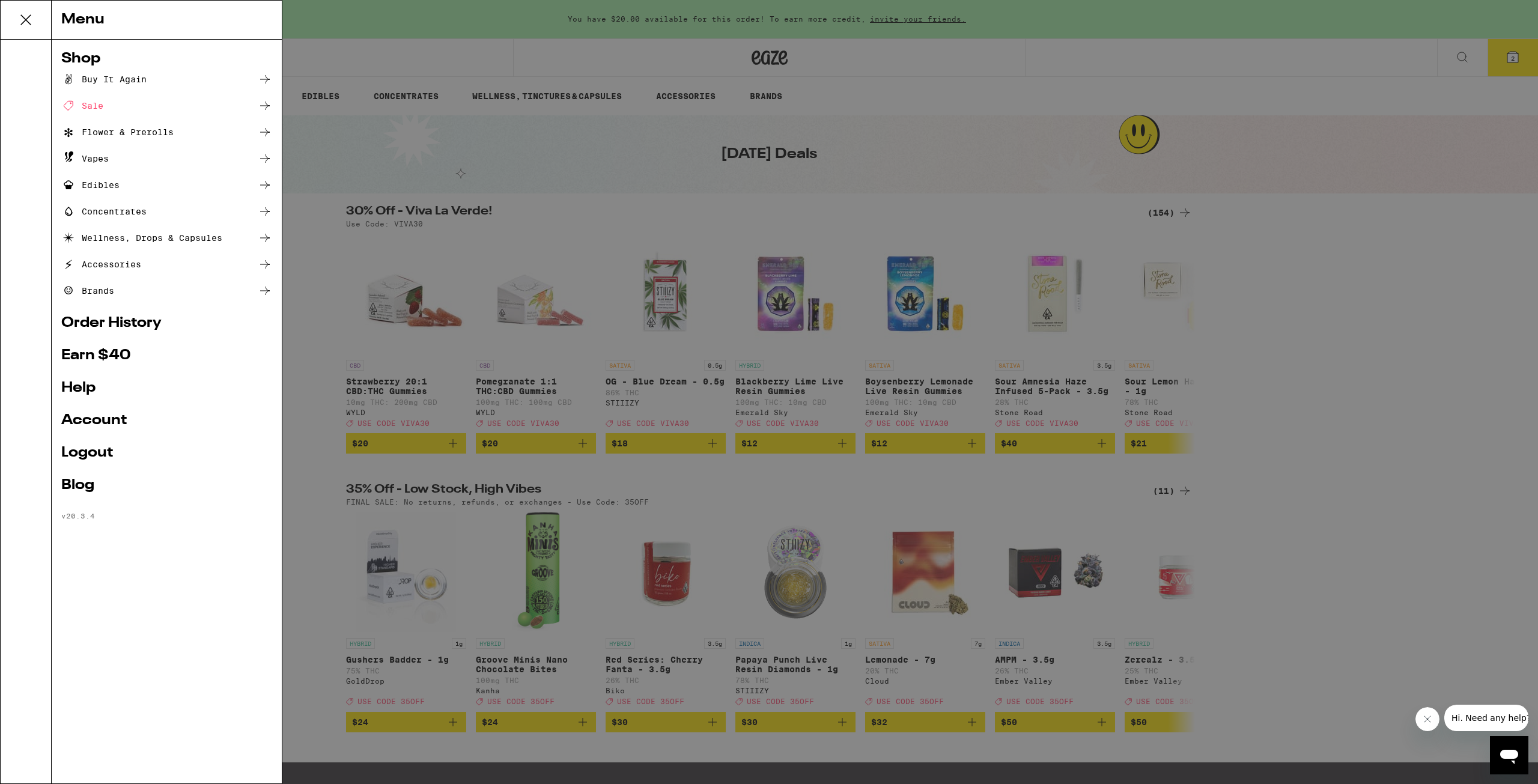
click at [109, 156] on div "Vapes" at bounding box center [166, 158] width 211 height 14
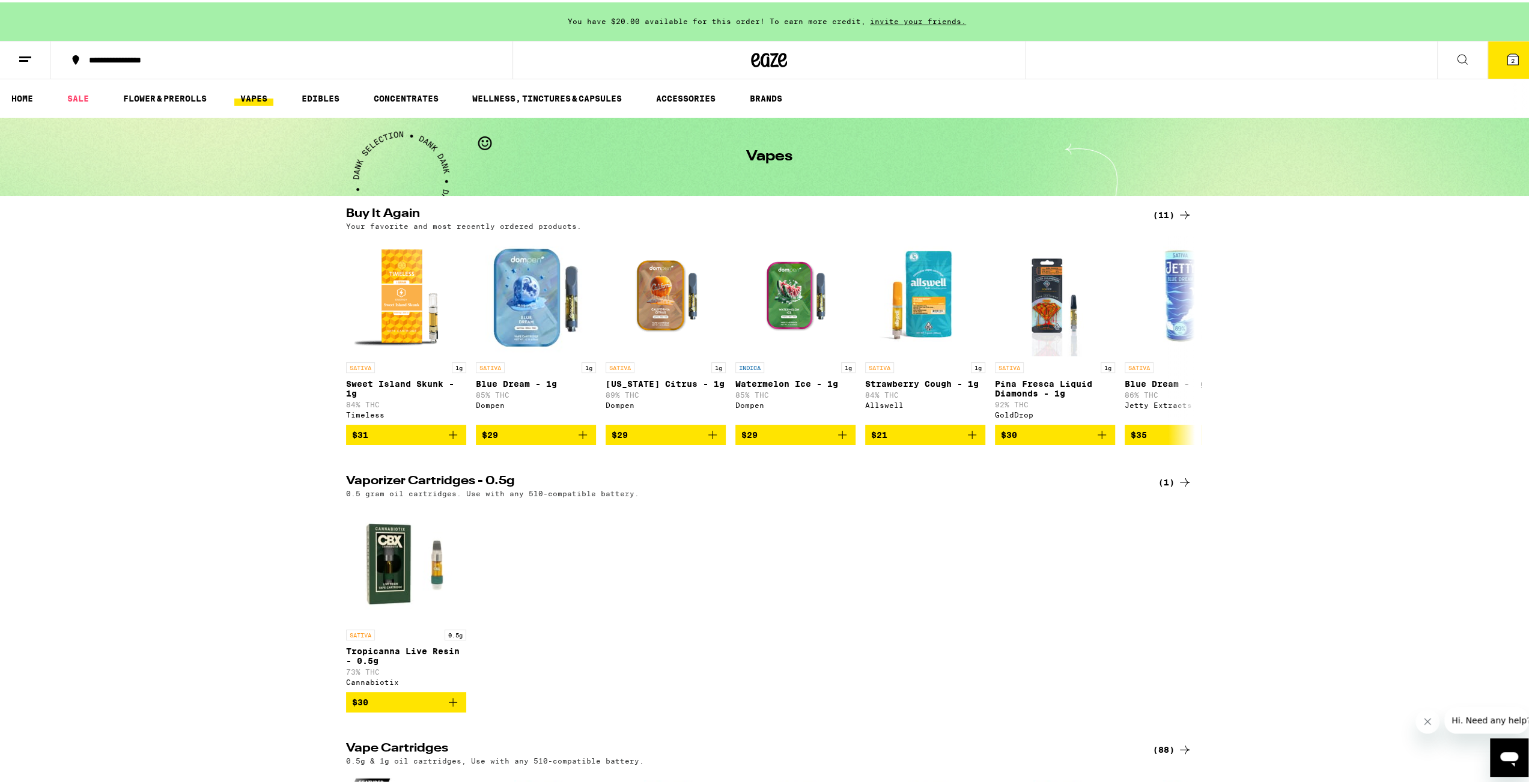
click at [39, 61] on button at bounding box center [25, 58] width 51 height 38
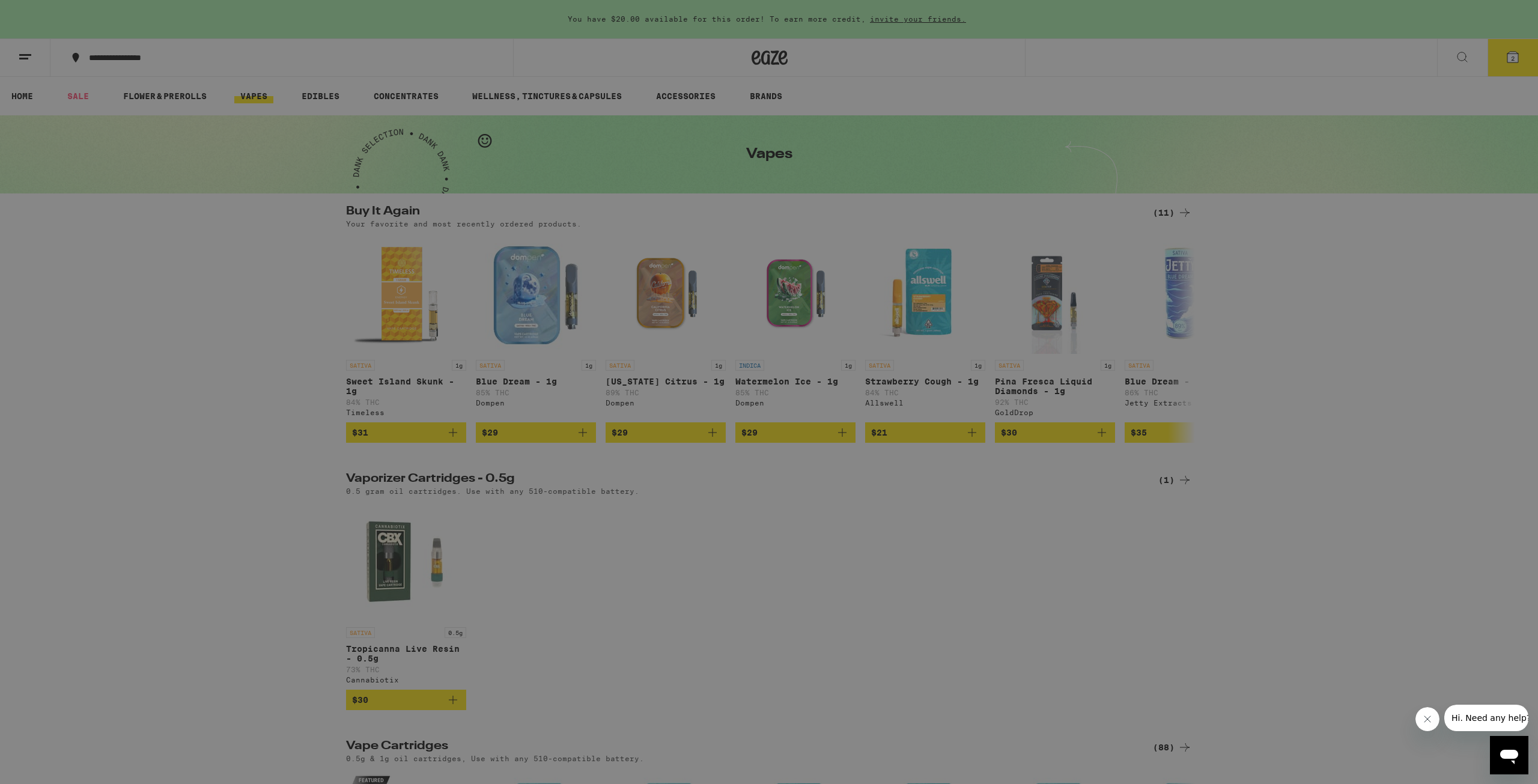
click at [100, 219] on ul "Buy It Again Sale Flower & Prerolls Vapes Edibles Concentrates Wellness, Drops …" at bounding box center [166, 185] width 211 height 226
click at [99, 210] on div "Concentrates" at bounding box center [104, 211] width 85 height 14
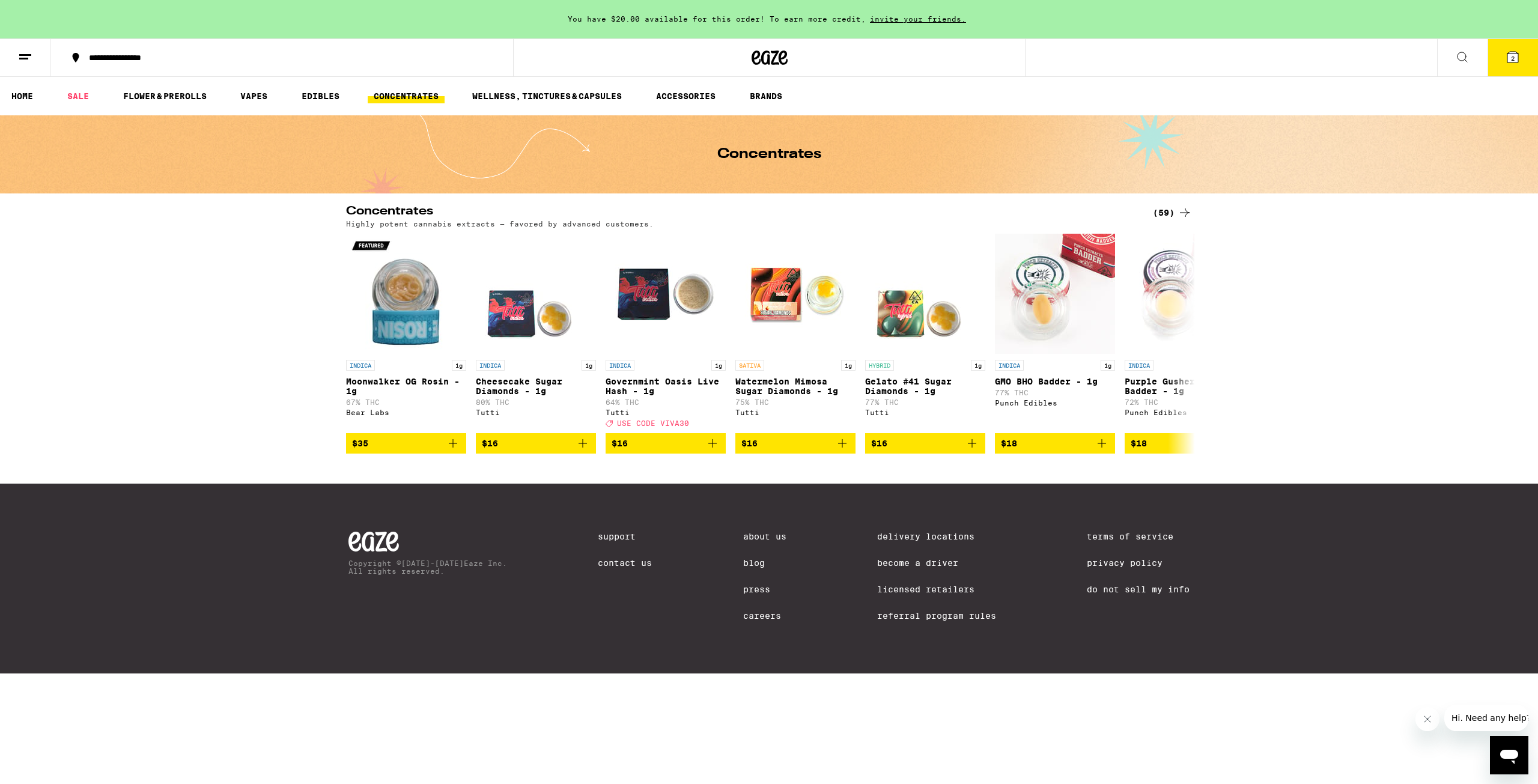
click at [35, 57] on button at bounding box center [25, 58] width 51 height 38
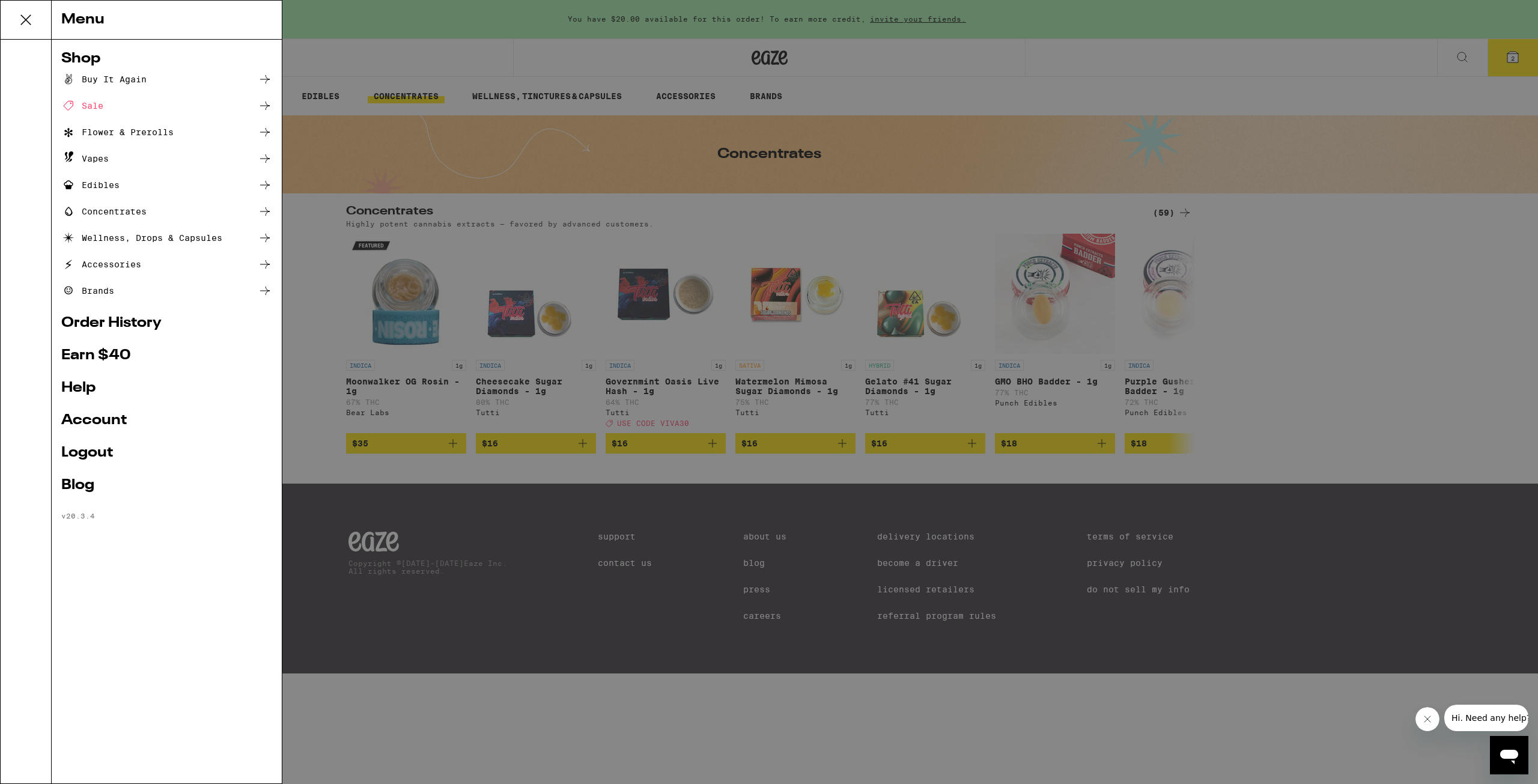
click at [100, 156] on div "Vapes" at bounding box center [84, 158] width 47 height 14
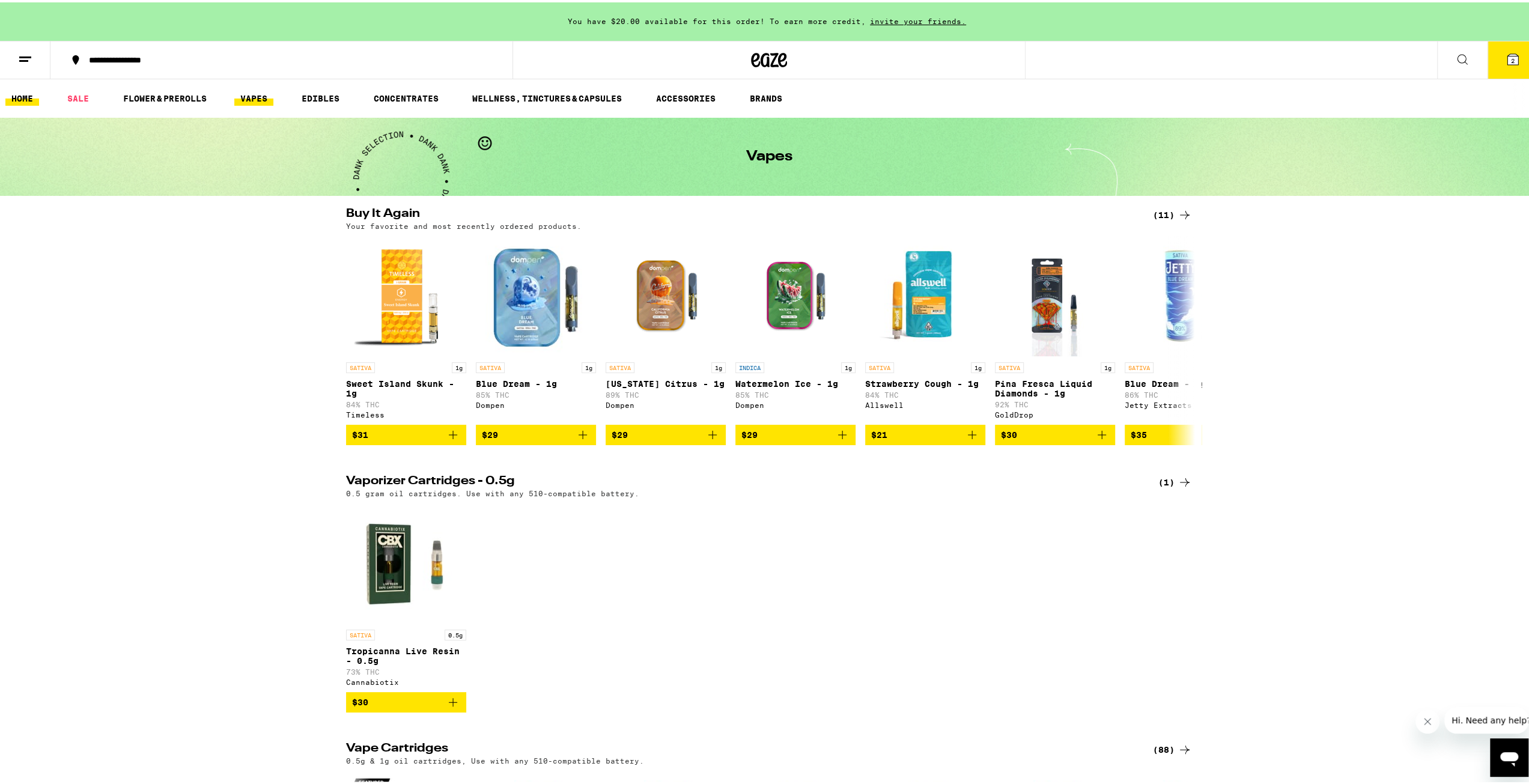
click at [20, 89] on link "HOME" at bounding box center [22, 96] width 34 height 14
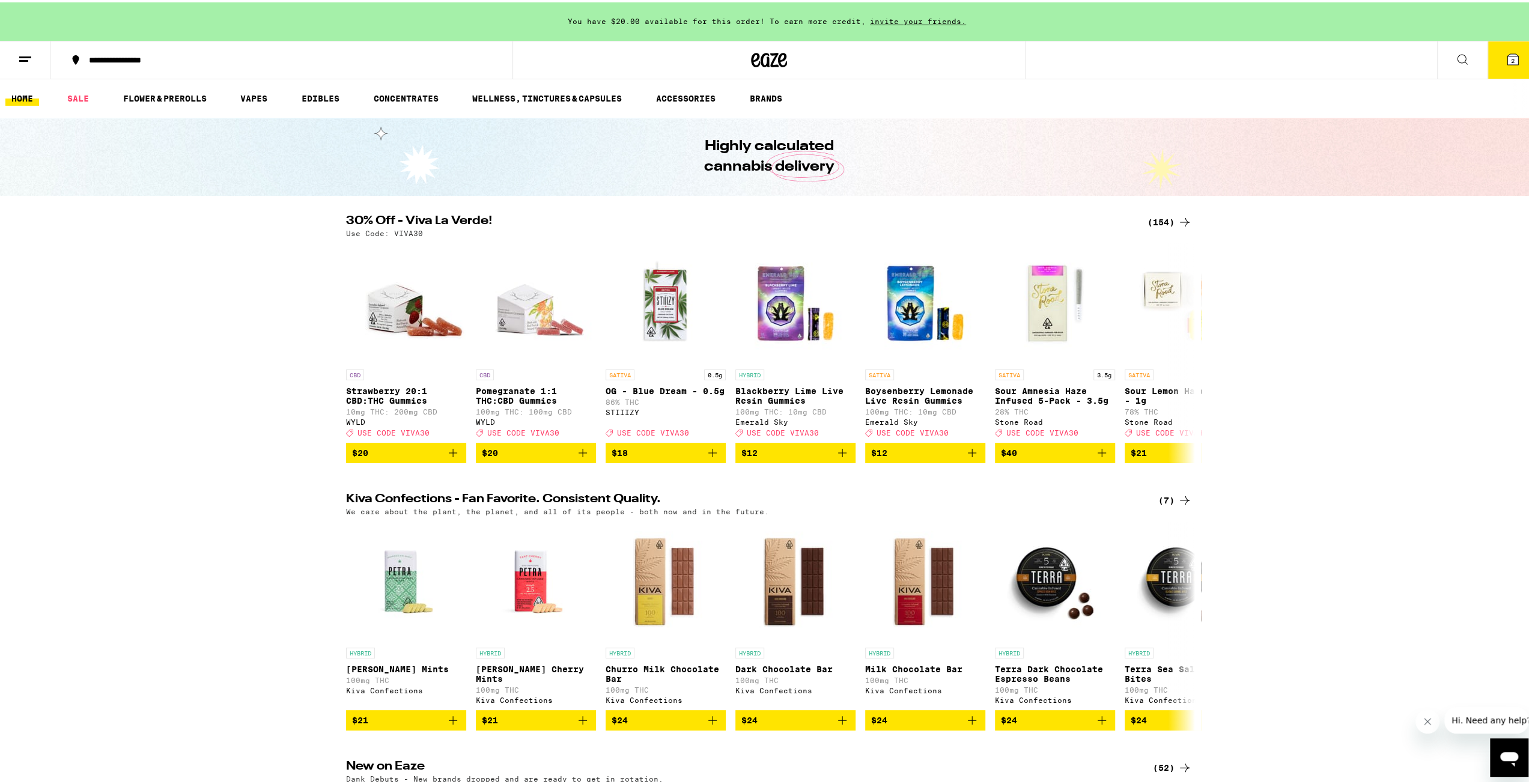
click at [32, 55] on button at bounding box center [25, 58] width 51 height 38
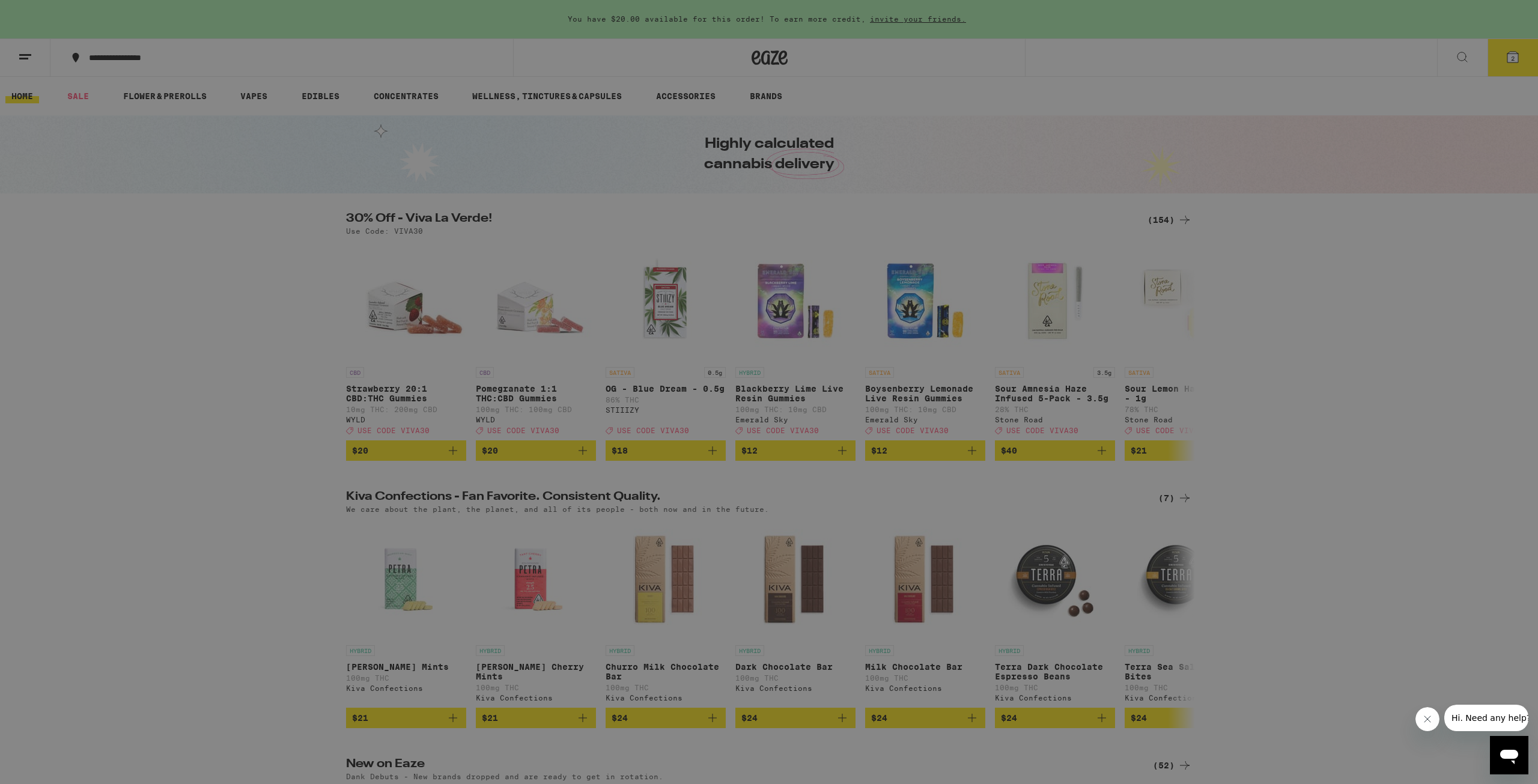
click at [264, 154] on icon at bounding box center [265, 158] width 14 height 14
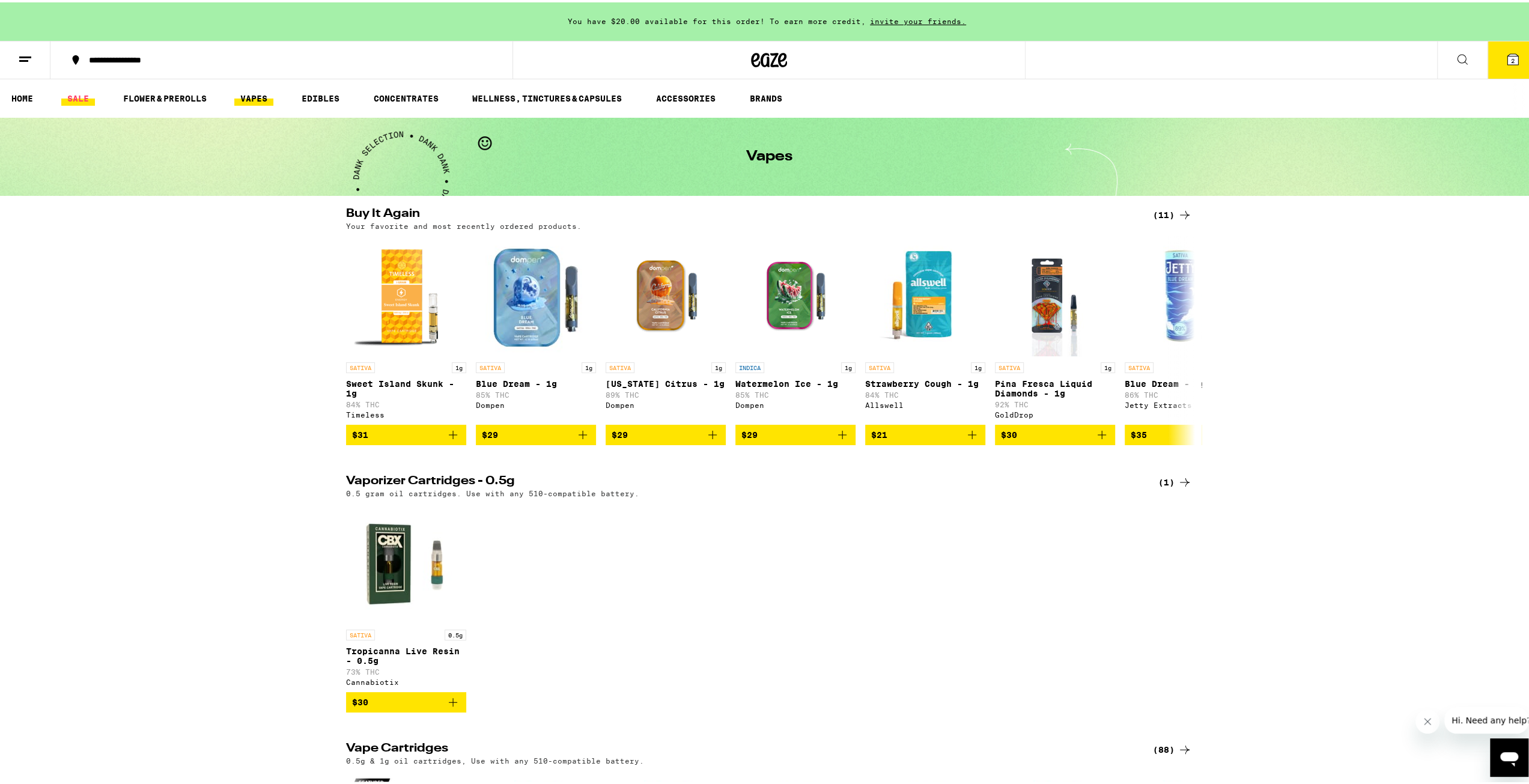
click at [92, 98] on link "SALE" at bounding box center [78, 96] width 34 height 14
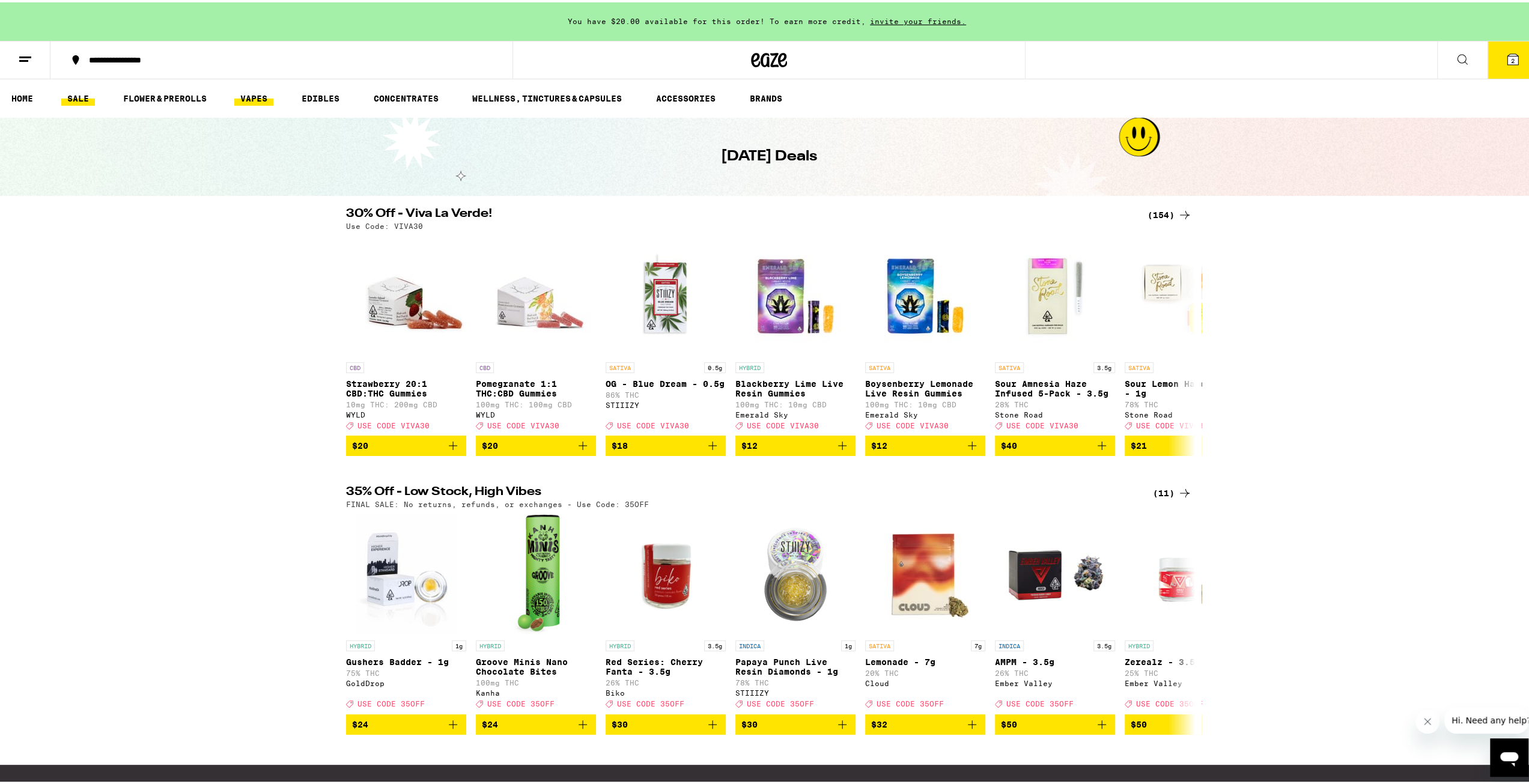
click at [248, 99] on link "VAPES" at bounding box center [254, 96] width 39 height 14
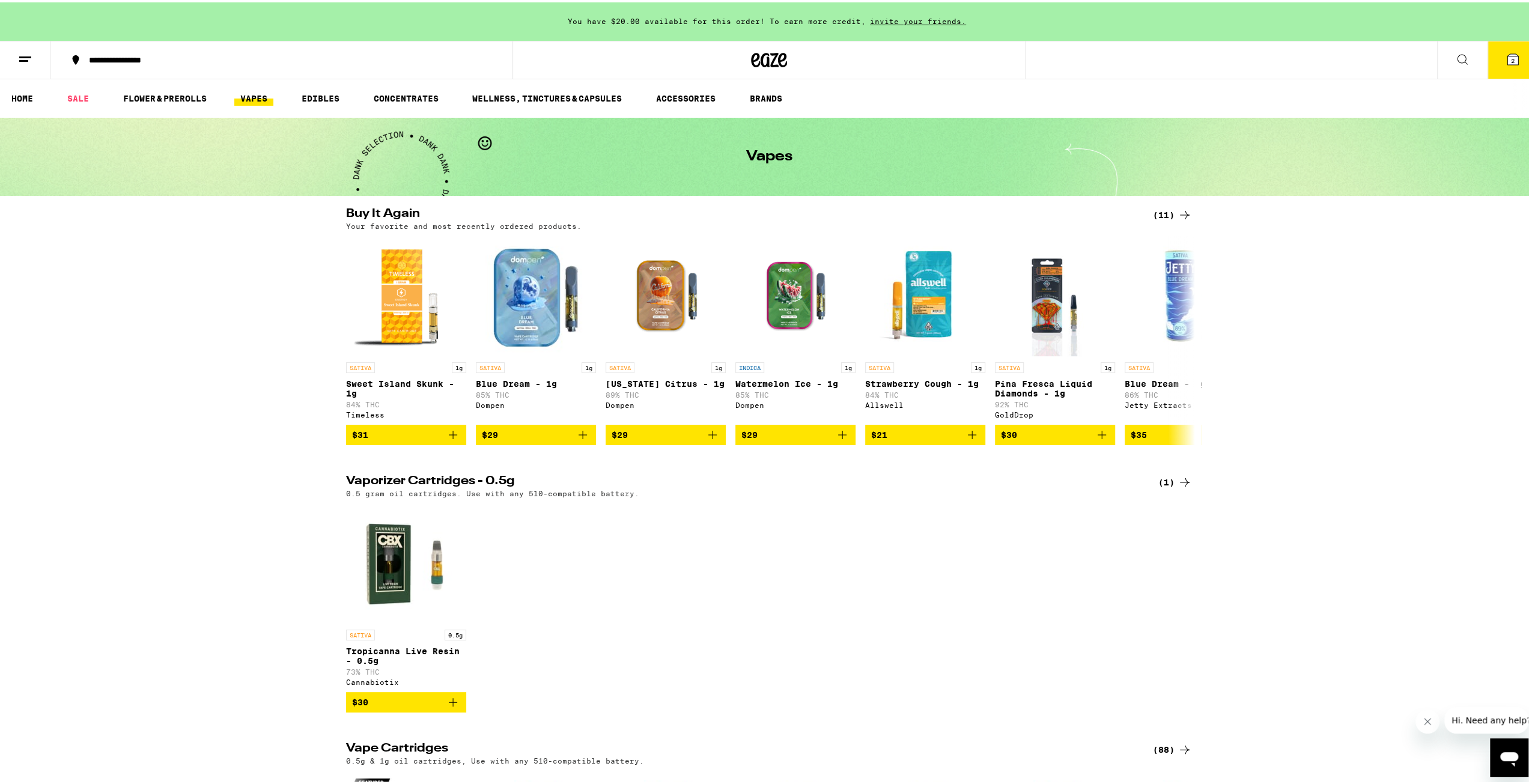
click at [30, 56] on icon at bounding box center [25, 57] width 14 height 14
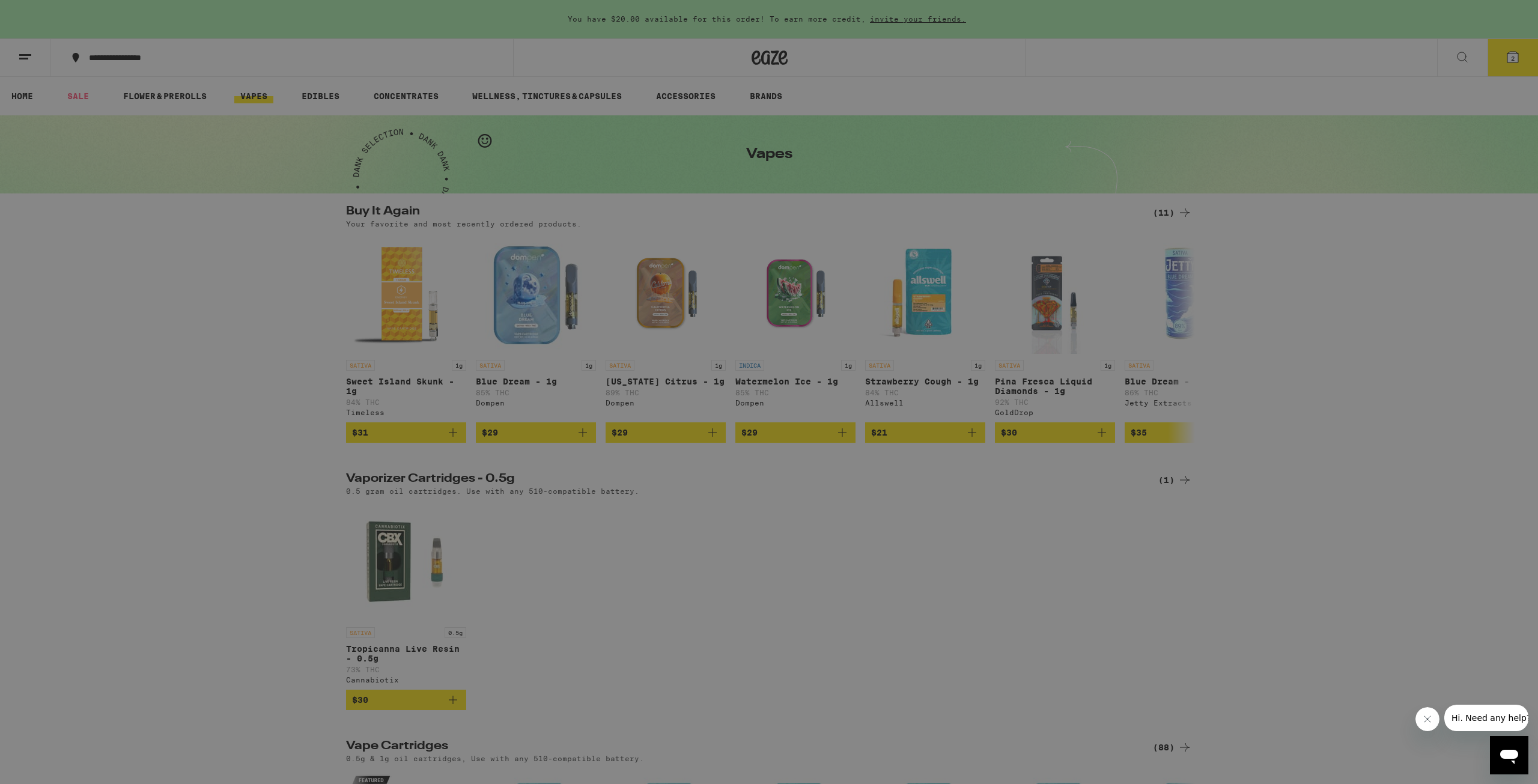
click at [83, 64] on div "Shop" at bounding box center [166, 59] width 211 height 14
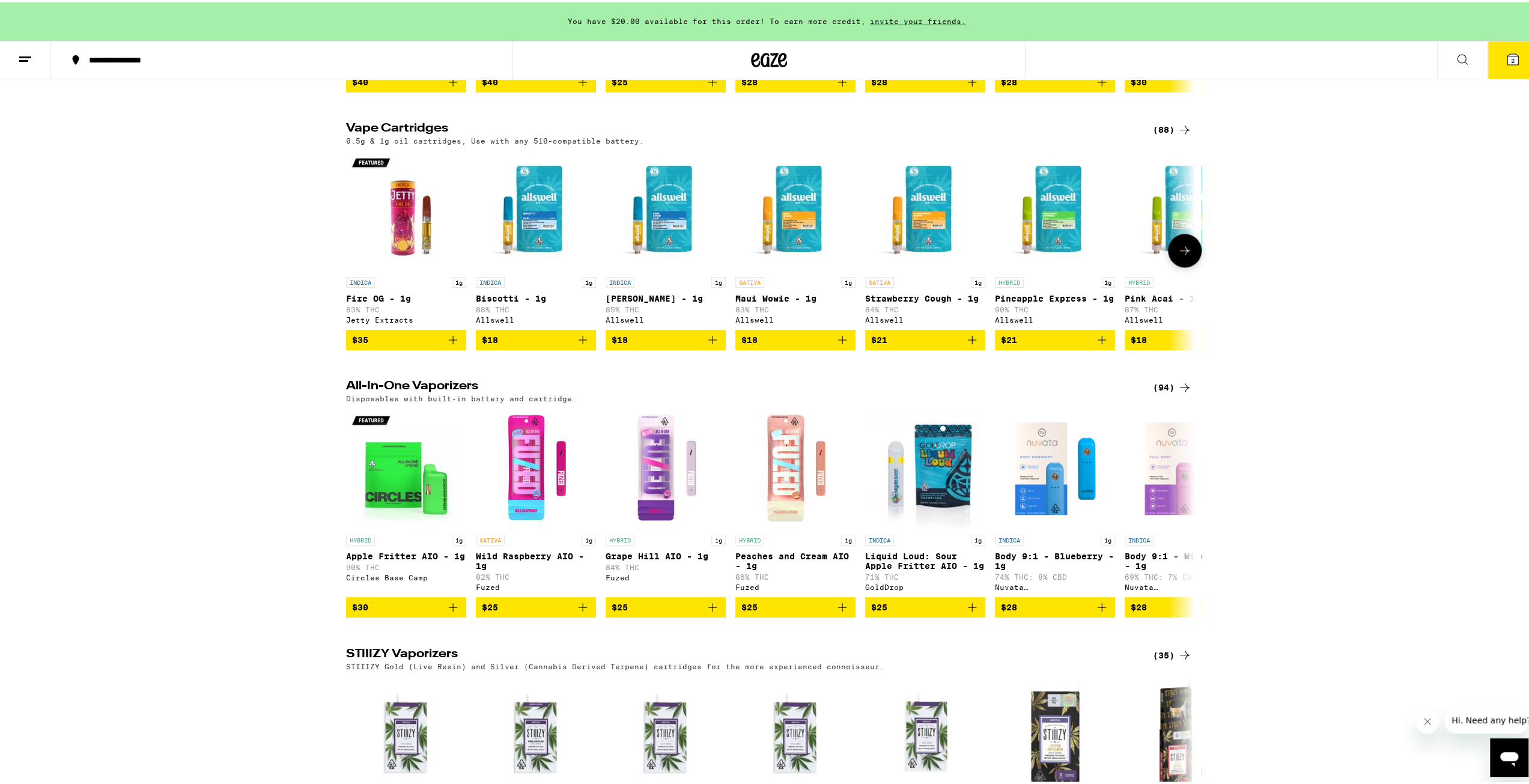
scroll to position [1647, 0]
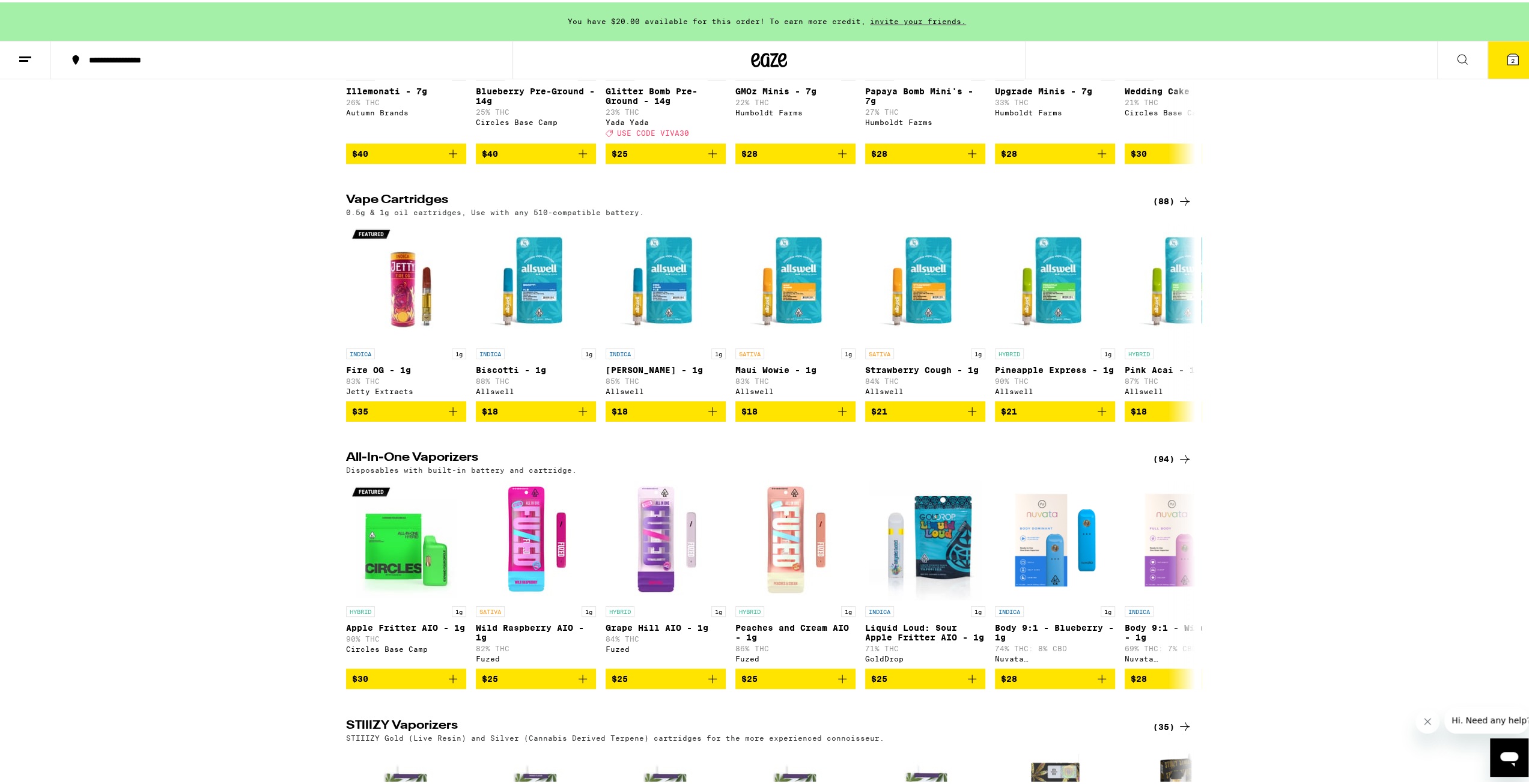
click at [1167, 206] on div "(88)" at bounding box center [1172, 199] width 39 height 14
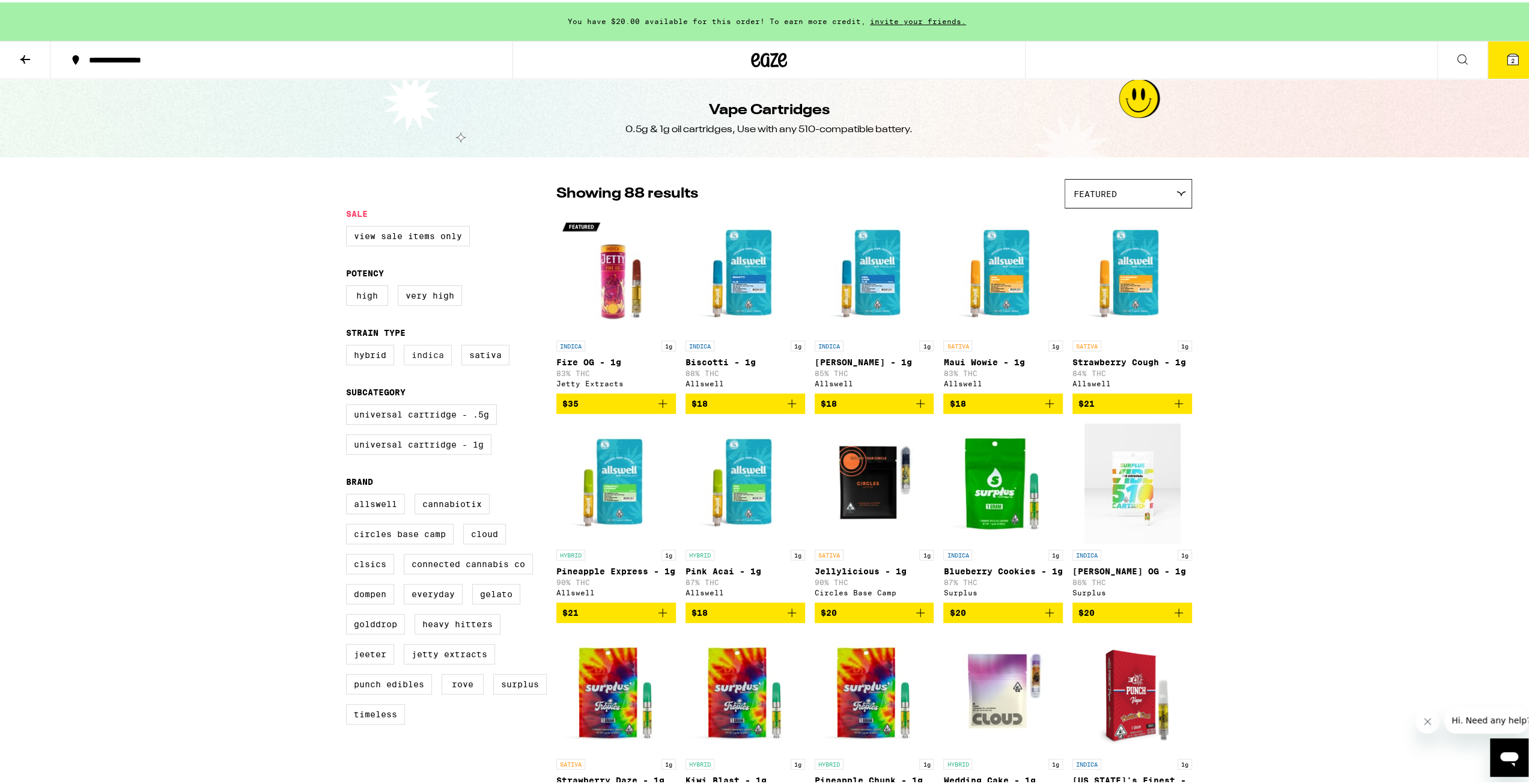
click at [426, 360] on label "Indica" at bounding box center [428, 352] width 48 height 20
click at [349, 345] on input "Indica" at bounding box center [349, 344] width 1 height 1
checkbox input "true"
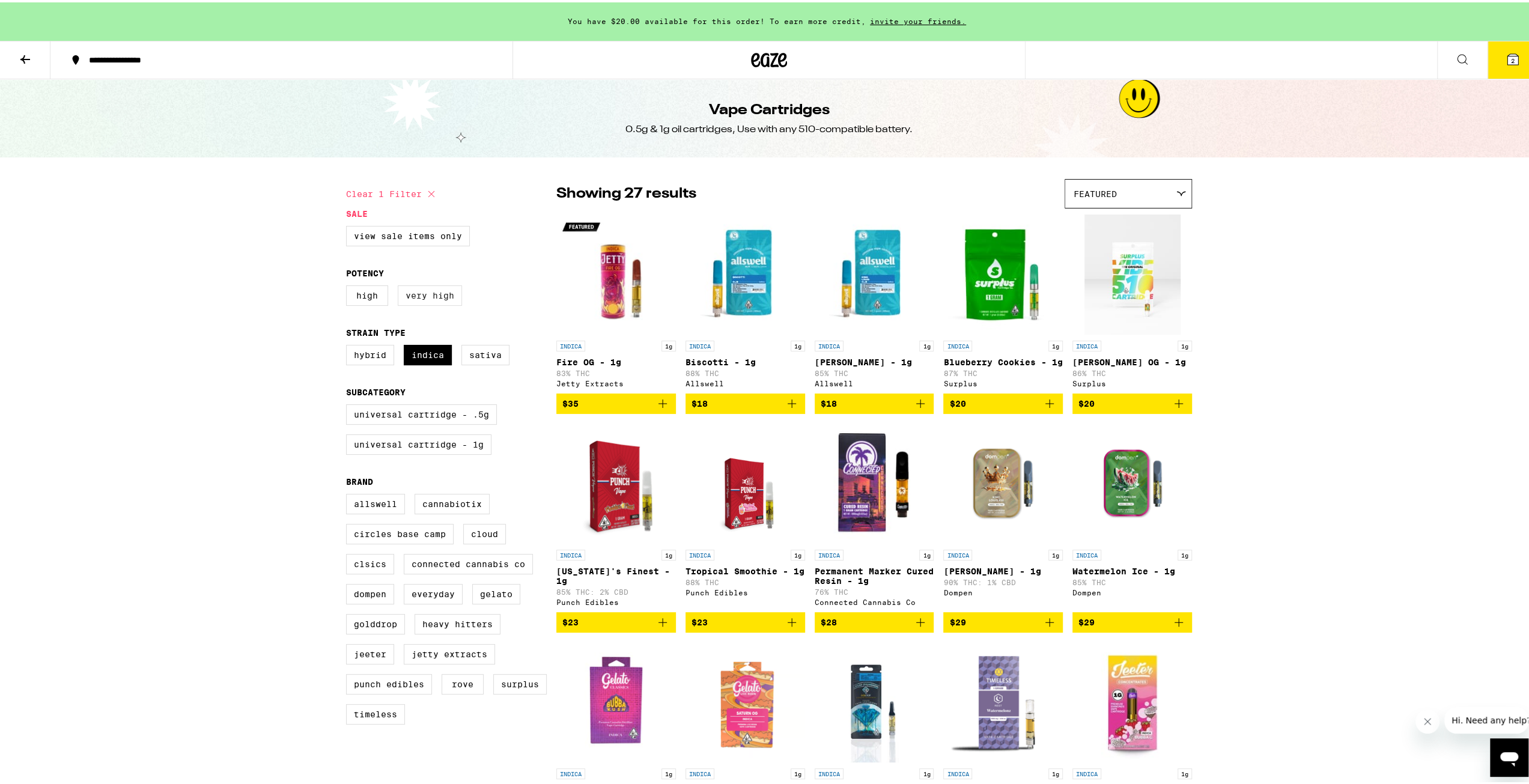
click at [437, 300] on label "Very High" at bounding box center [430, 292] width 64 height 20
click at [349, 285] on input "Very High" at bounding box center [349, 284] width 1 height 1
checkbox input "true"
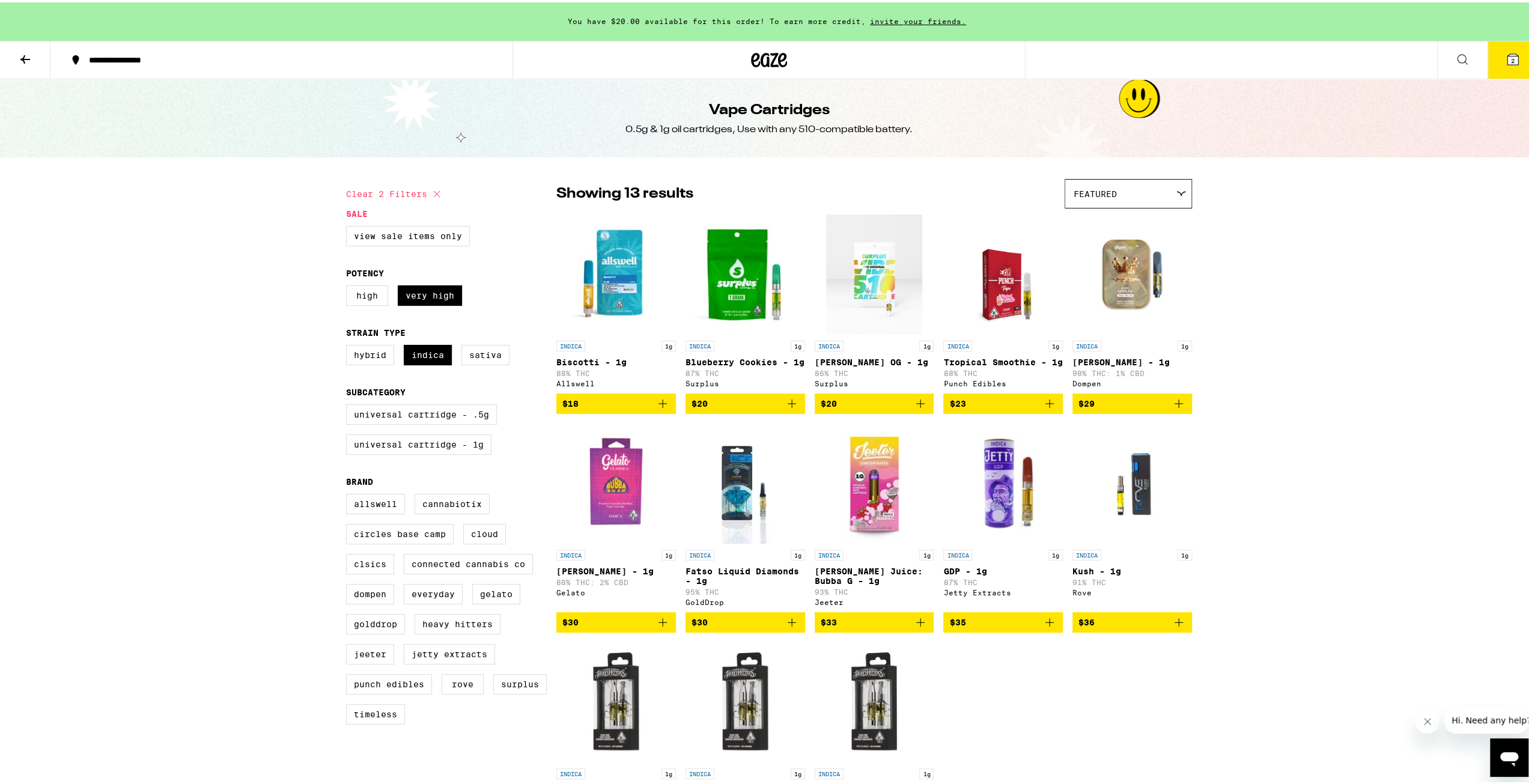
click at [667, 630] on button "$30" at bounding box center [615, 619] width 120 height 20
click at [1511, 59] on button "3" at bounding box center [1513, 58] width 51 height 37
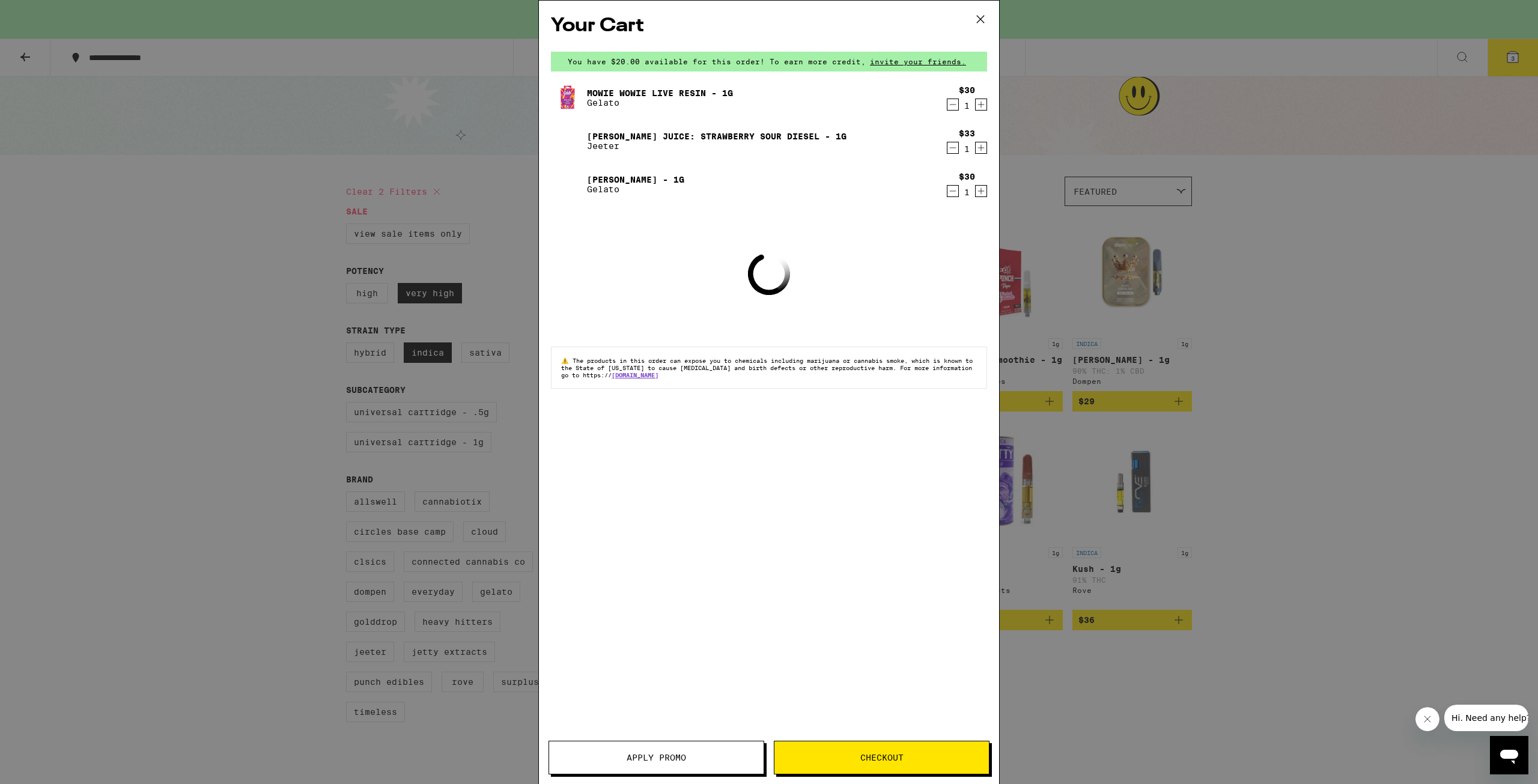
click at [898, 753] on span "Checkout" at bounding box center [882, 757] width 43 height 8
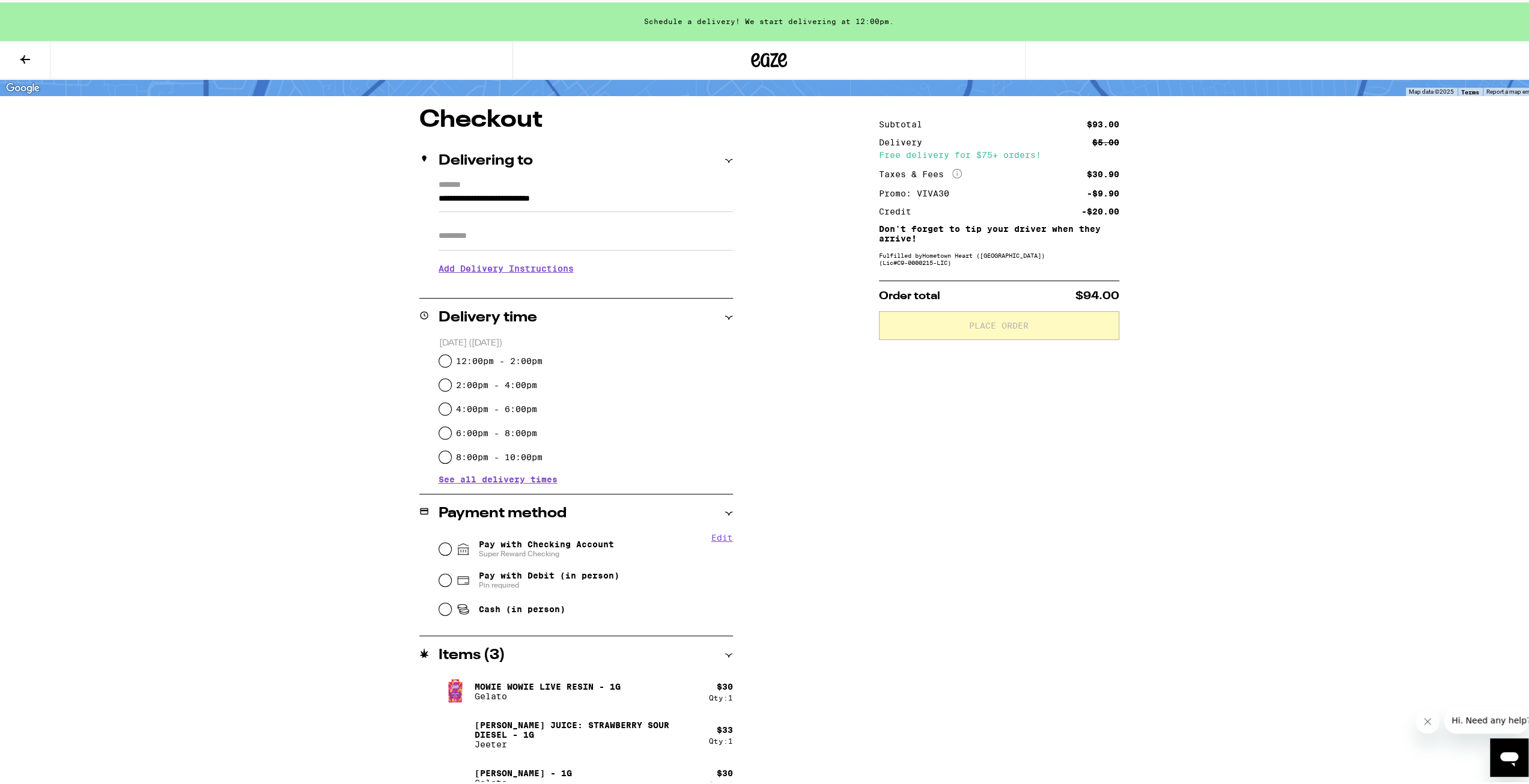
scroll to position [96, 0]
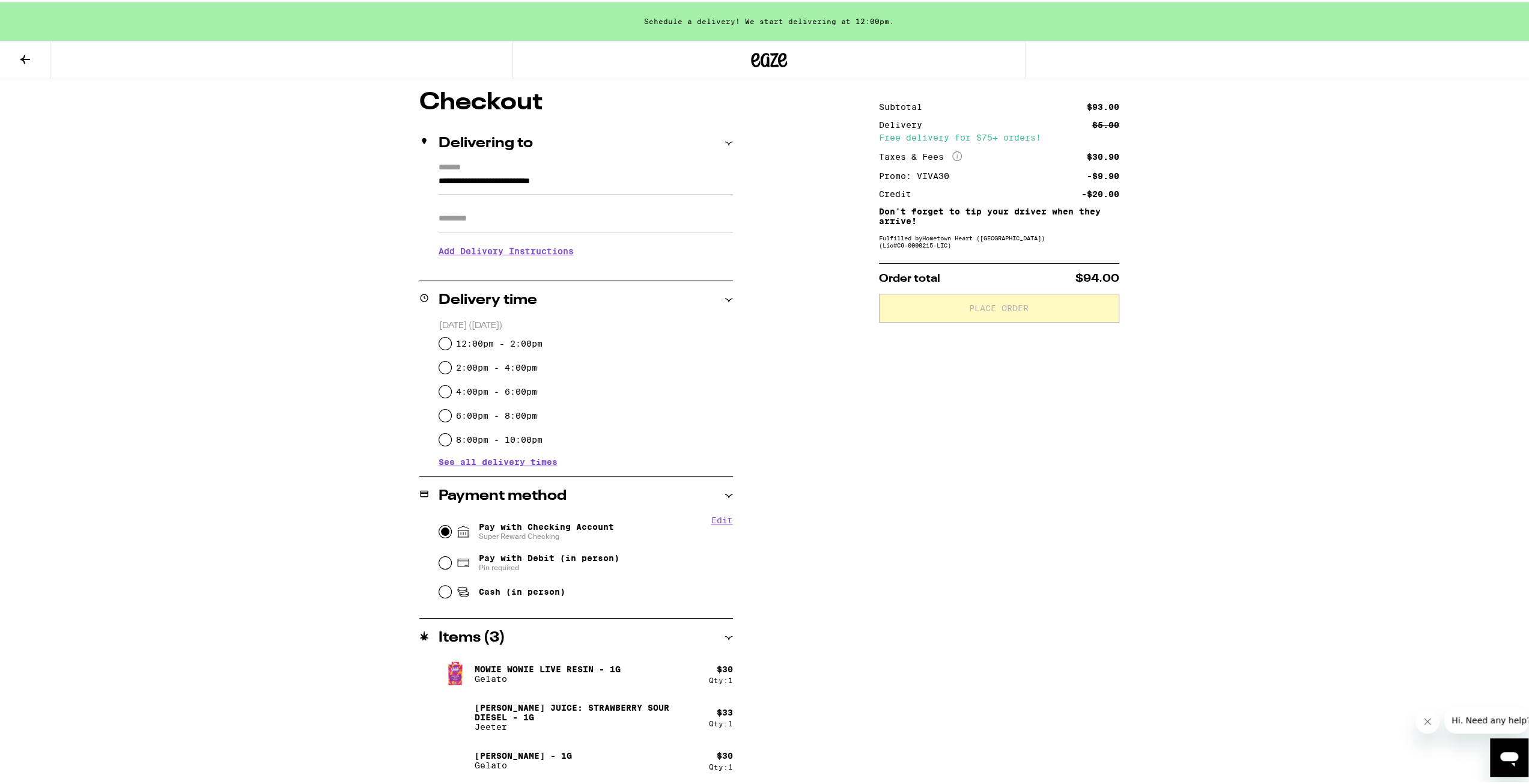
click at [439, 530] on input "Pay with Checking Account Super Reward Checking" at bounding box center [445, 529] width 12 height 12
radio input "true"
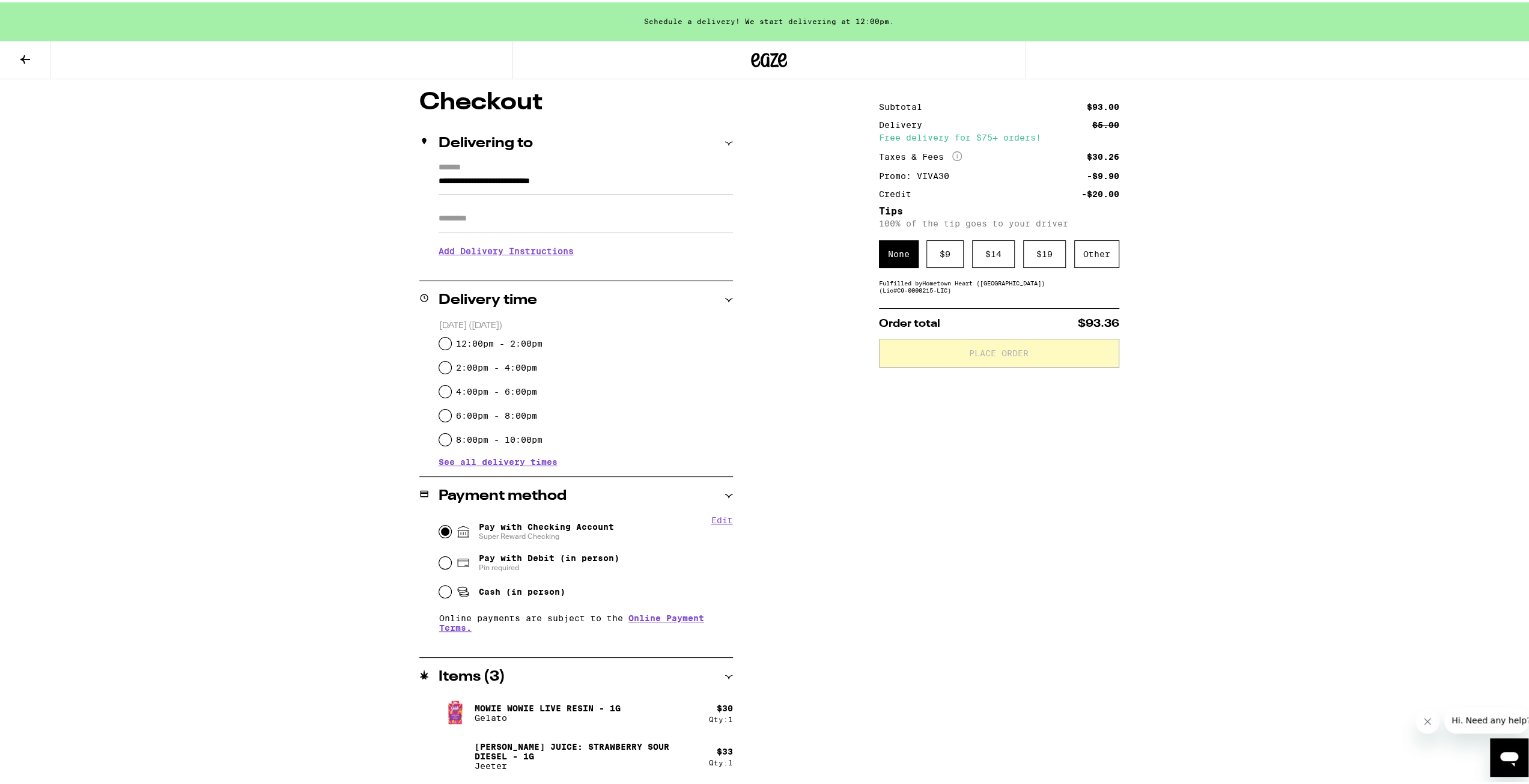
click at [471, 459] on span "See all delivery times" at bounding box center [498, 459] width 119 height 8
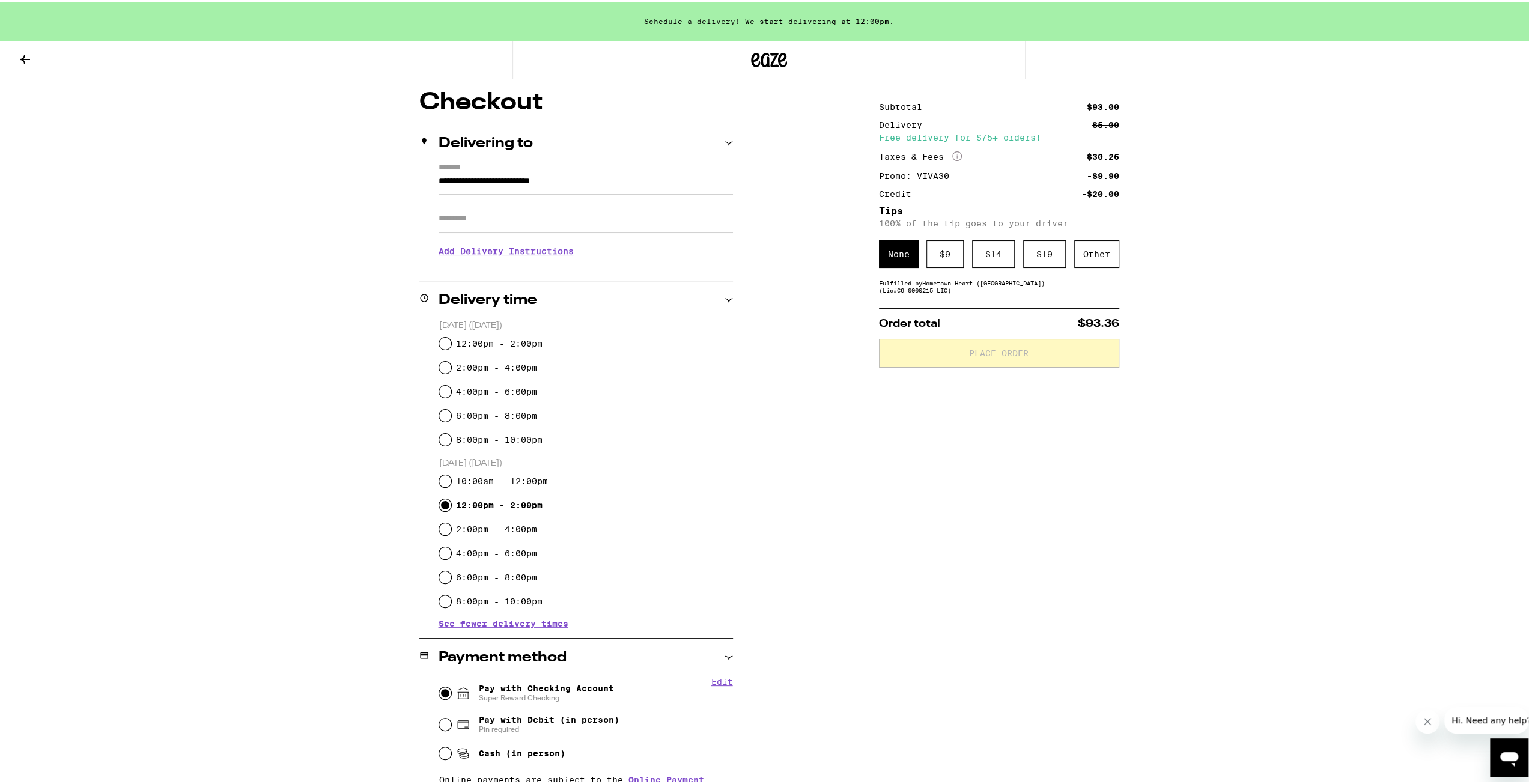
click at [439, 502] on input "12:00pm - 2:00pm" at bounding box center [445, 502] width 12 height 12
radio input "true"
click at [936, 349] on button "Place Order" at bounding box center [999, 351] width 240 height 29
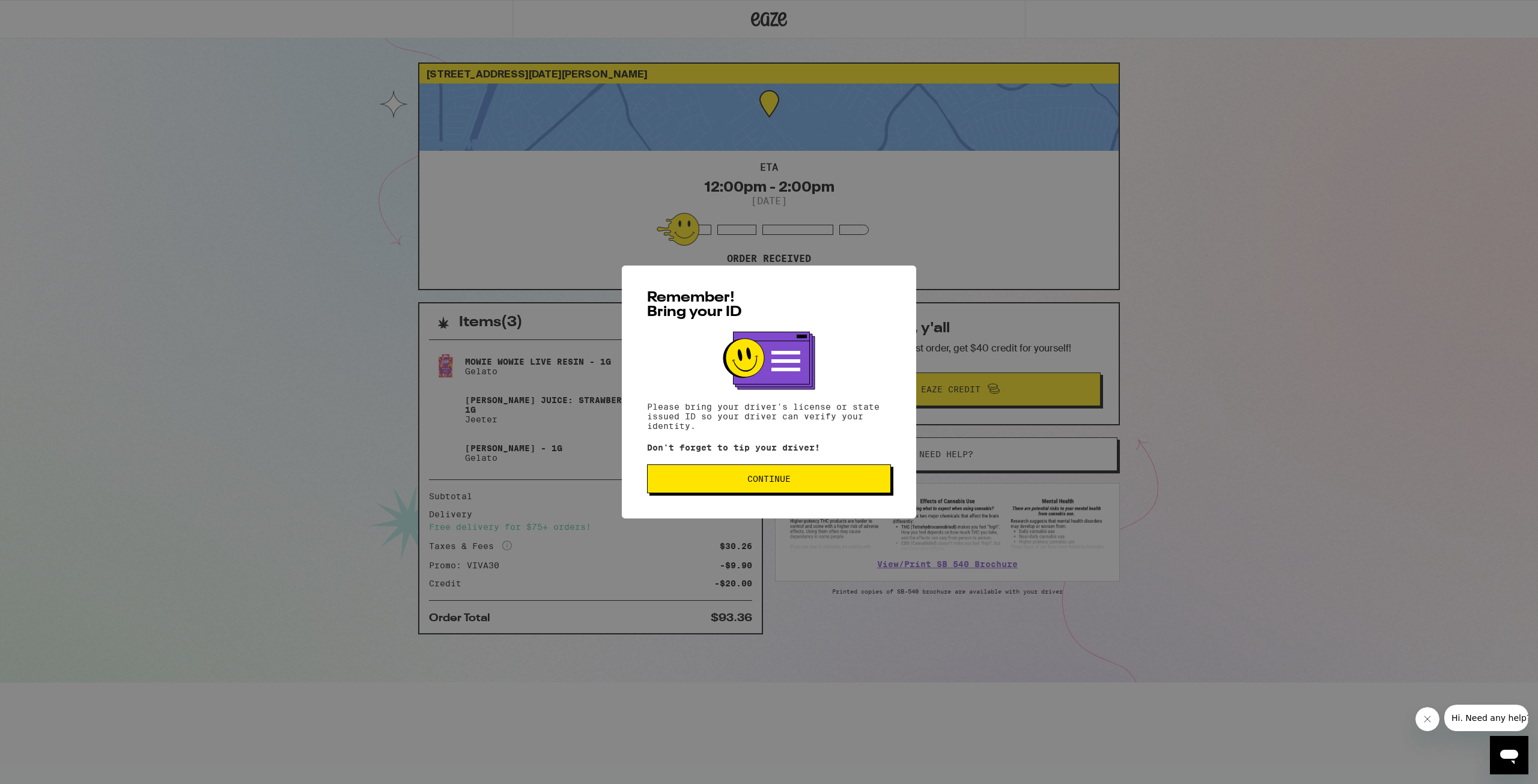
click at [768, 472] on button "Continue" at bounding box center [769, 479] width 244 height 29
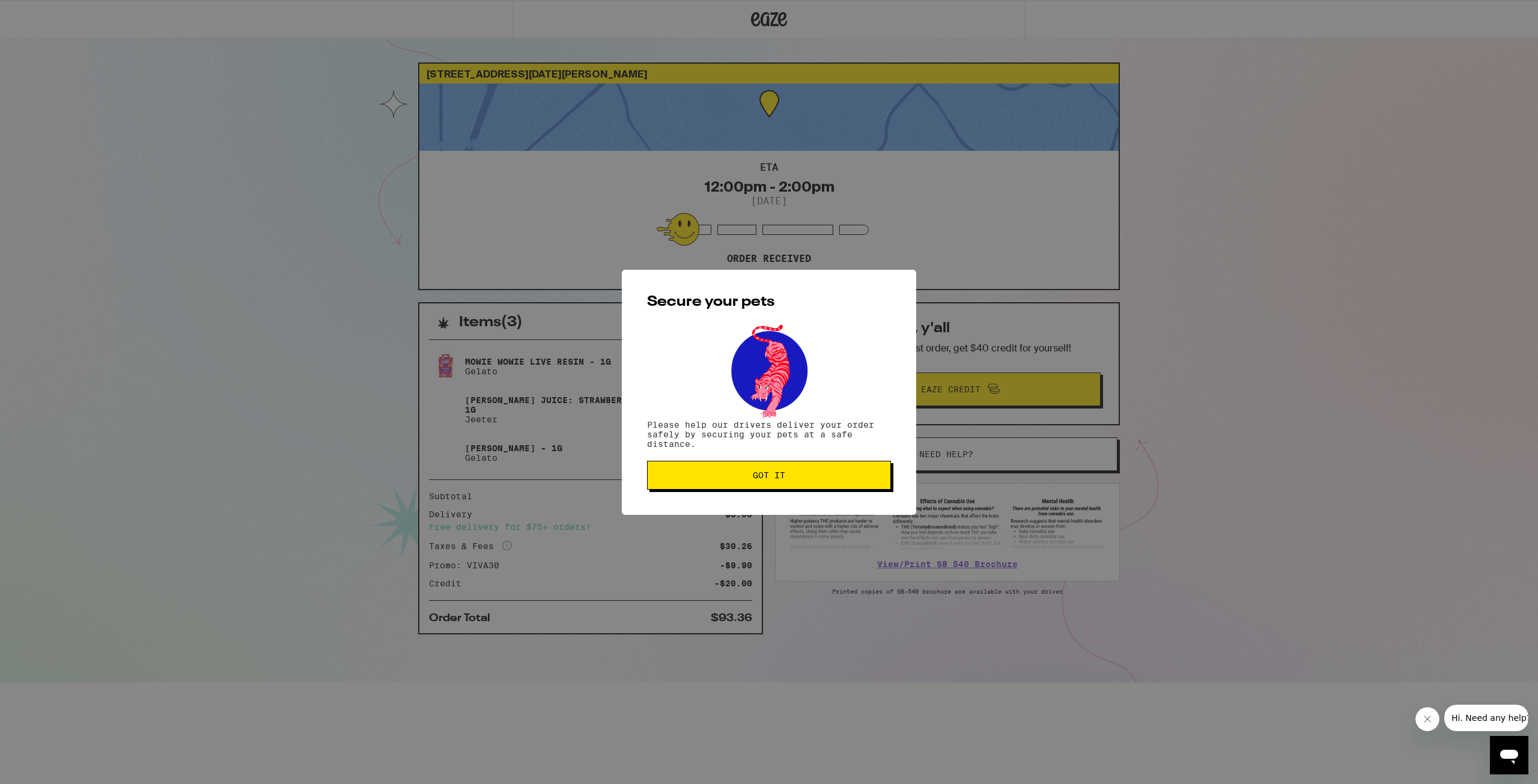
click at [768, 472] on span "Got it" at bounding box center [769, 475] width 32 height 8
